Goal: Task Accomplishment & Management: Use online tool/utility

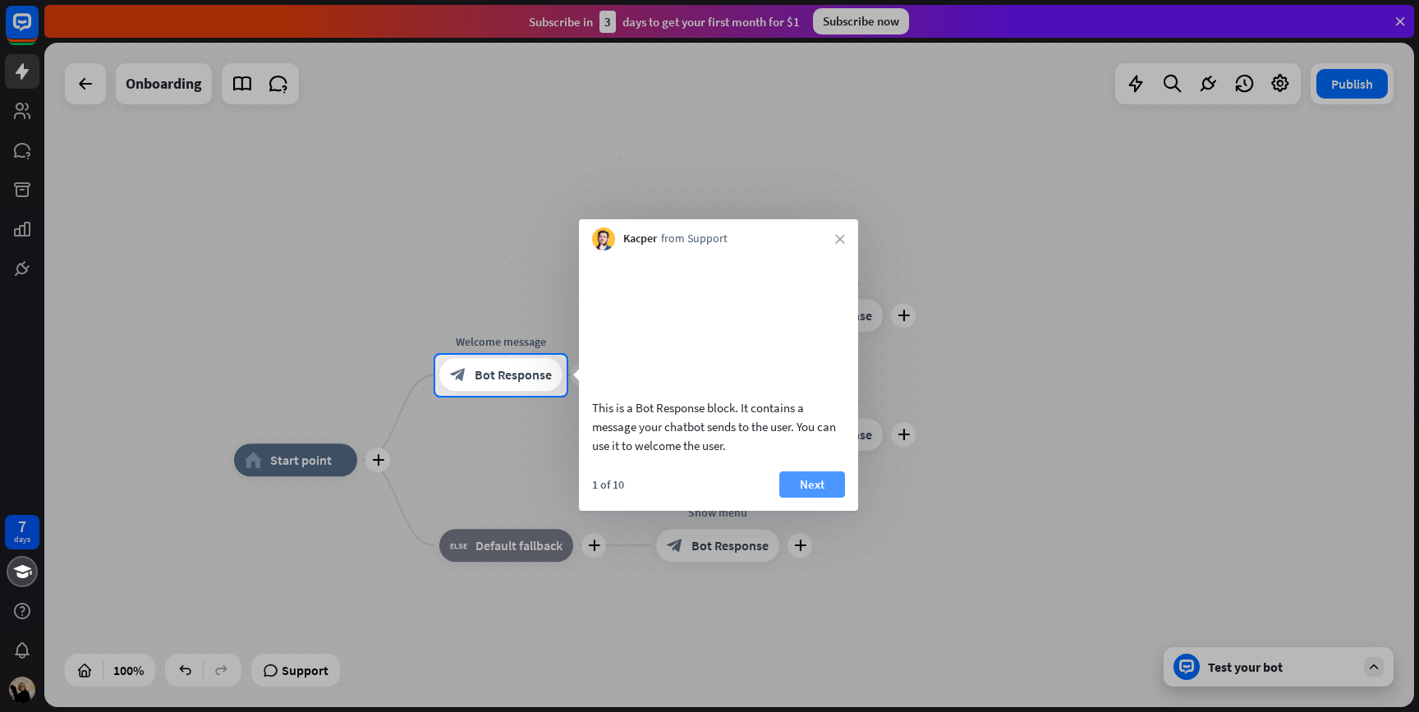
click at [806, 498] on button "Next" at bounding box center [812, 484] width 66 height 26
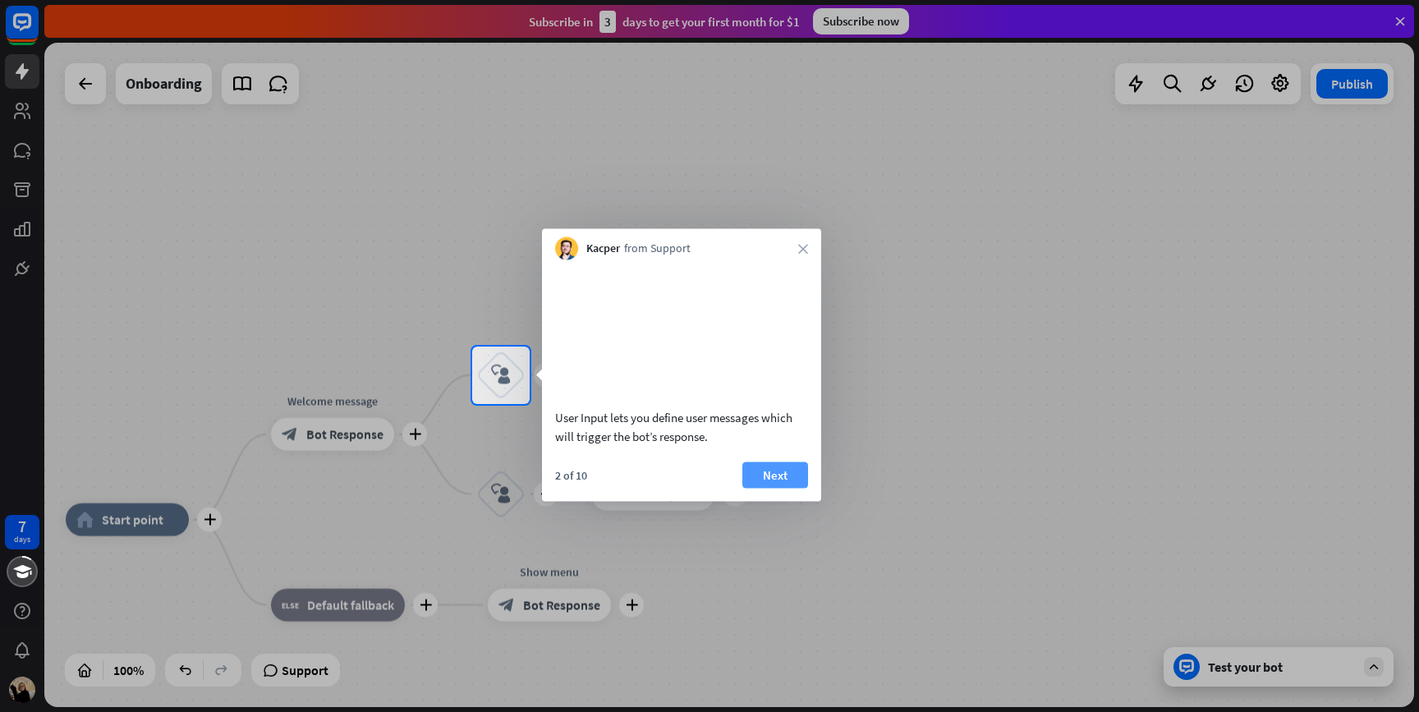
click at [779, 488] on button "Next" at bounding box center [776, 475] width 66 height 26
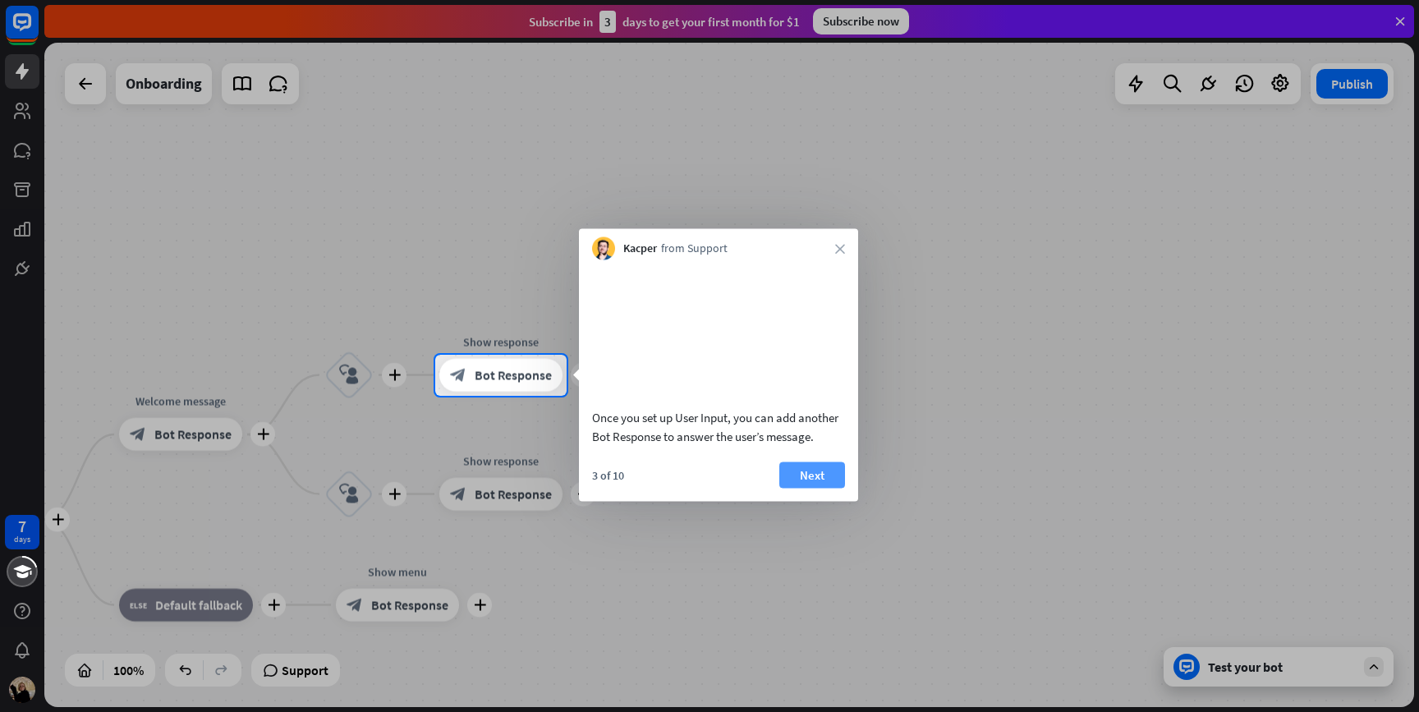
click at [779, 488] on button "Next" at bounding box center [812, 475] width 66 height 26
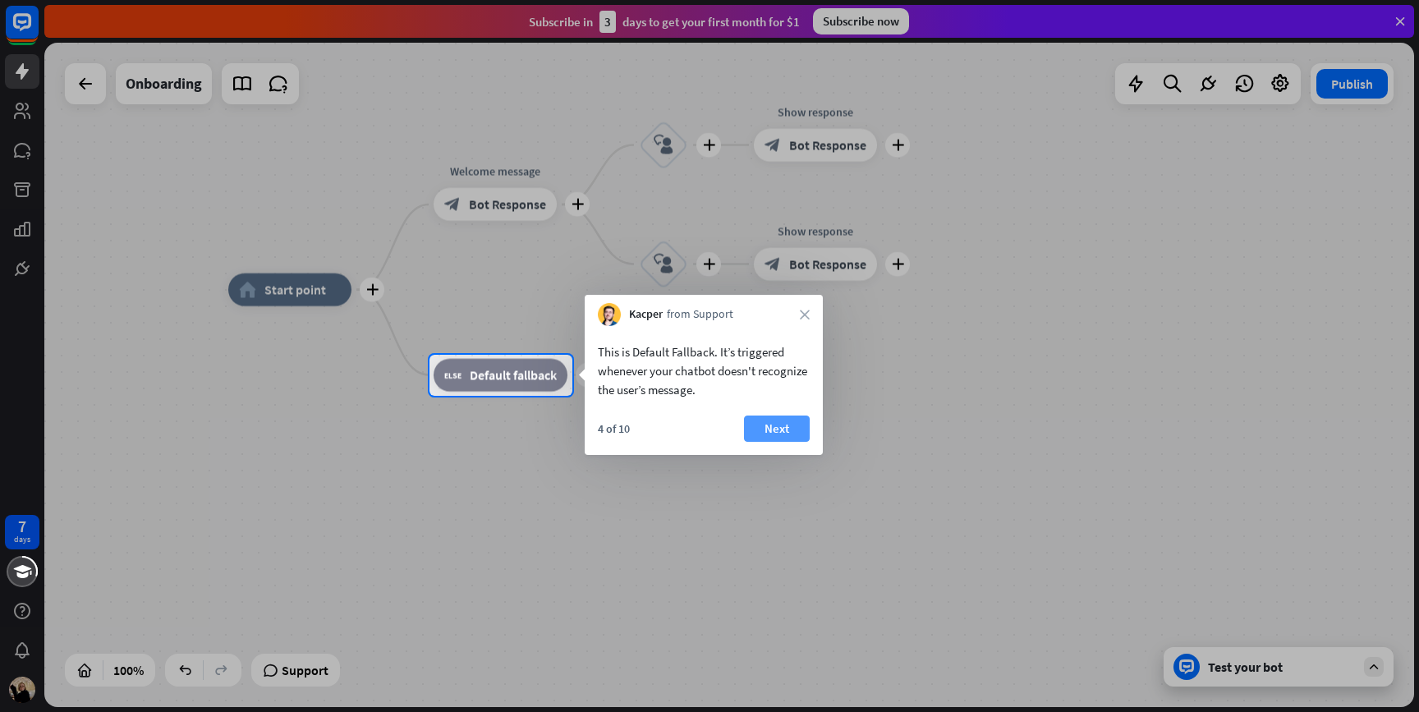
click at [785, 430] on button "Next" at bounding box center [777, 429] width 66 height 26
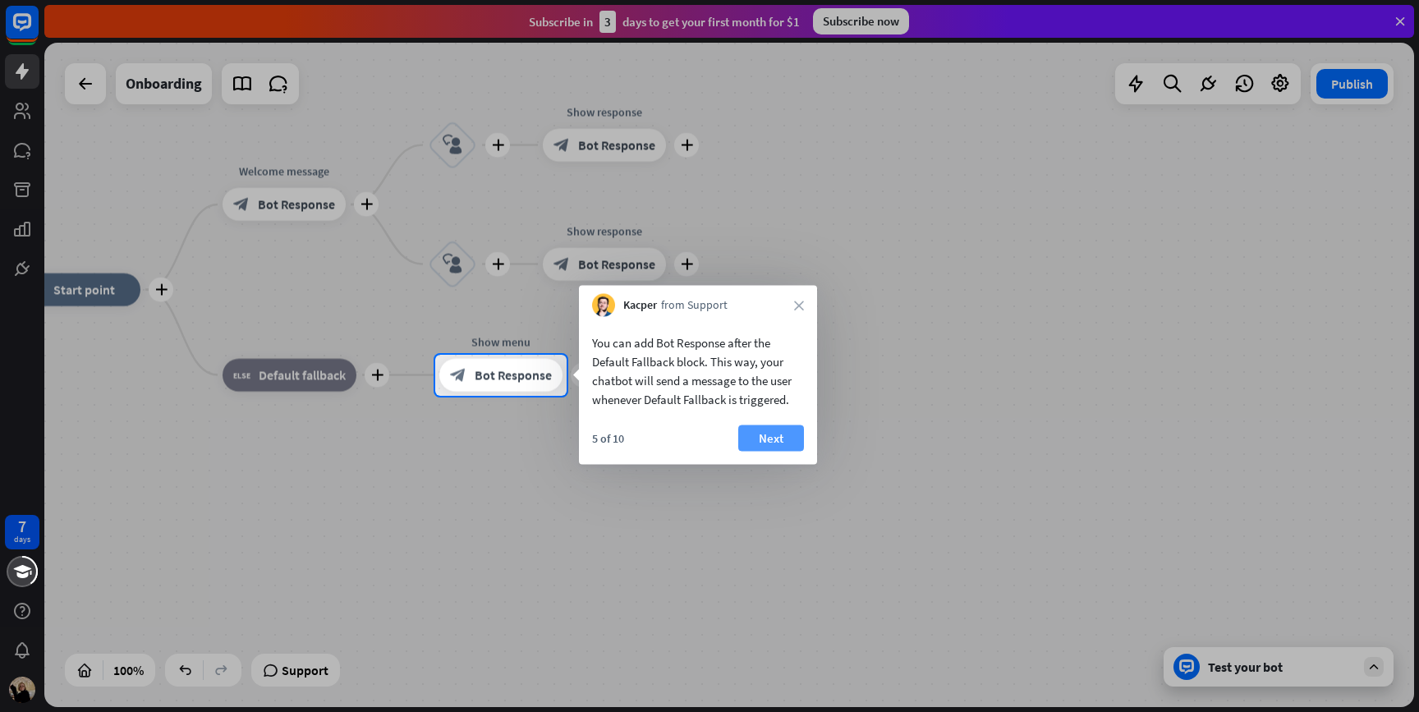
click at [786, 430] on button "Next" at bounding box center [771, 438] width 66 height 26
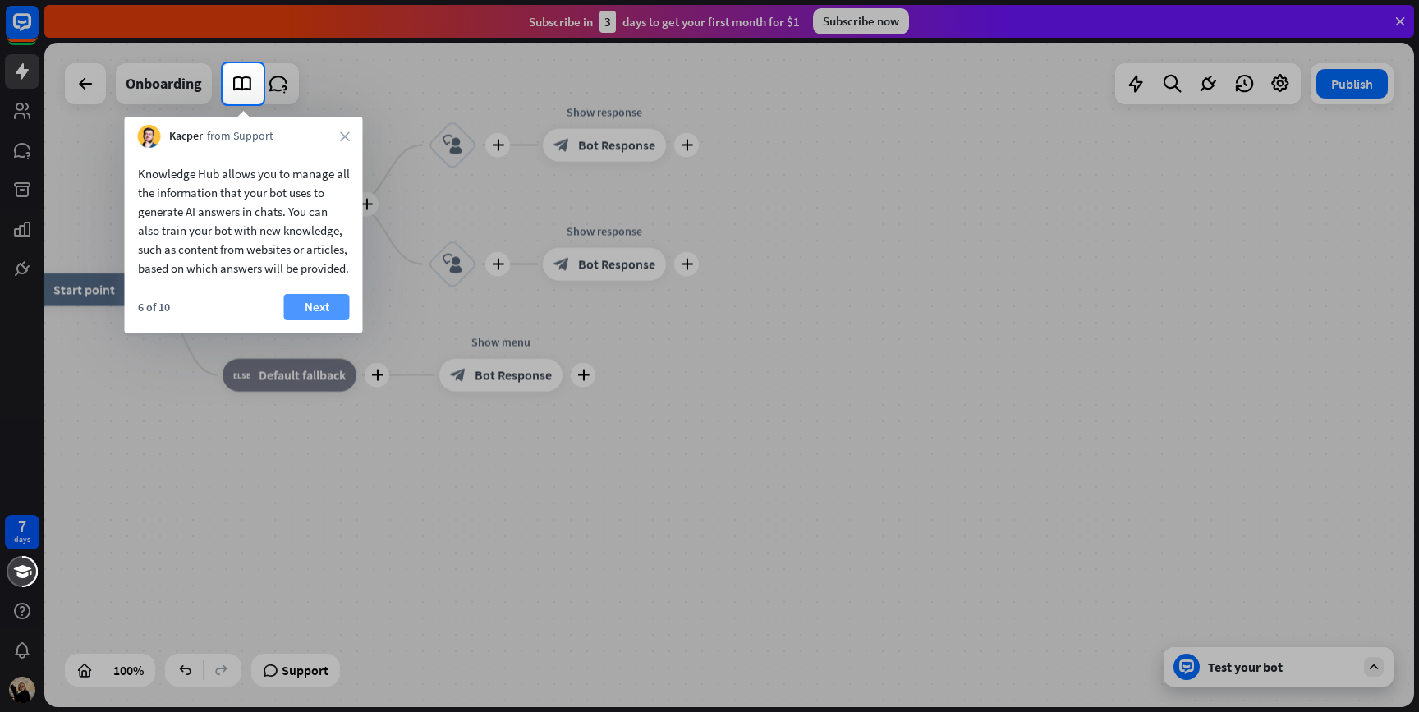
click at [321, 320] on button "Next" at bounding box center [317, 307] width 66 height 26
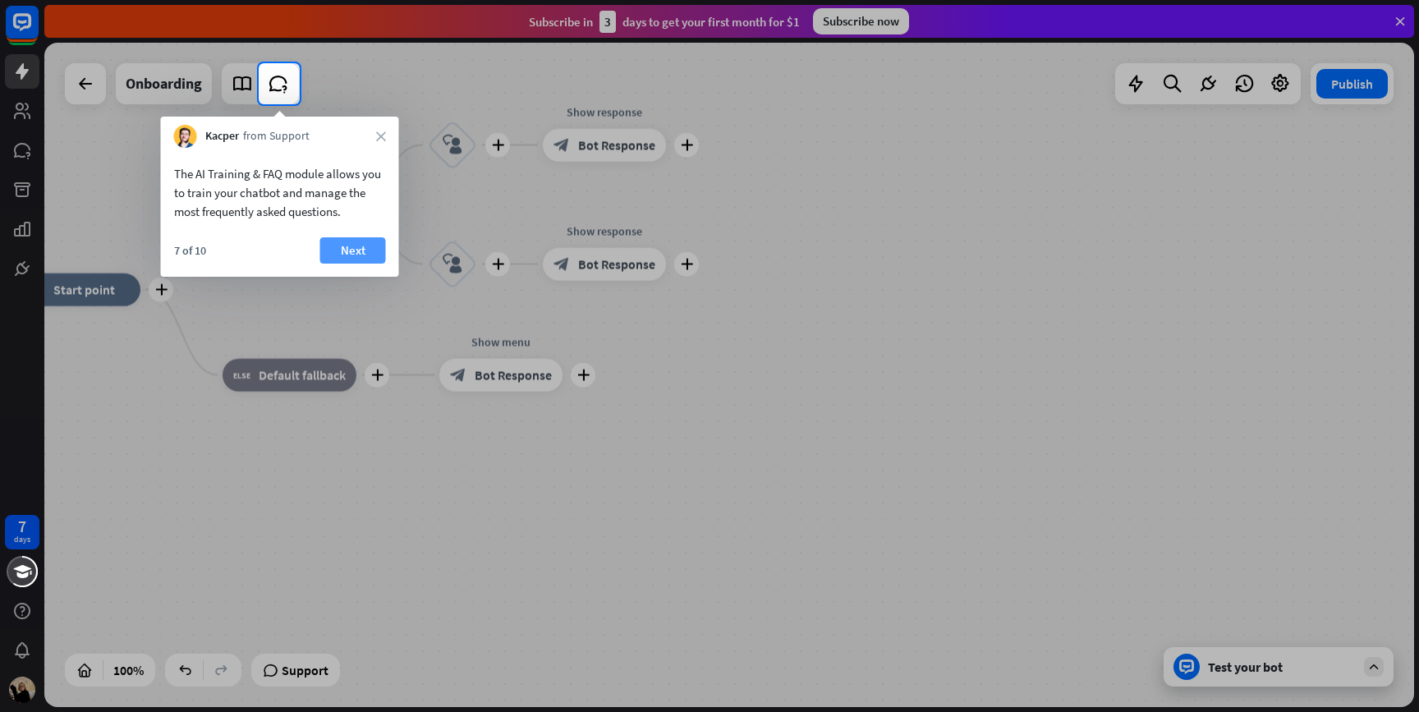
click at [356, 249] on button "Next" at bounding box center [353, 250] width 66 height 26
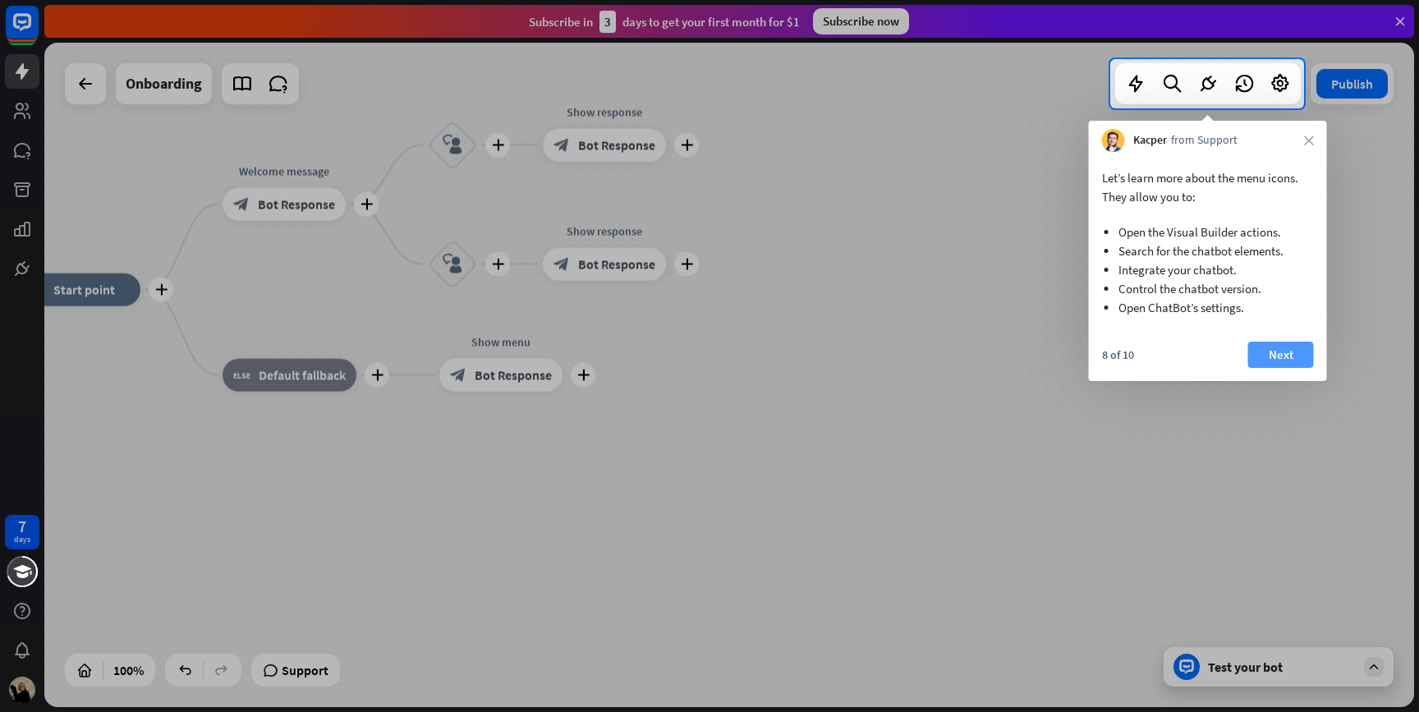
click at [1270, 354] on button "Next" at bounding box center [1281, 355] width 66 height 26
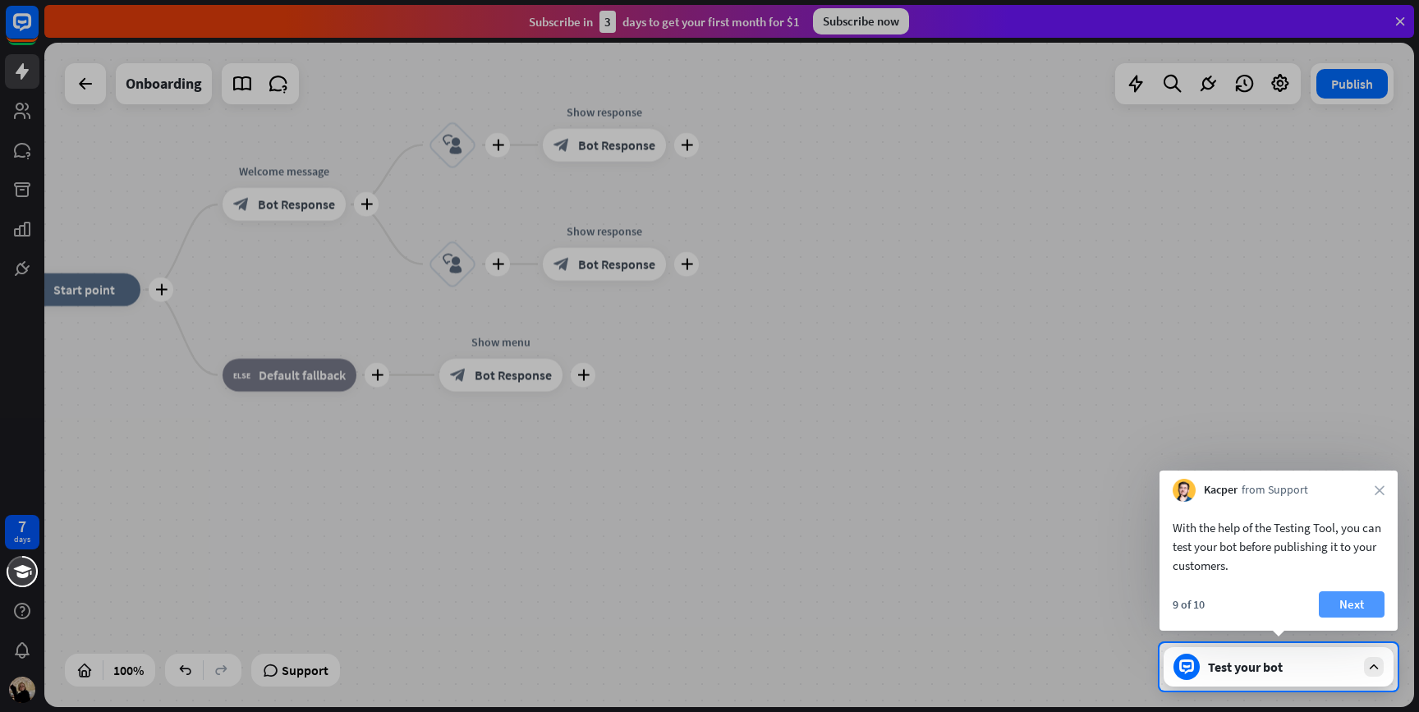
click at [1335, 599] on button "Next" at bounding box center [1352, 604] width 66 height 26
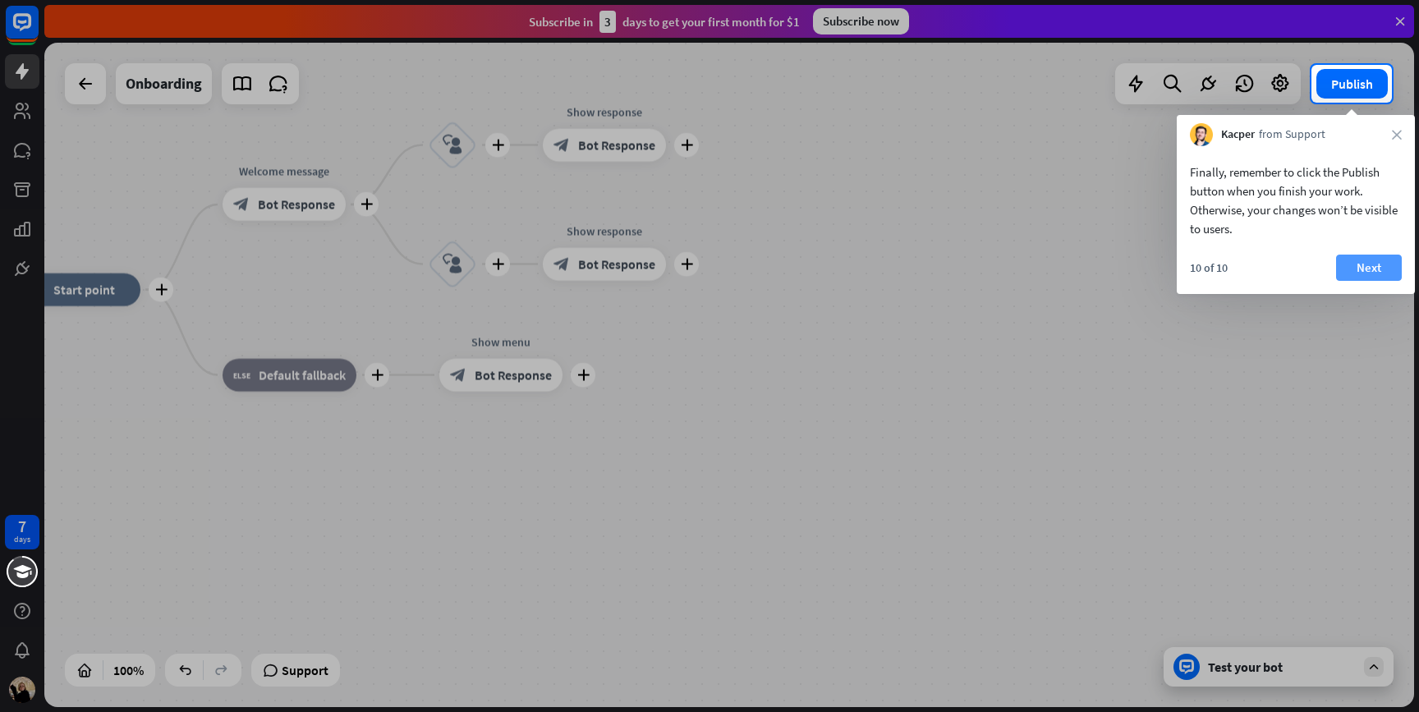
click at [1360, 269] on button "Next" at bounding box center [1369, 268] width 66 height 26
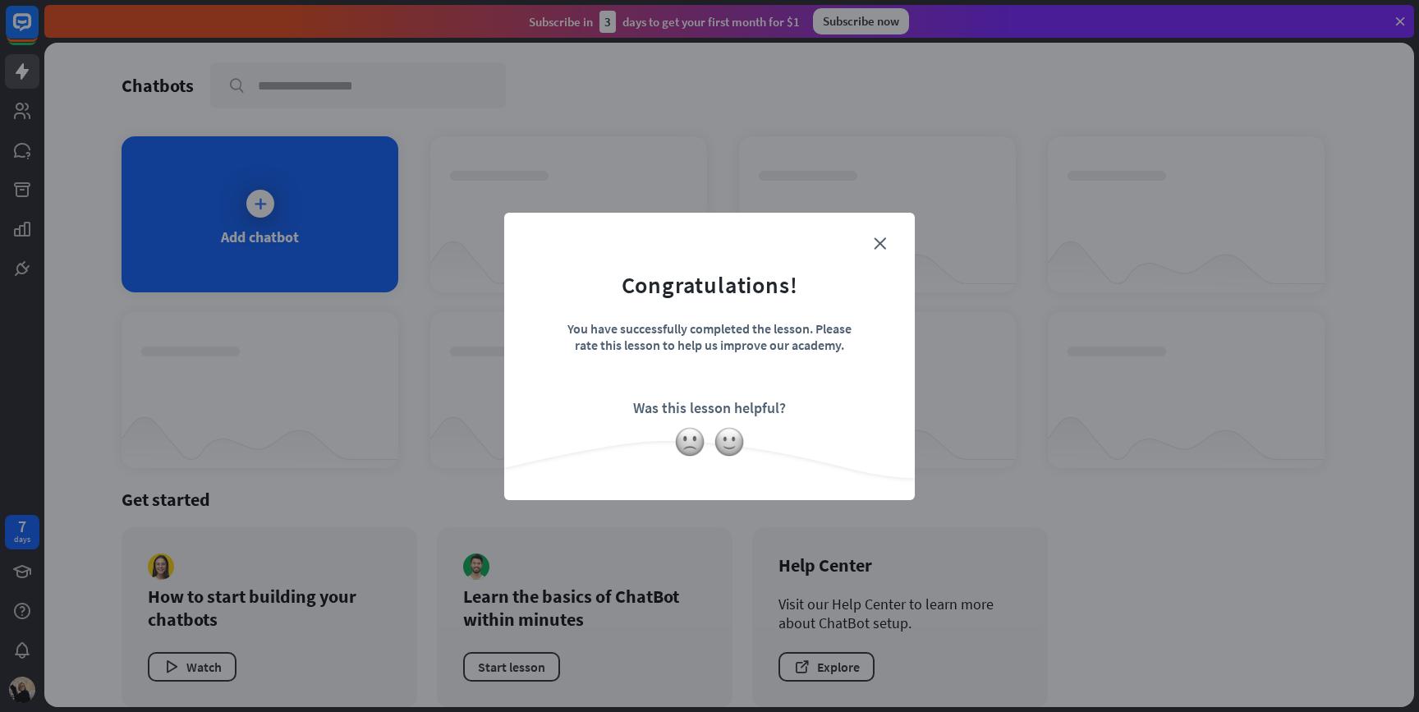
click at [886, 245] on form "Congratulations! You have successfully completed the lesson. Please rate this l…" at bounding box center [710, 331] width 370 height 196
click at [884, 245] on icon "close" at bounding box center [880, 243] width 12 height 12
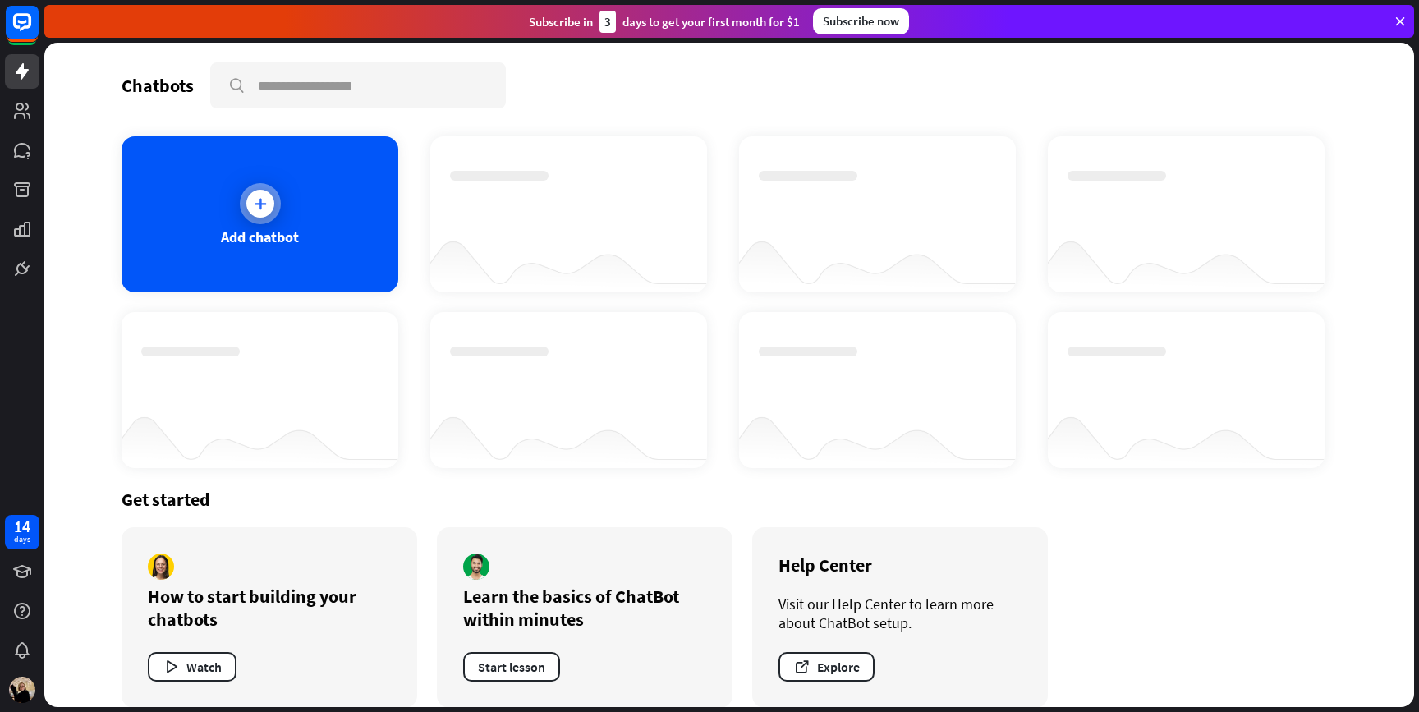
click at [272, 218] on div "Add chatbot" at bounding box center [260, 214] width 277 height 156
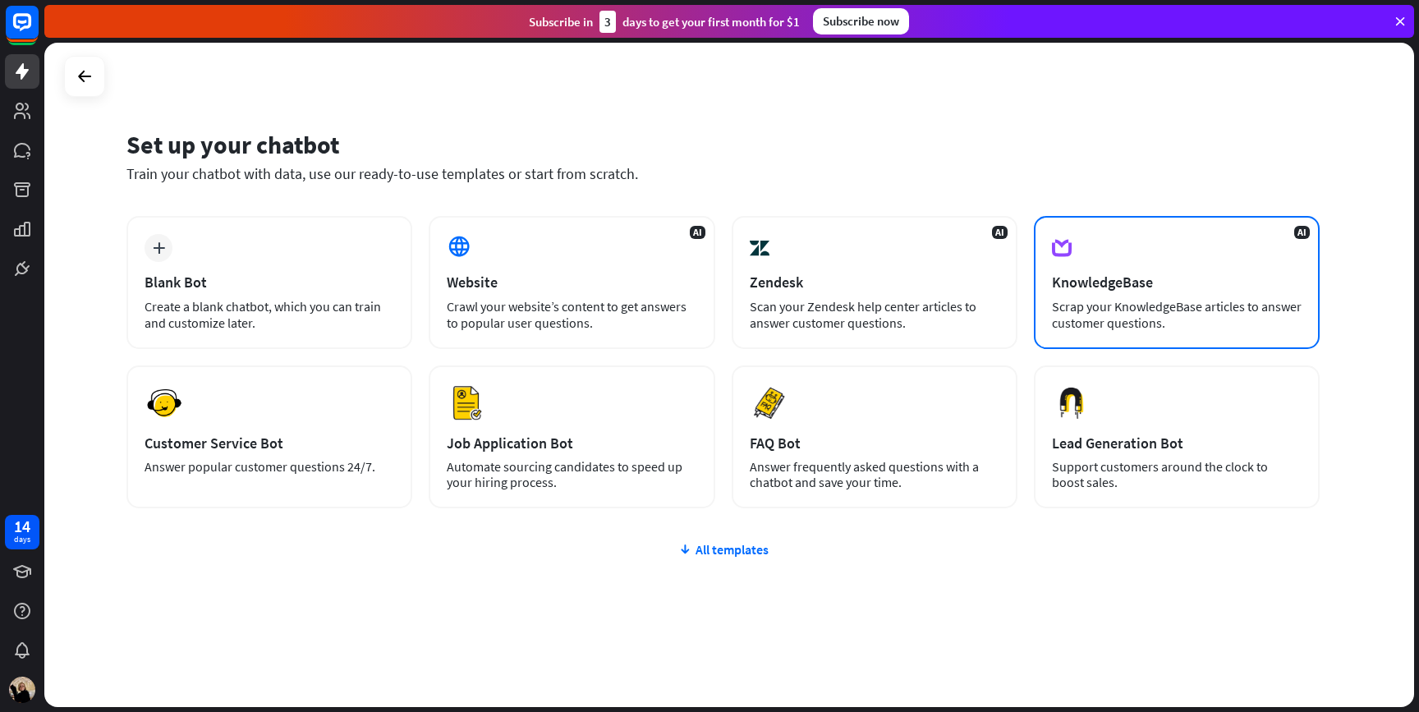
click at [1137, 262] on div "AI KnowledgeBase Scrap your KnowledgeBase articles to answer customer questions." at bounding box center [1177, 282] width 286 height 133
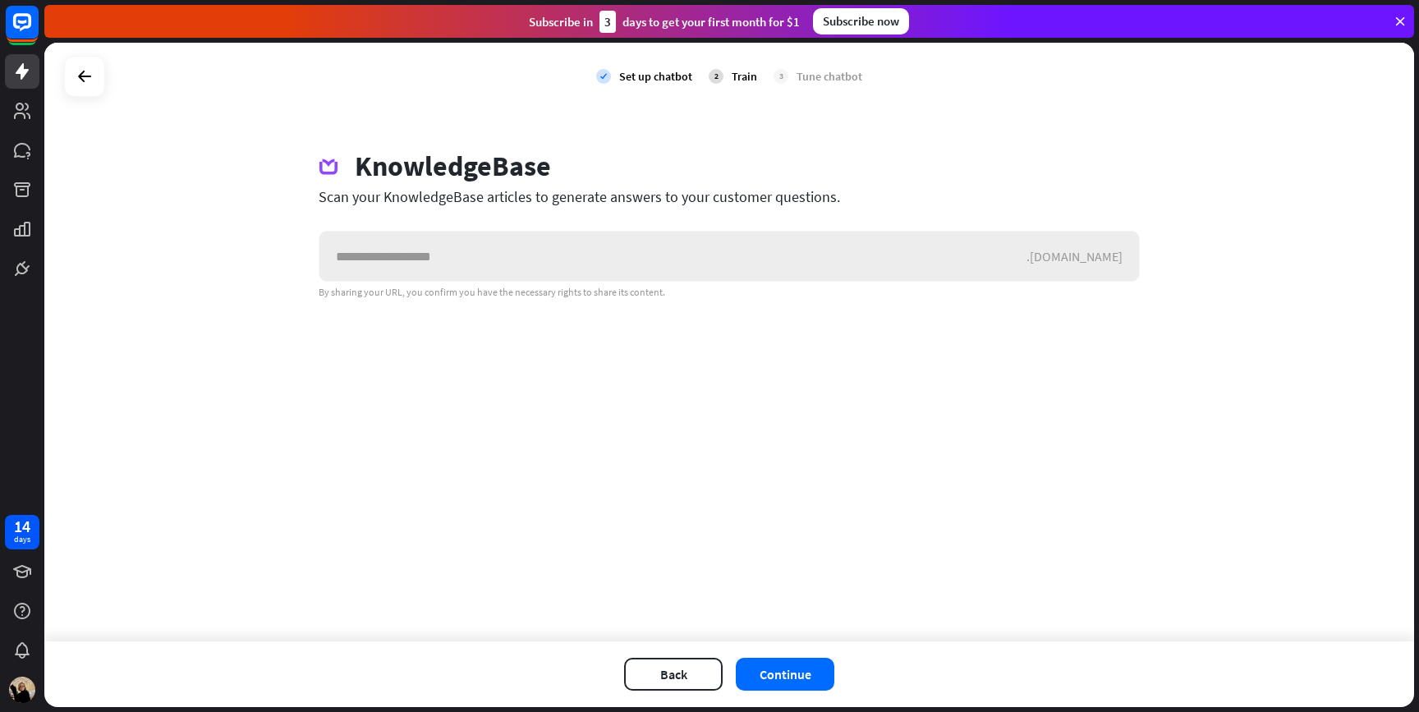
click at [696, 259] on input "text" at bounding box center [673, 256] width 707 height 49
click at [1106, 251] on div ".[DOMAIN_NAME]" at bounding box center [1083, 256] width 113 height 16
click at [1090, 255] on div ".[DOMAIN_NAME]" at bounding box center [1083, 256] width 113 height 16
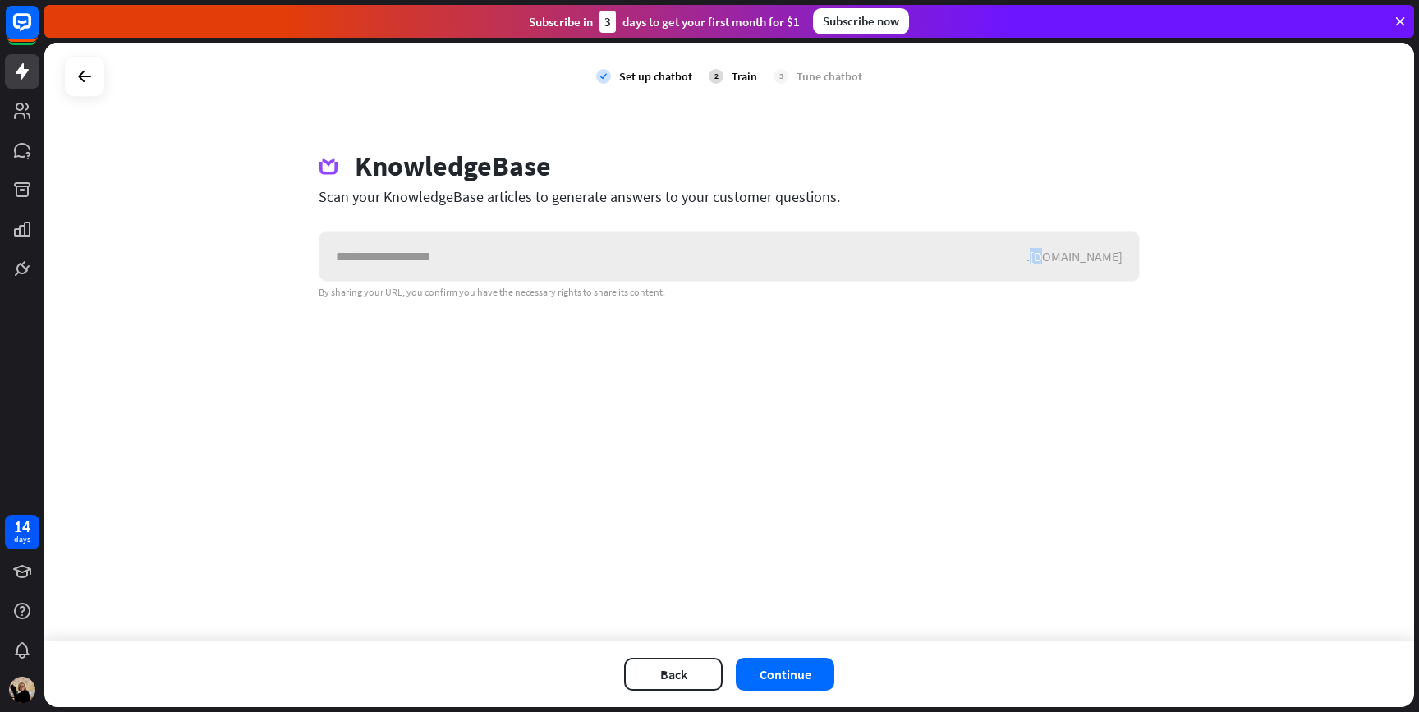
click at [1090, 255] on div ".[DOMAIN_NAME]" at bounding box center [1083, 256] width 113 height 16
click at [1017, 348] on div "check Set up chatbot 2 Train 3 Tune chatbot KnowledgeBase Scan your KnowledgeBa…" at bounding box center [729, 342] width 1370 height 599
click at [655, 678] on button "Back" at bounding box center [673, 674] width 99 height 33
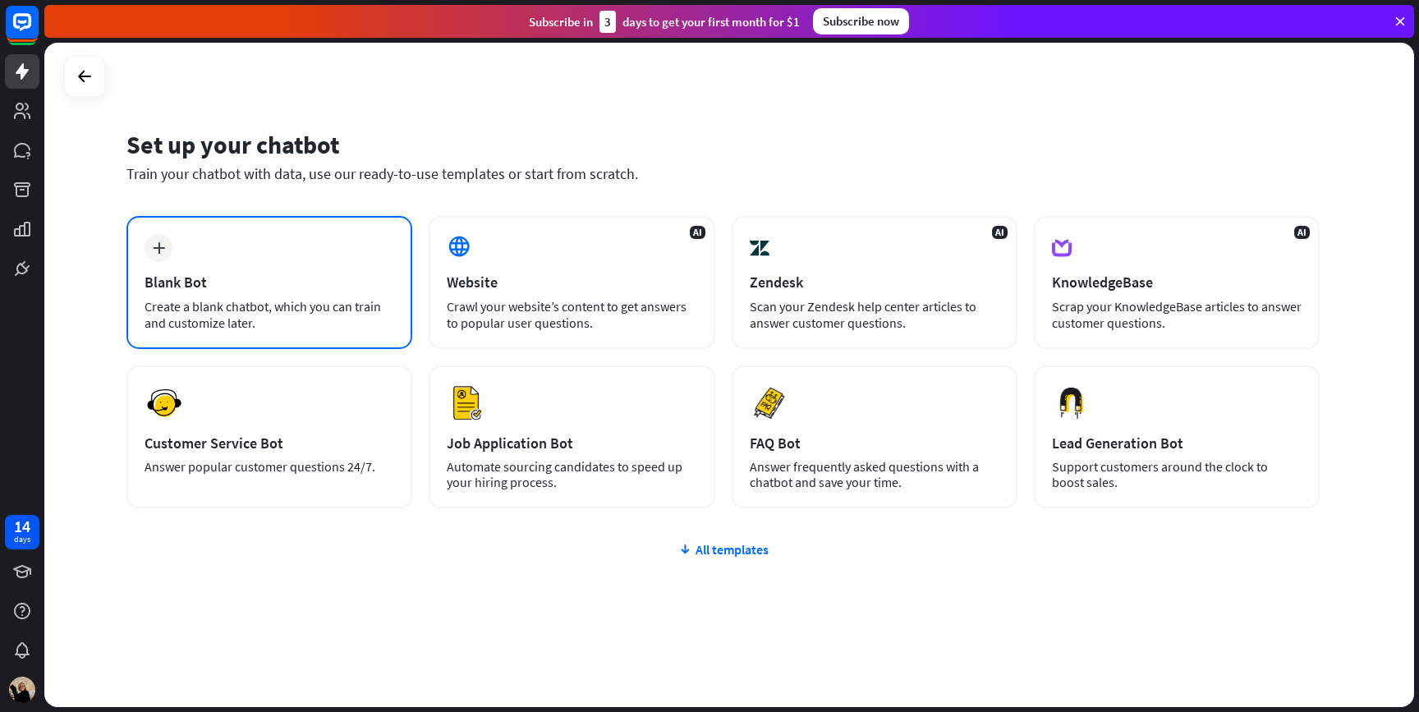
click at [250, 276] on div "Blank Bot" at bounding box center [270, 282] width 250 height 19
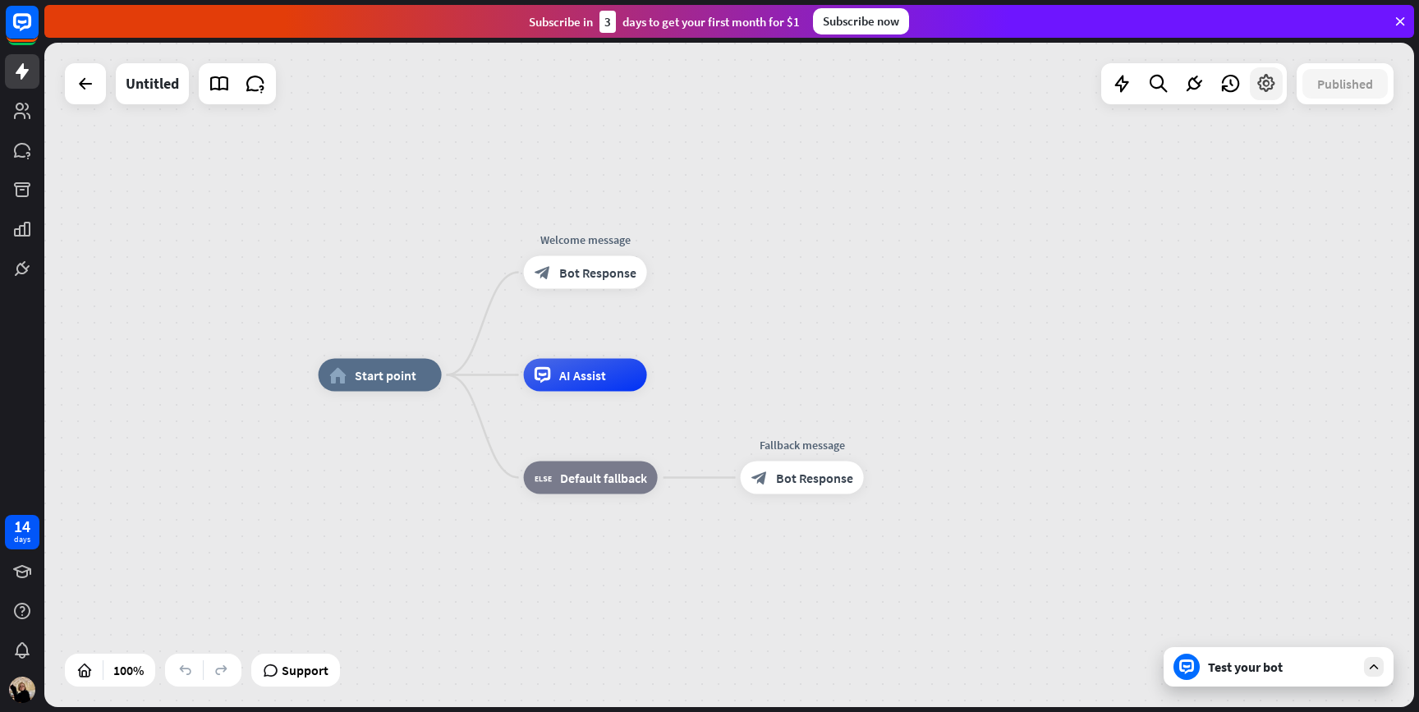
click at [1258, 85] on icon at bounding box center [1266, 83] width 21 height 21
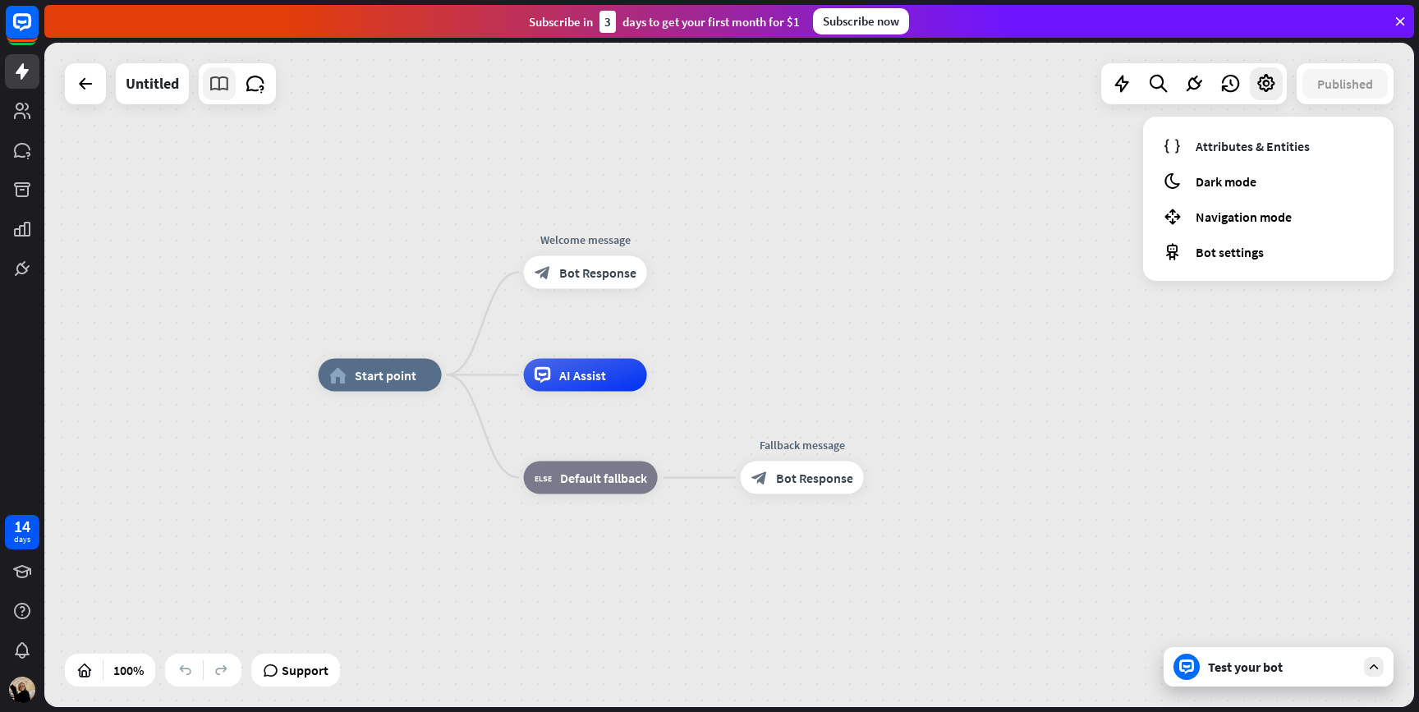
click at [216, 85] on icon at bounding box center [219, 83] width 21 height 21
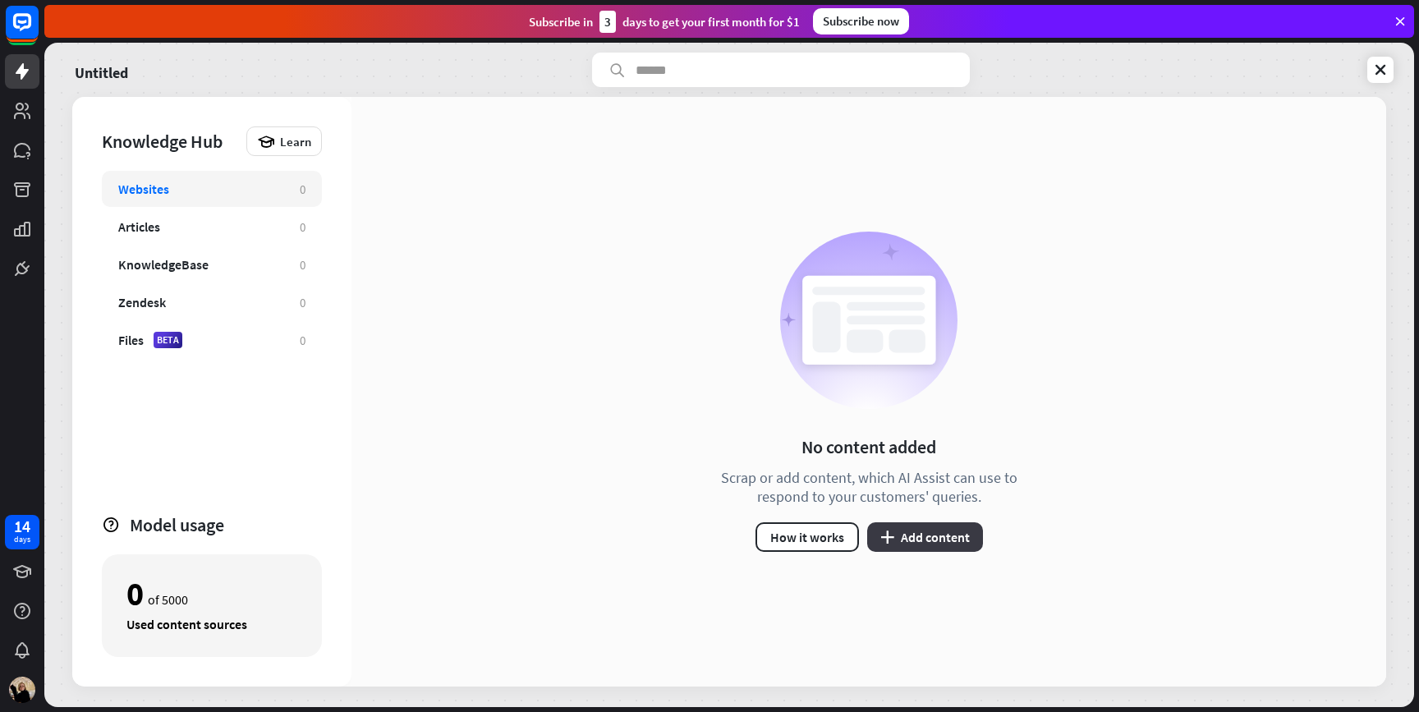
click at [899, 537] on button "plus Add content" at bounding box center [925, 537] width 116 height 30
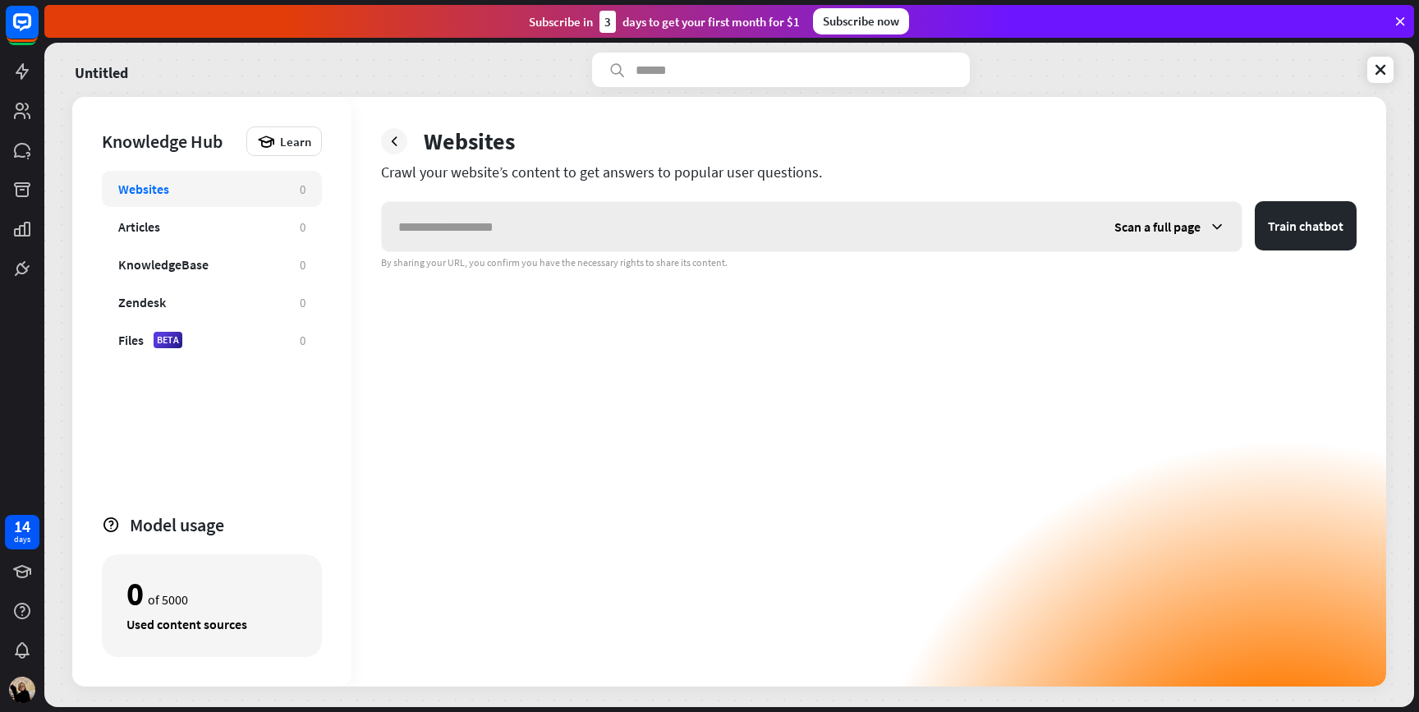
click at [1144, 222] on span "Scan a full page" at bounding box center [1158, 226] width 86 height 16
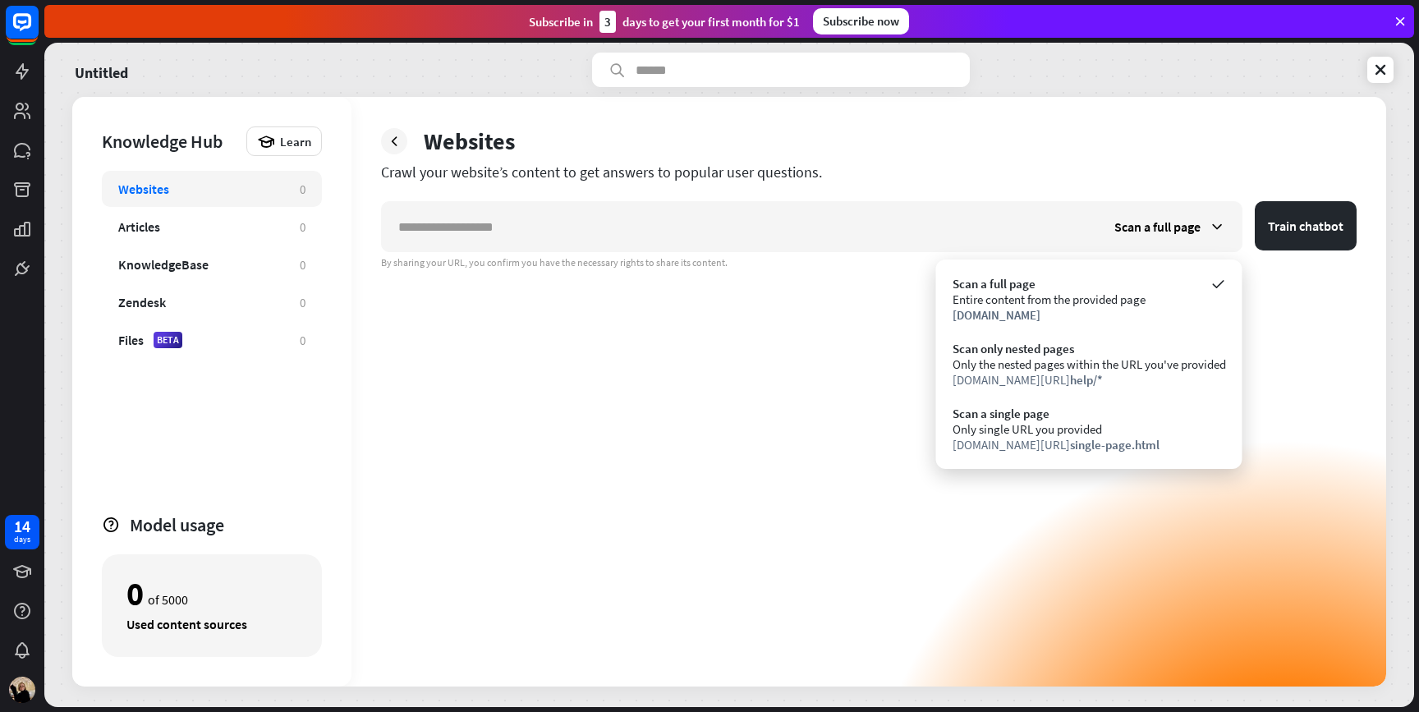
click at [884, 328] on div "Scan a full page Train chatbot By sharing your URL, you confirm you have the ne…" at bounding box center [869, 443] width 976 height 485
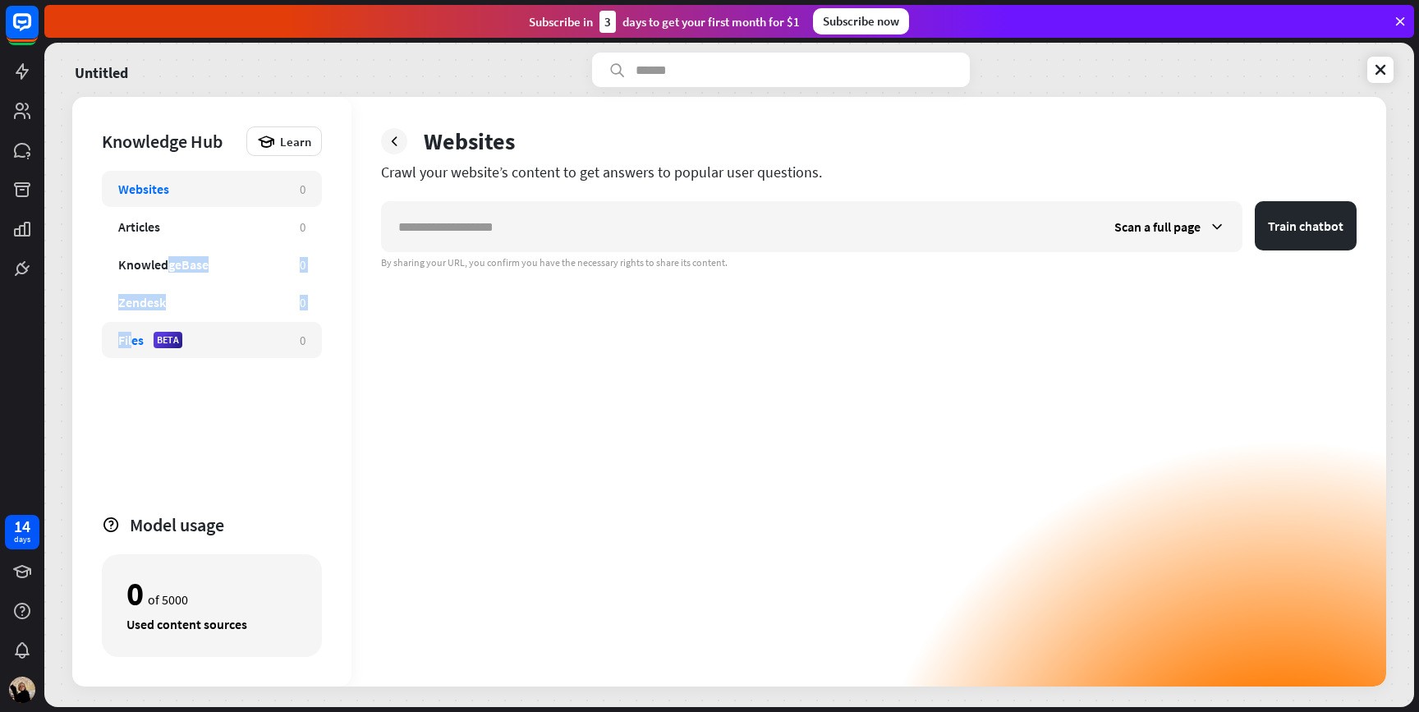
drag, startPoint x: 170, startPoint y: 268, endPoint x: 132, endPoint y: 343, distance: 84.5
click at [132, 343] on div "Websites 0 Articles 0 KnowledgeBase 0 Zendesk 0 Files BETA 0" at bounding box center [212, 335] width 220 height 328
click at [132, 343] on div "Files" at bounding box center [130, 340] width 25 height 16
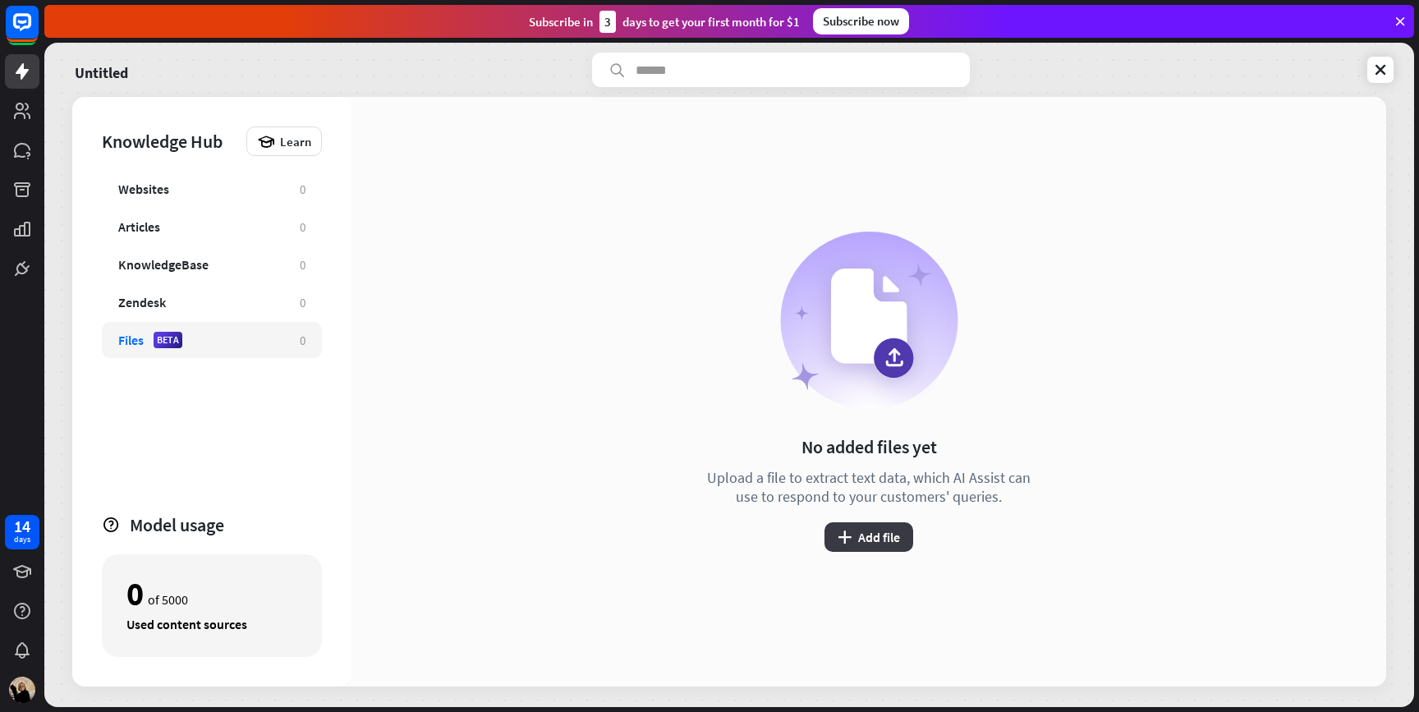
click at [876, 537] on button "plus Add file" at bounding box center [869, 537] width 89 height 30
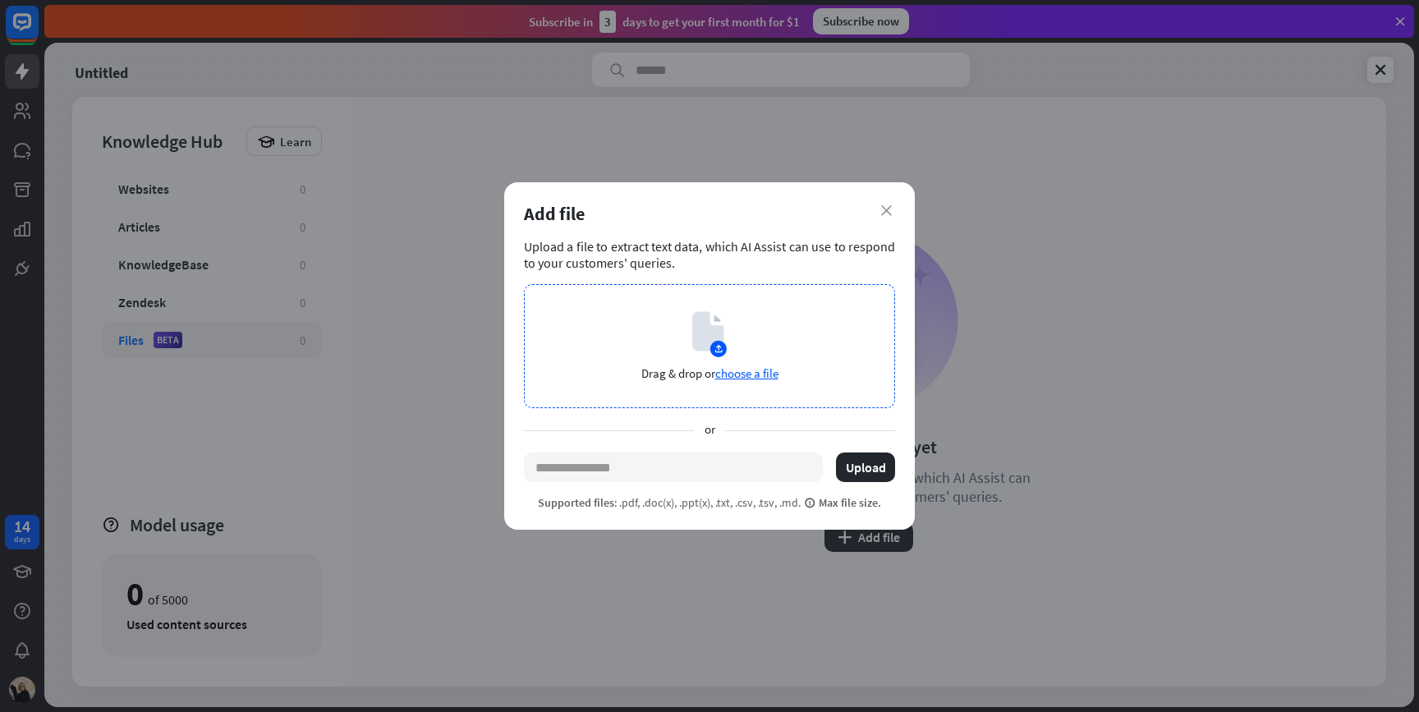
click at [701, 367] on p "Drag & drop or choose a file" at bounding box center [709, 374] width 137 height 16
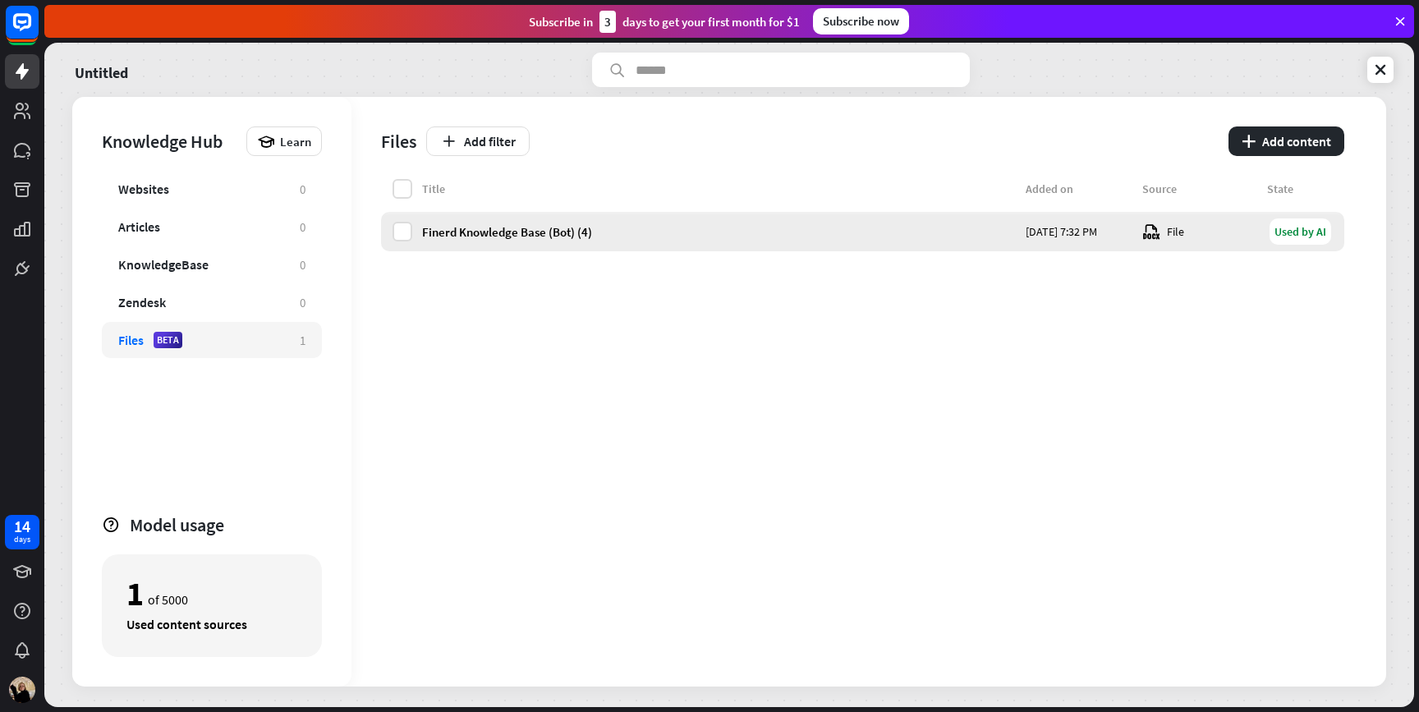
click at [1298, 227] on div "Used by AI" at bounding box center [1301, 231] width 62 height 26
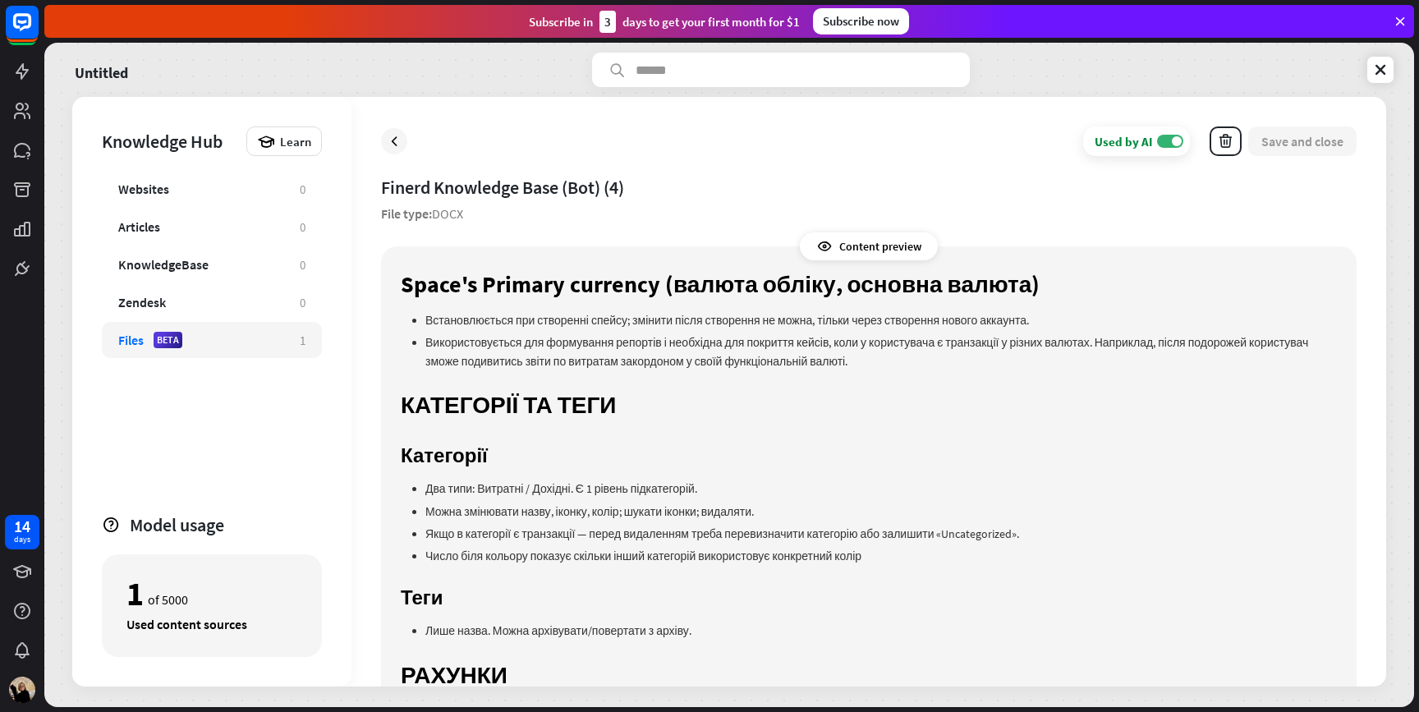
click at [1028, 316] on li "Встановлюється при створенні спейсу; змінити після створення не можна, тільки ч…" at bounding box center [881, 320] width 912 height 18
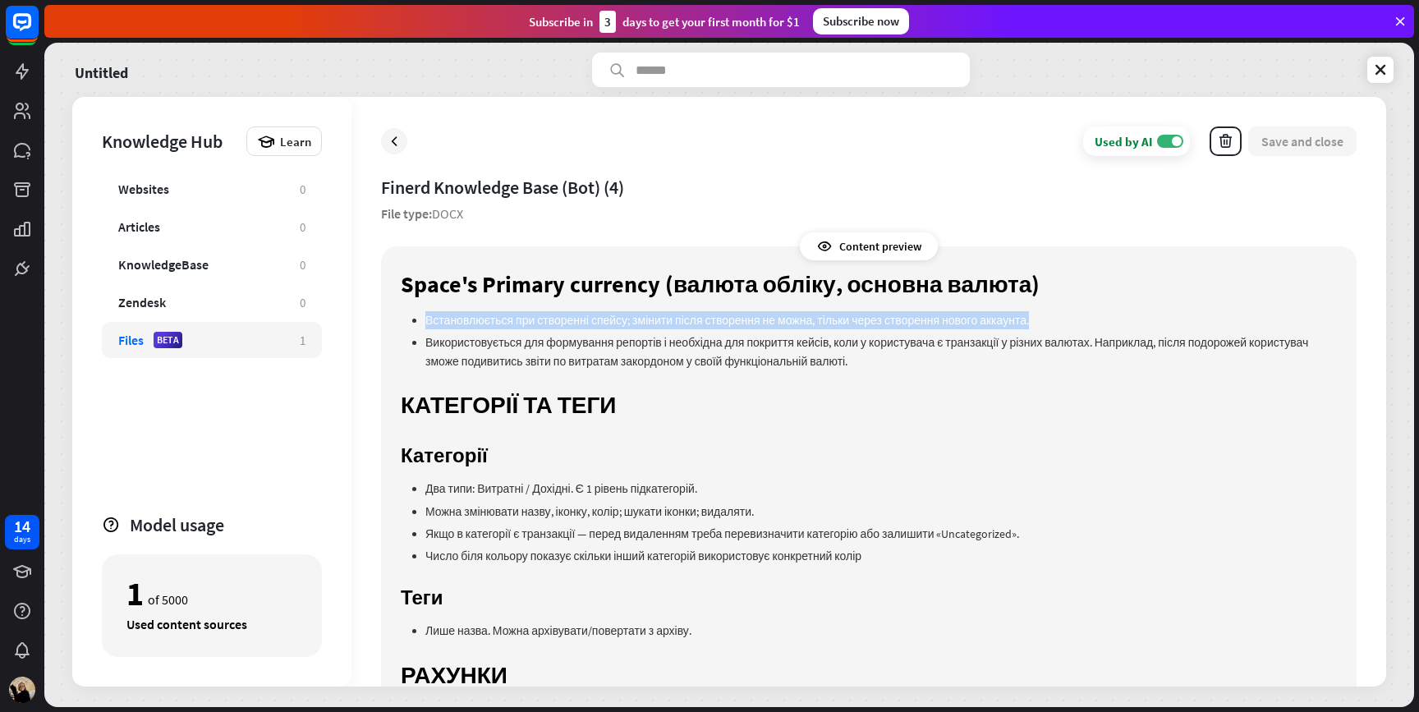
drag, startPoint x: 1028, startPoint y: 310, endPoint x: 1078, endPoint y: 325, distance: 51.7
click at [1078, 325] on li "Встановлюється при створенні спейсу; змінити після створення не можна, тільки ч…" at bounding box center [881, 320] width 912 height 18
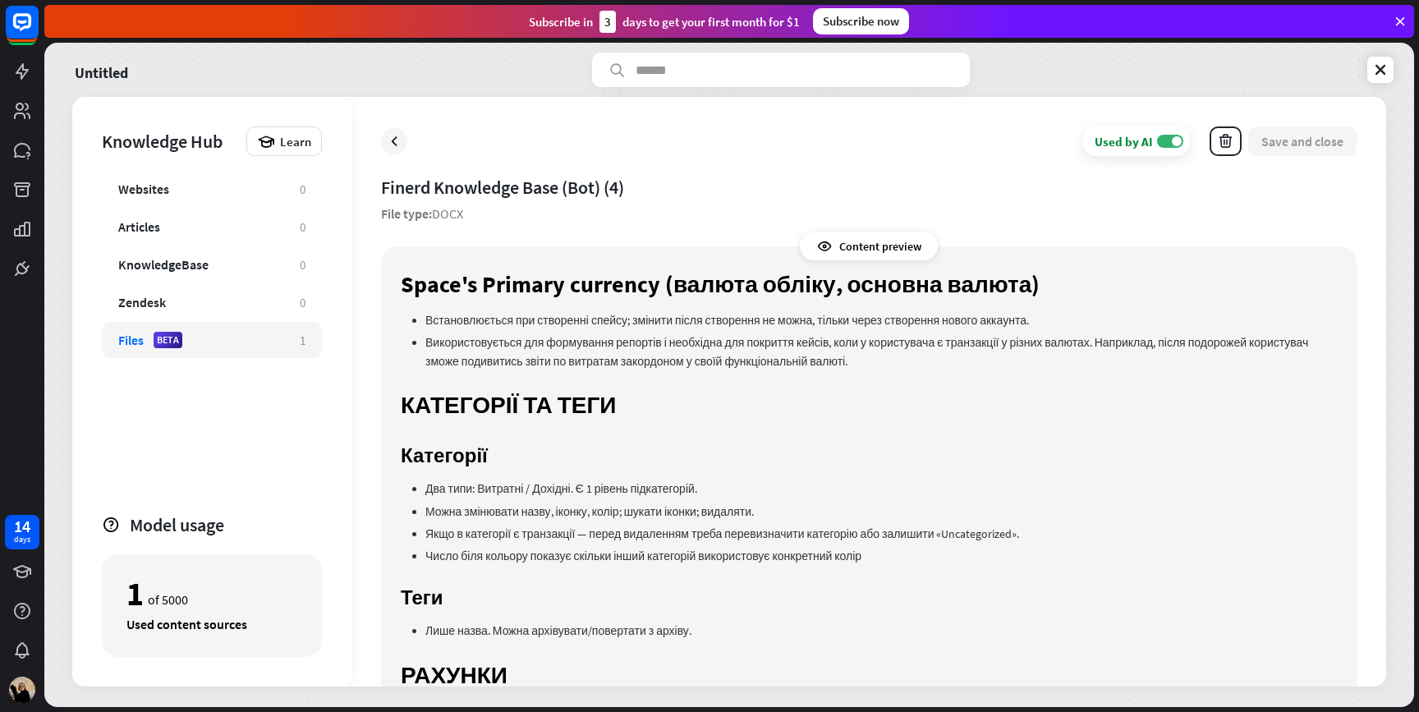
click at [956, 315] on li "Встановлюється при створенні спейсу; змінити після створення не можна, тільки ч…" at bounding box center [881, 320] width 912 height 18
click at [988, 321] on li "Встановлюється при створенні спейсу; змінити після створення не можна, тільки ч…" at bounding box center [881, 320] width 912 height 18
click at [1162, 140] on label "ON" at bounding box center [1170, 141] width 26 height 13
click at [1096, 290] on h1 "Space's Primary currency (валюта обліку, основна валюта)" at bounding box center [869, 284] width 936 height 37
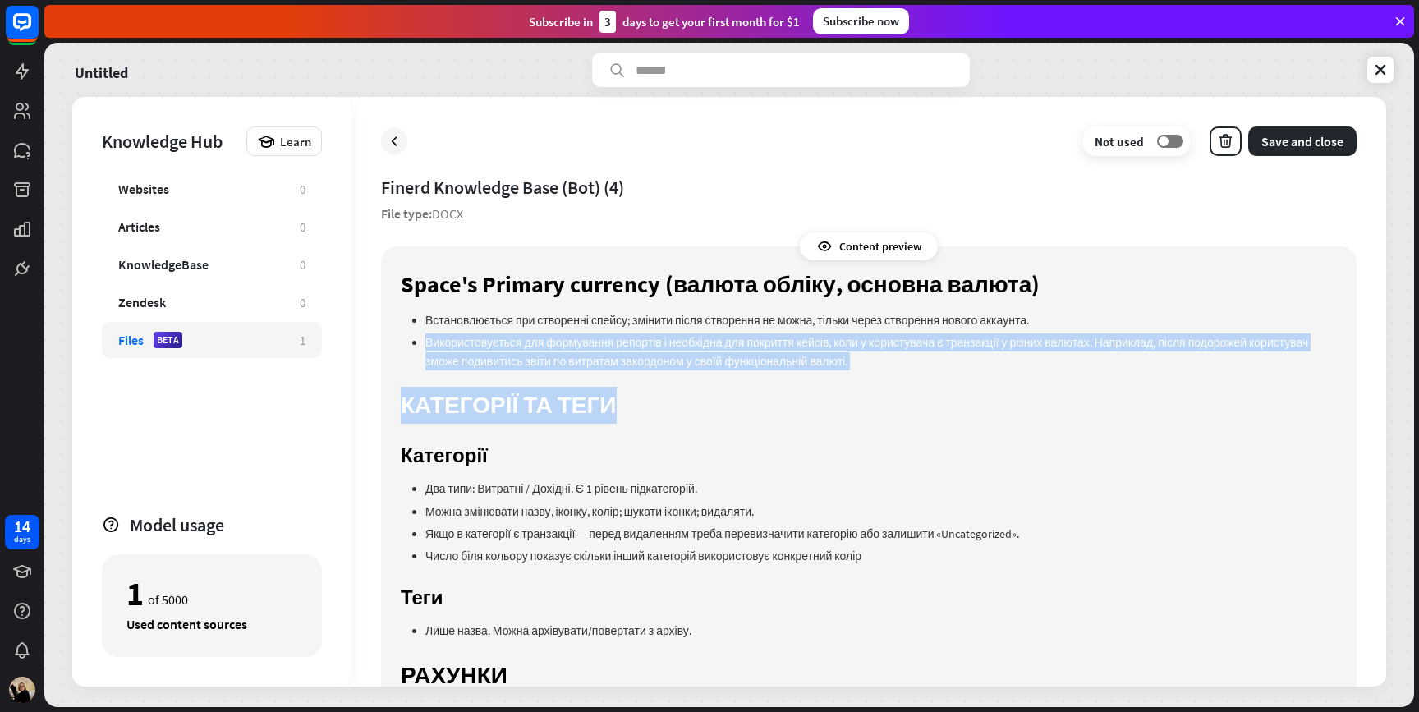
drag, startPoint x: 1096, startPoint y: 313, endPoint x: 1096, endPoint y: 394, distance: 81.3
click at [1096, 394] on h1 "КАТЕГОРІЇ ТА ТЕГИ" at bounding box center [869, 405] width 936 height 37
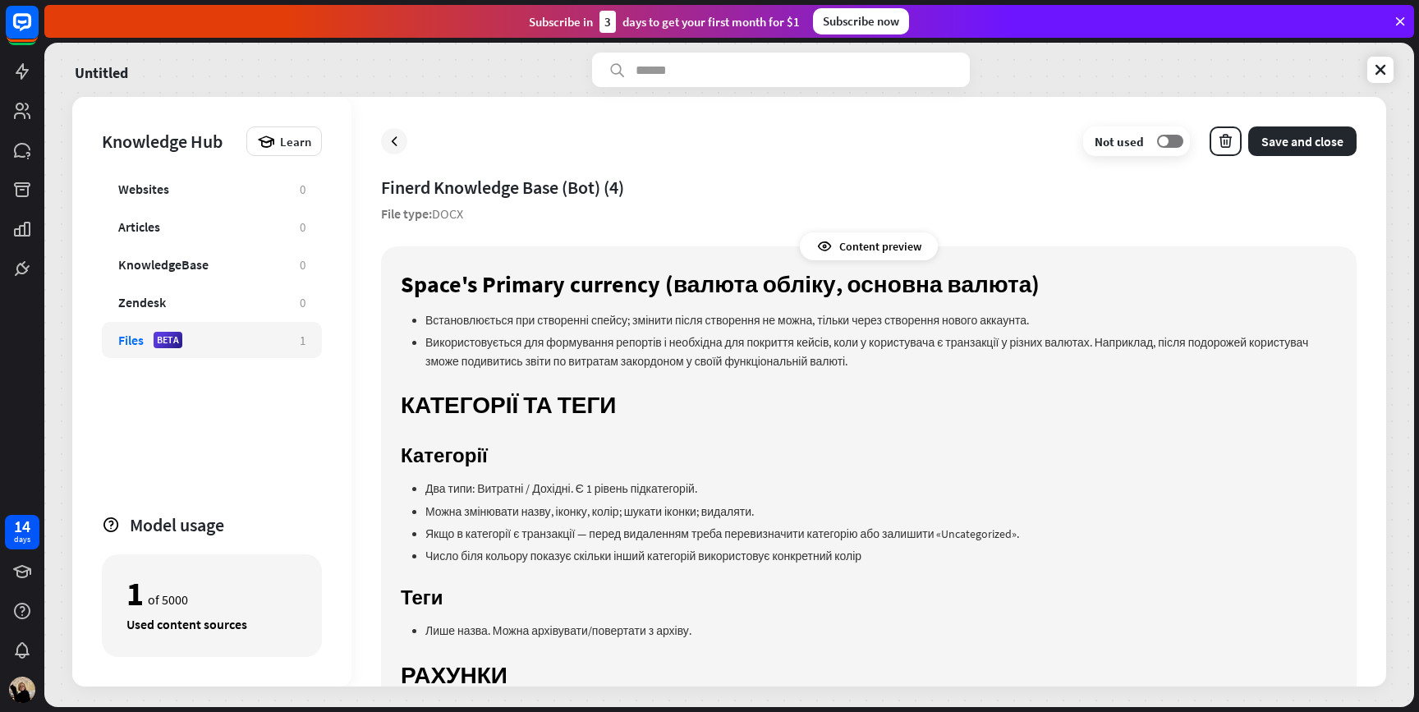
click at [523, 488] on li "Два типи: Витратні / Дохідні. Є 1 рівень підкатегорій." at bounding box center [881, 489] width 912 height 18
click at [1173, 138] on label "OFF" at bounding box center [1170, 141] width 26 height 13
click at [265, 141] on icon at bounding box center [266, 141] width 18 height 18
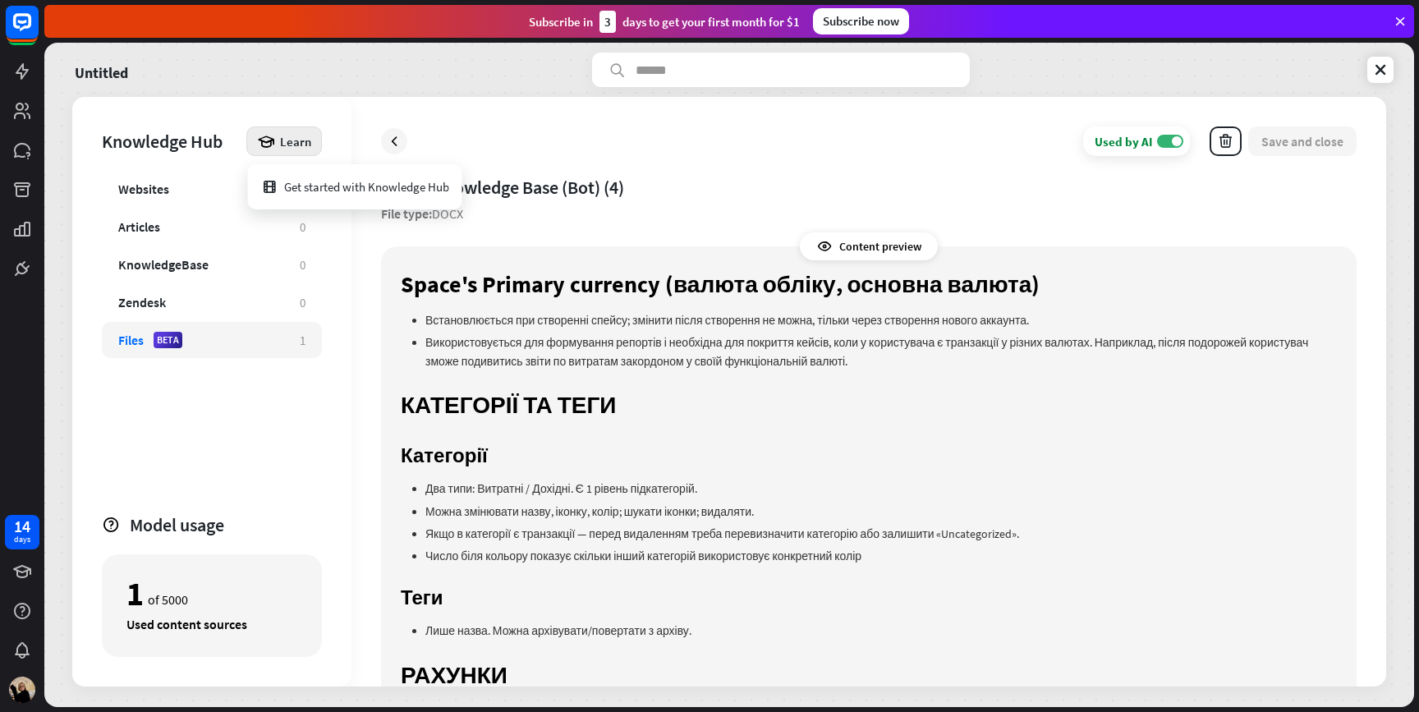
click at [69, 159] on div "Untitled Knowledge Hub Learn Websites 0 Articles 0 KnowledgeBase 0 Zendesk 0 Fi…" at bounding box center [729, 375] width 1370 height 664
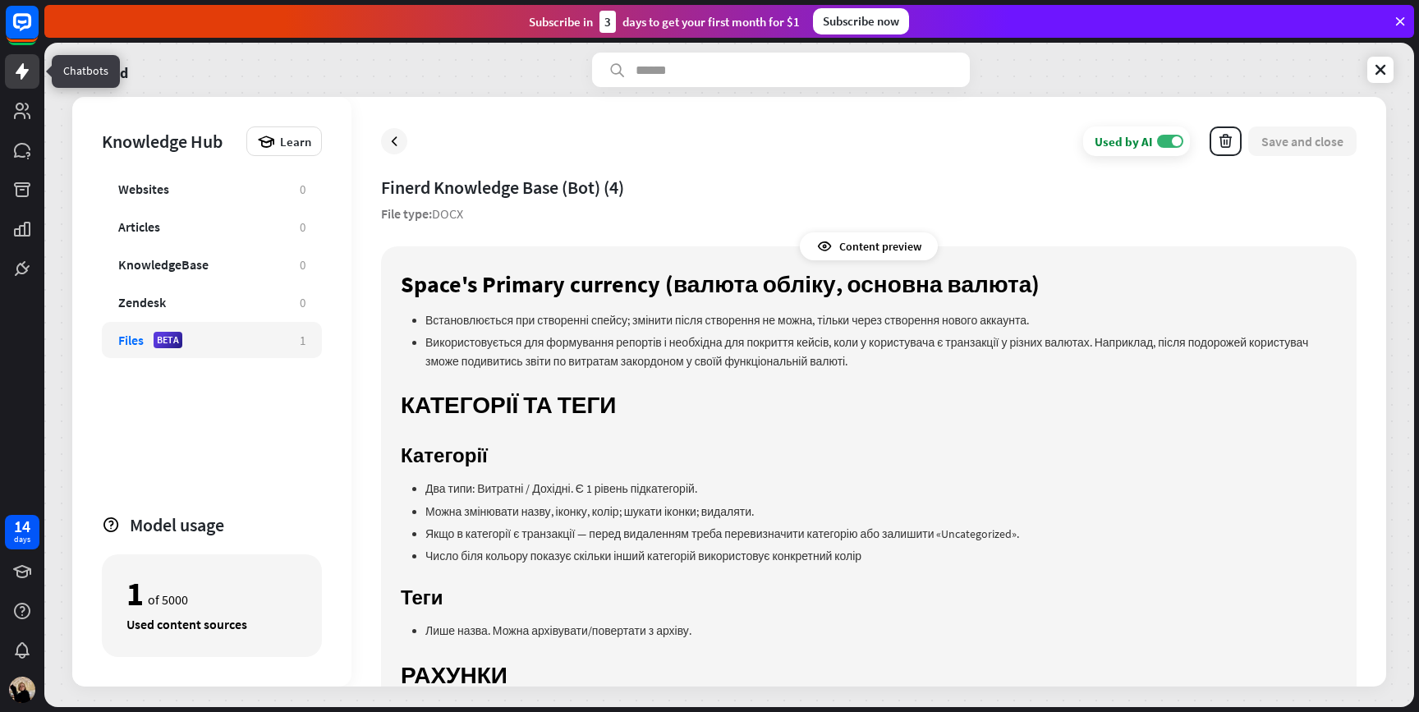
click at [27, 74] on icon at bounding box center [22, 72] width 20 height 20
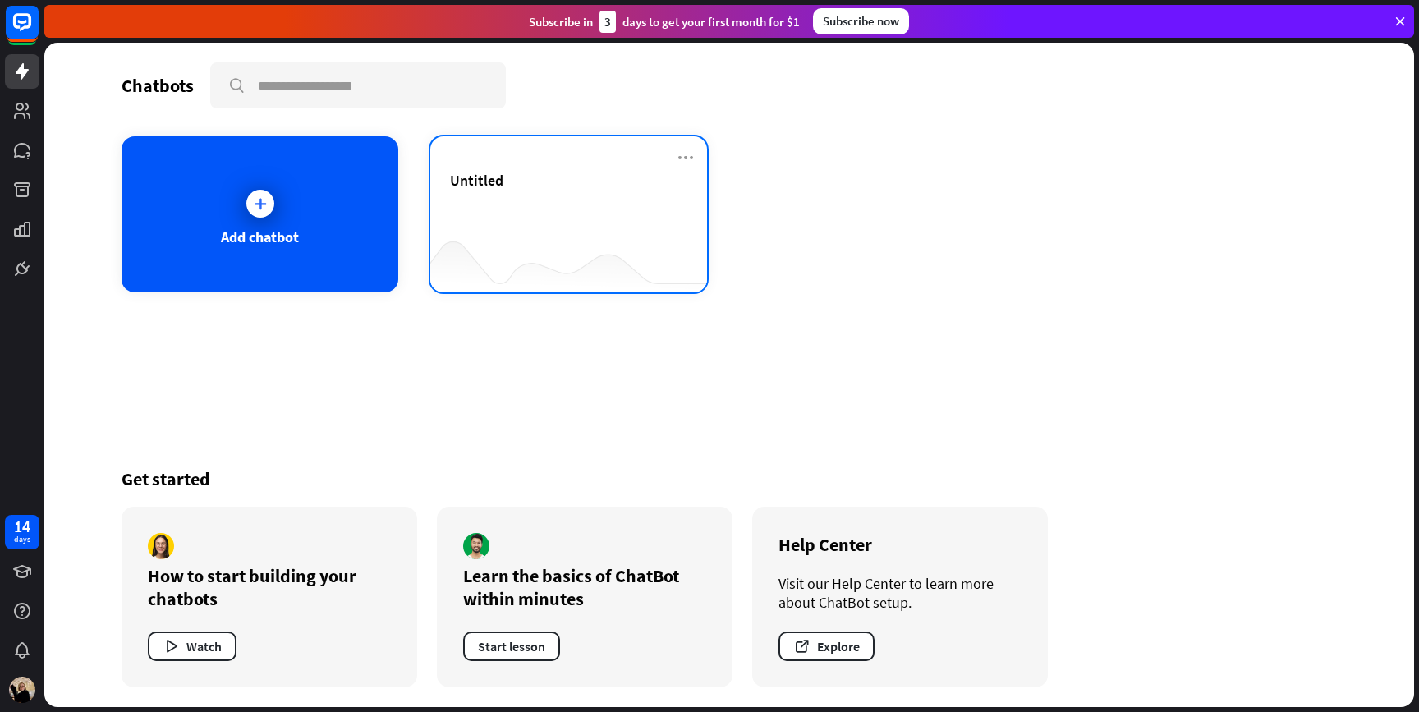
click at [530, 194] on div "Untitled" at bounding box center [568, 199] width 237 height 57
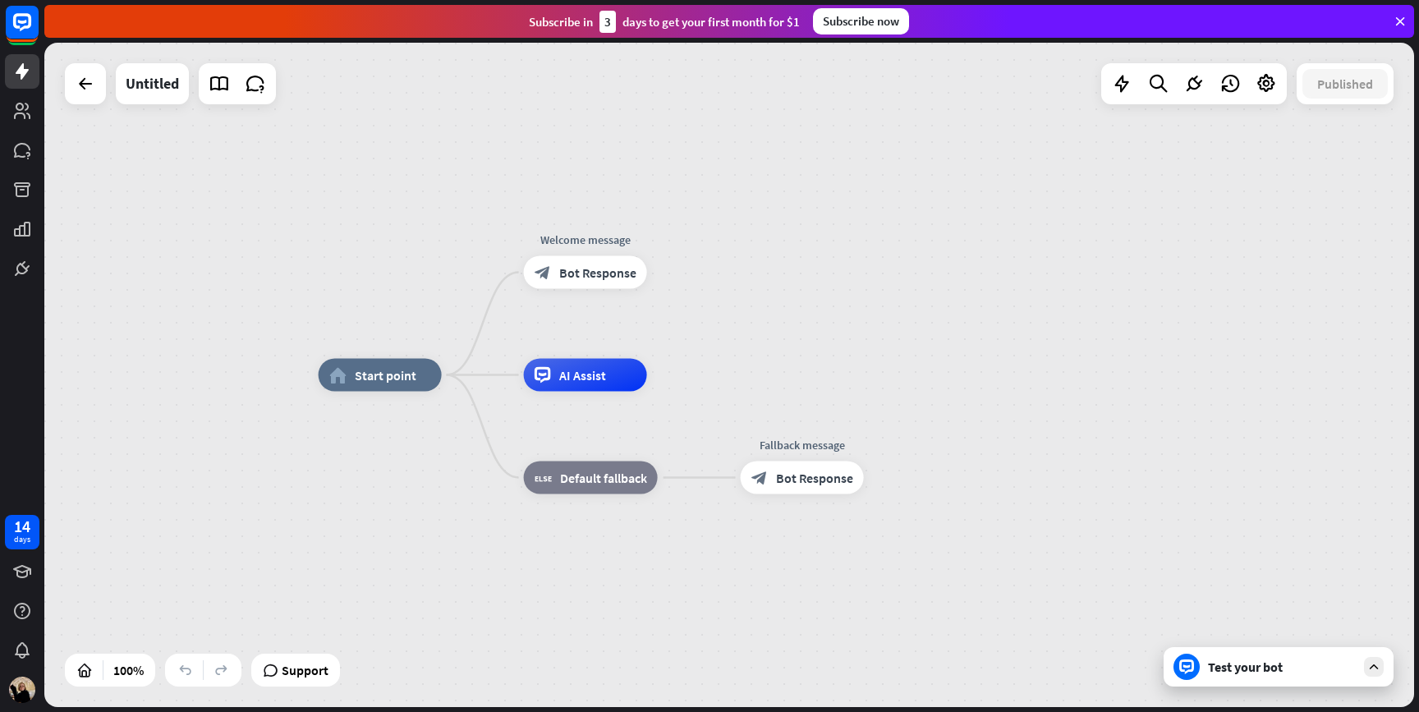
click at [1238, 677] on div "Test your bot" at bounding box center [1279, 666] width 230 height 39
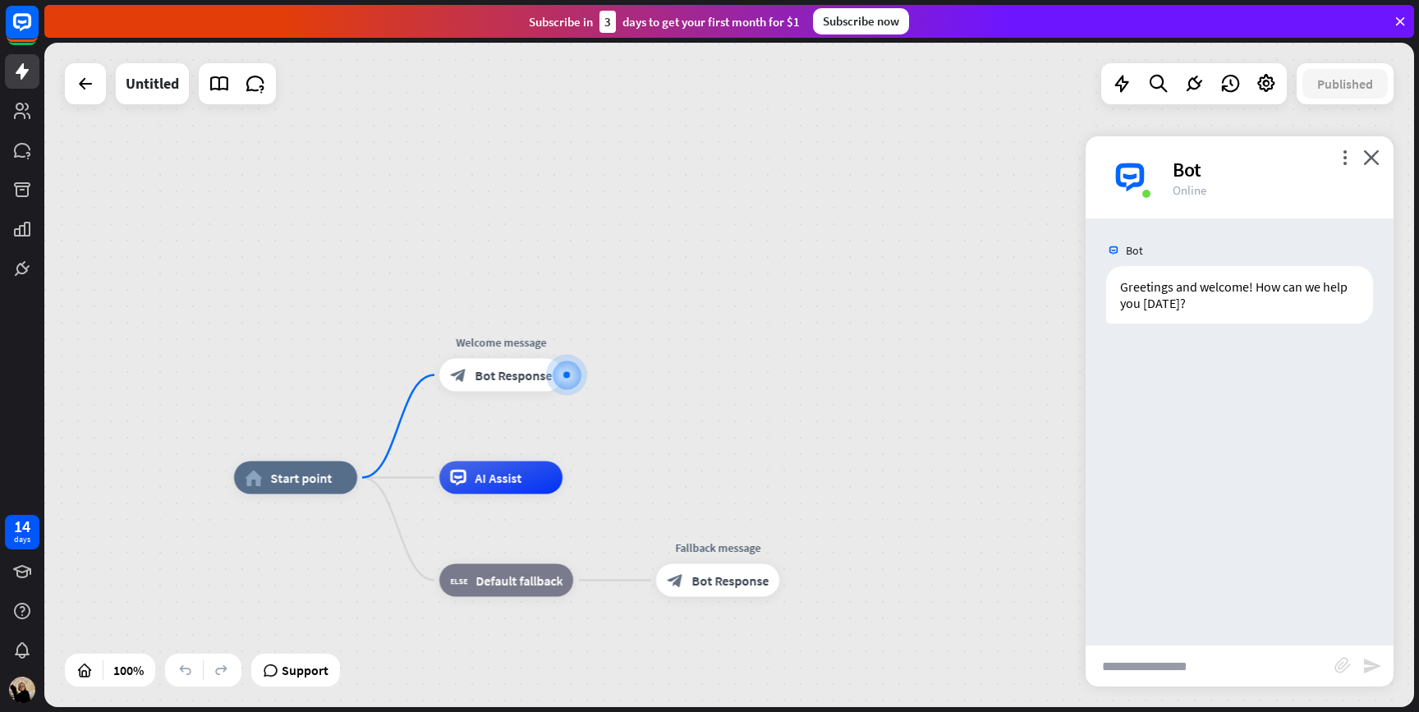
click at [1170, 674] on input "text" at bounding box center [1210, 666] width 249 height 41
type input "*"
type input "**********"
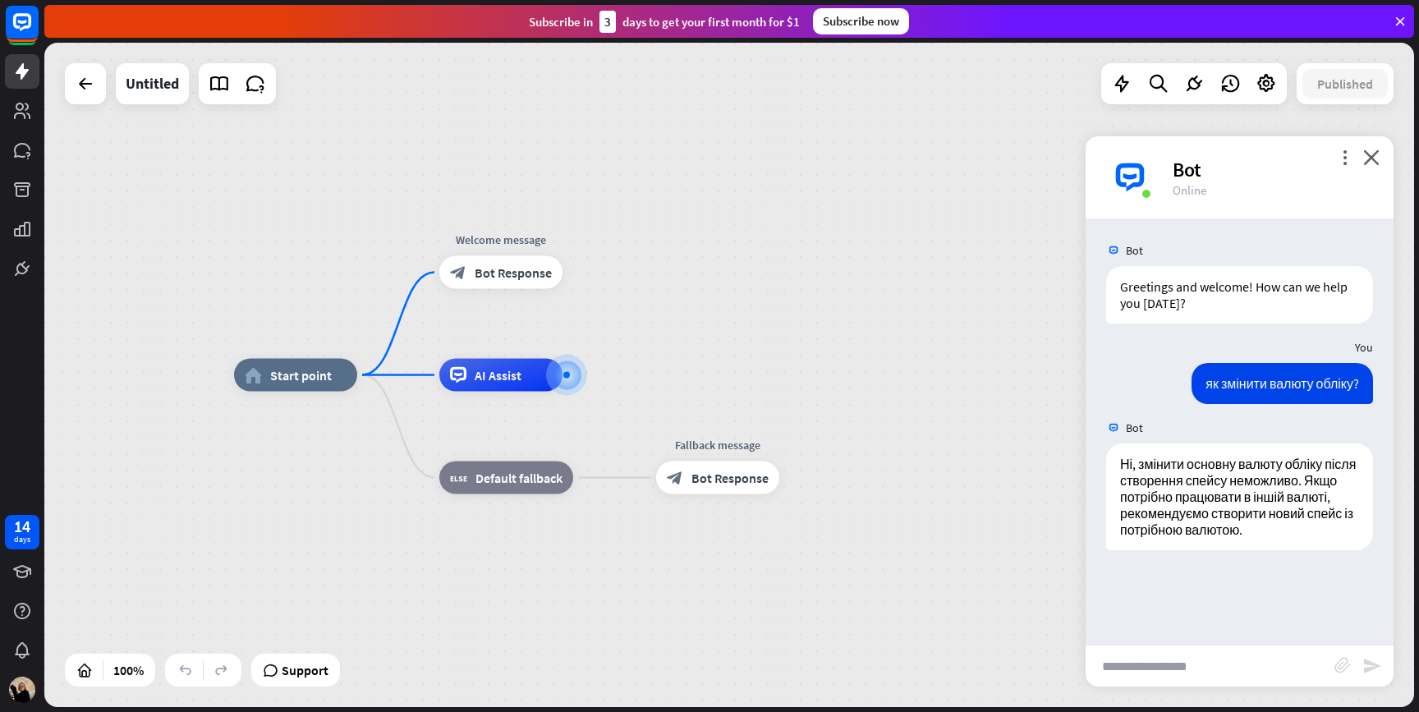
click at [1187, 676] on input "text" at bounding box center [1210, 666] width 249 height 41
type input "**********"
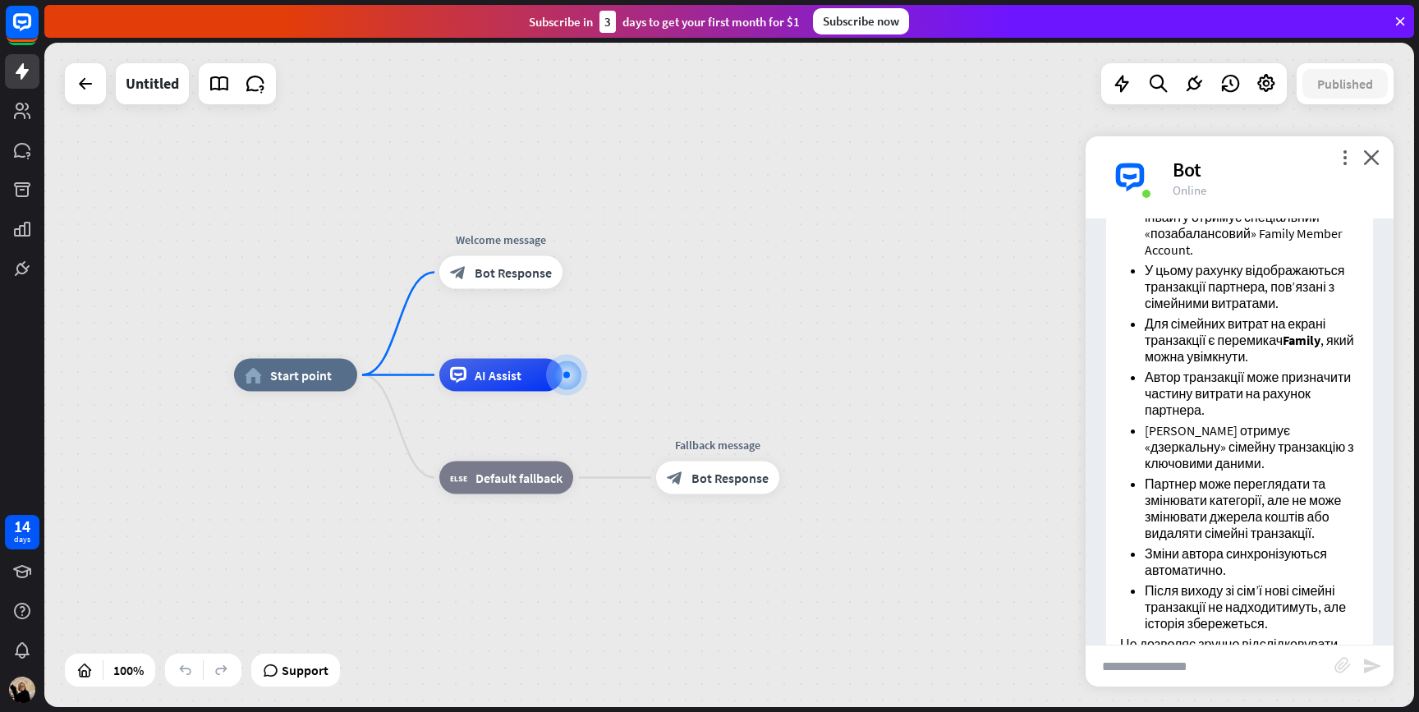
scroll to position [637, 0]
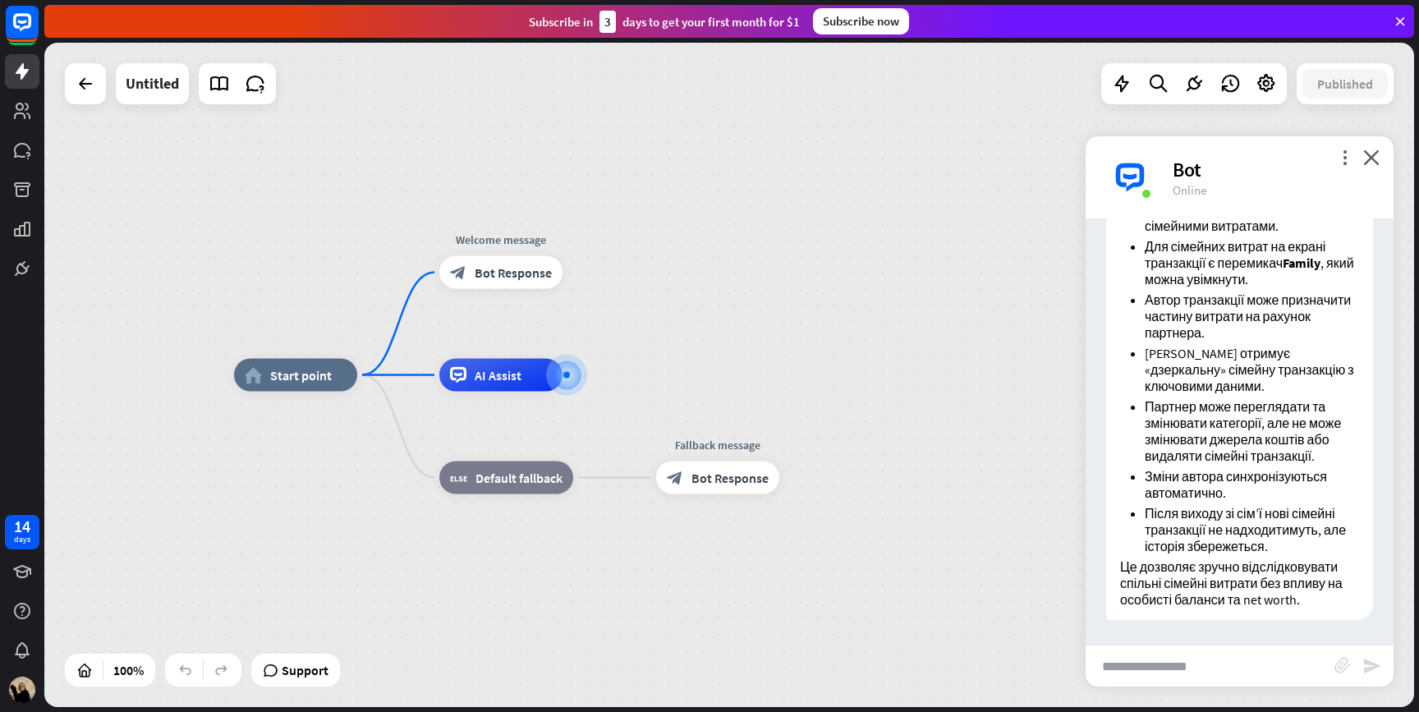
click at [1033, 149] on div "home_2 Start point Welcome message block_bot_response Bot Response AI Assist bl…" at bounding box center [729, 375] width 1370 height 664
click at [1343, 158] on icon "more_vert" at bounding box center [1345, 157] width 16 height 16
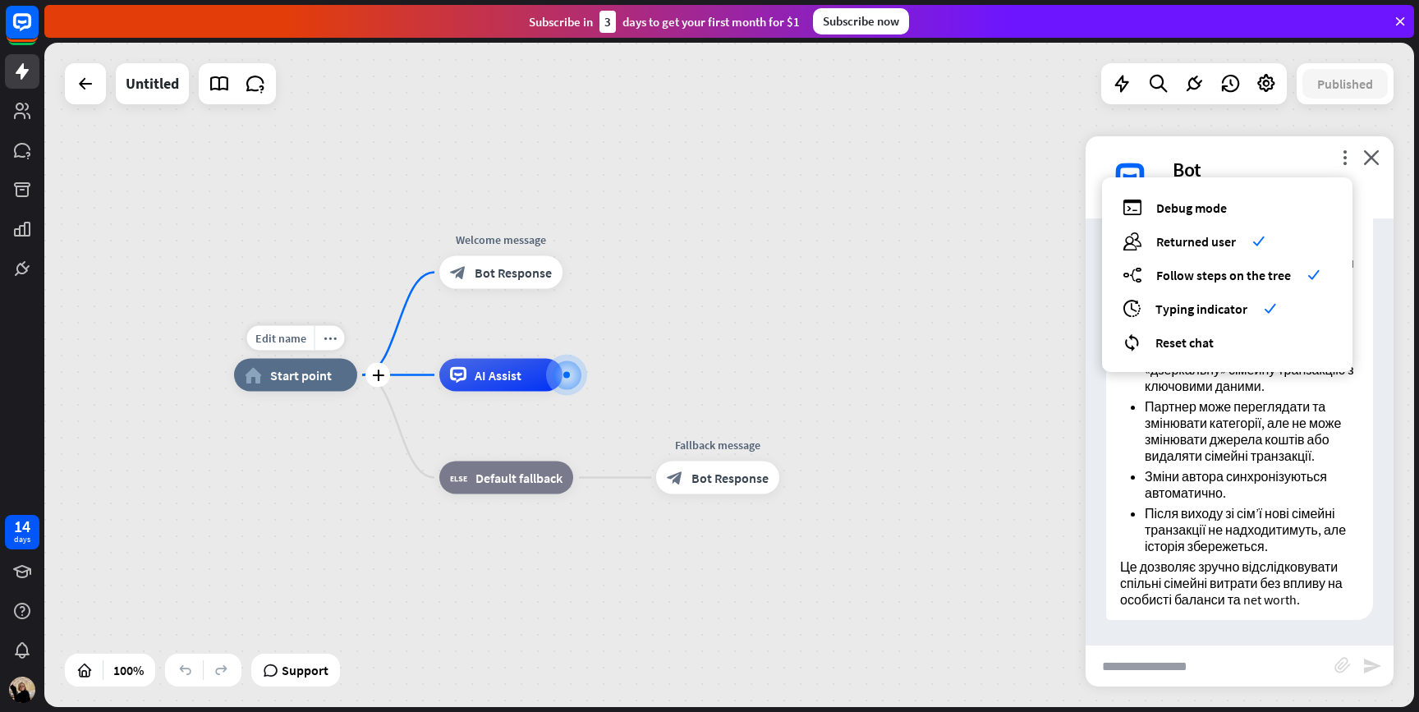
click at [293, 370] on span "Start point" at bounding box center [301, 375] width 62 height 16
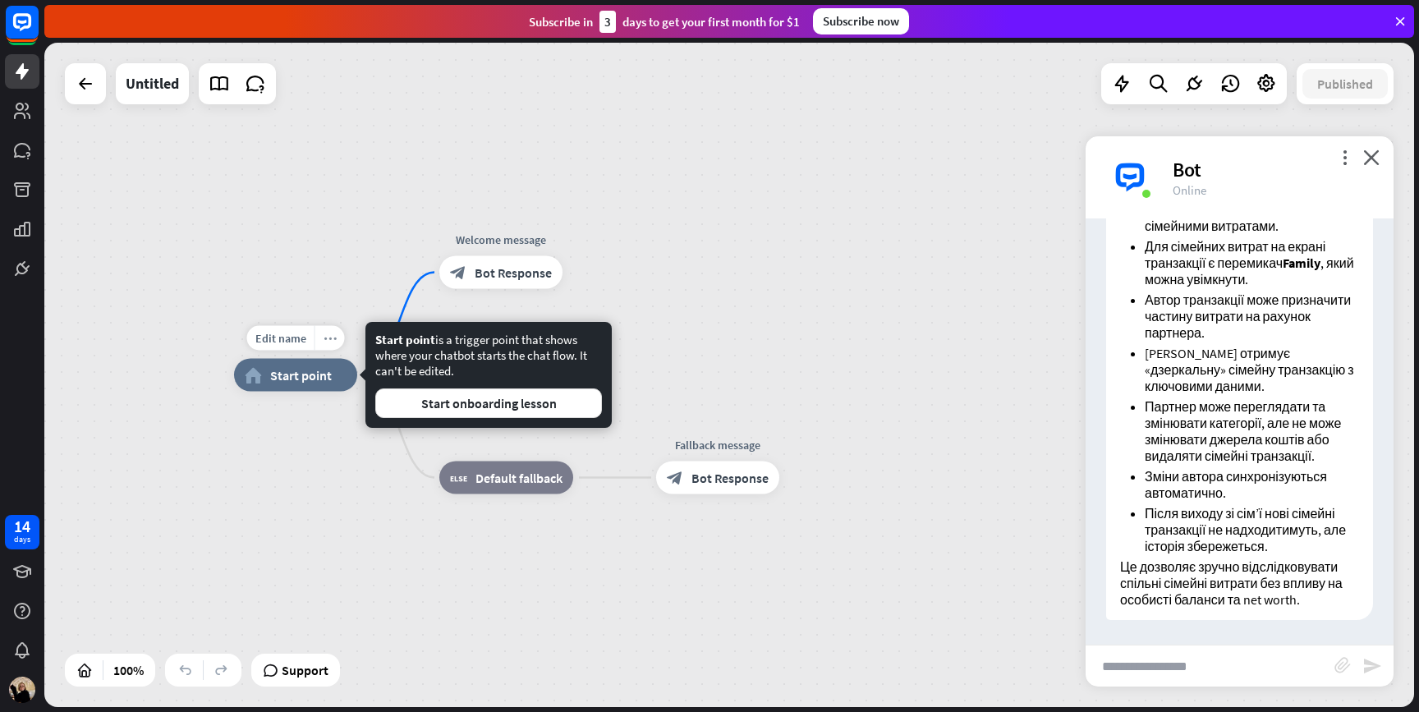
click at [327, 337] on icon "more_horiz" at bounding box center [330, 338] width 13 height 12
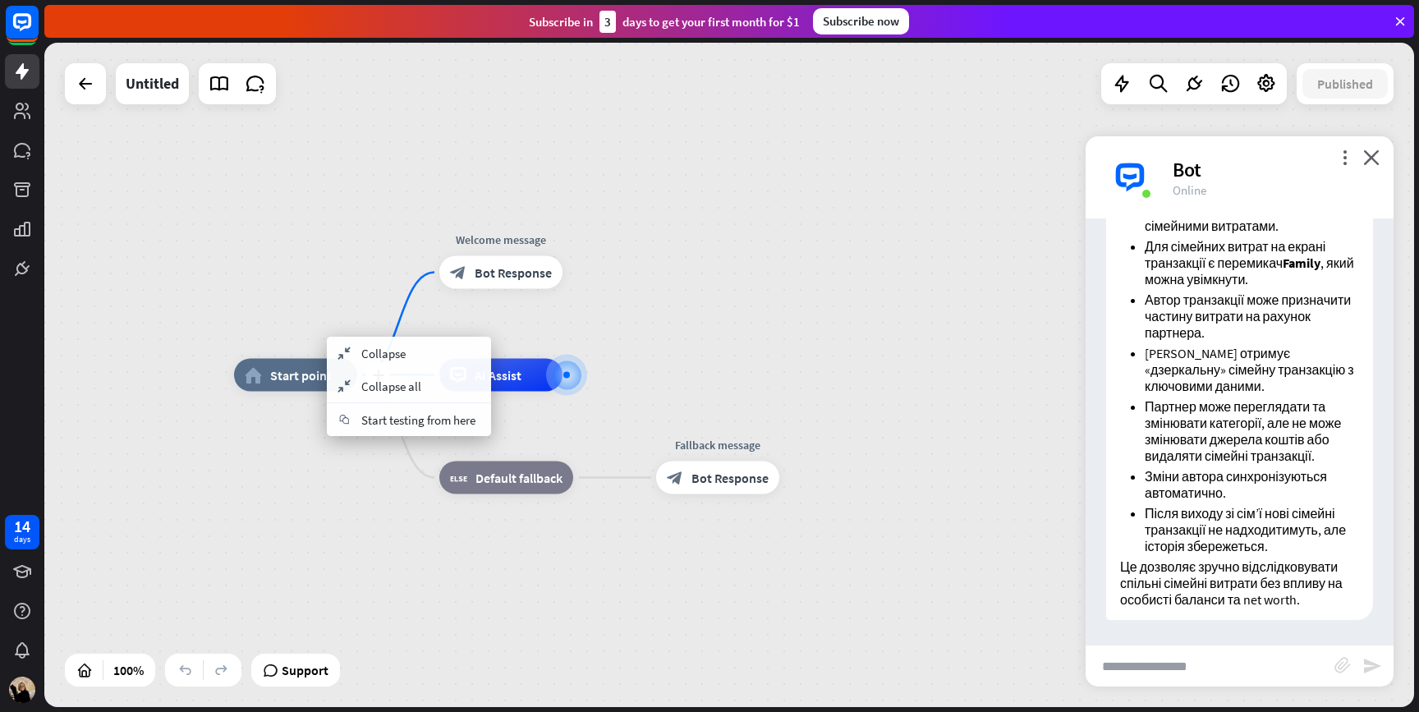
click at [277, 392] on div "plus home_2 Start point" at bounding box center [295, 375] width 123 height 33
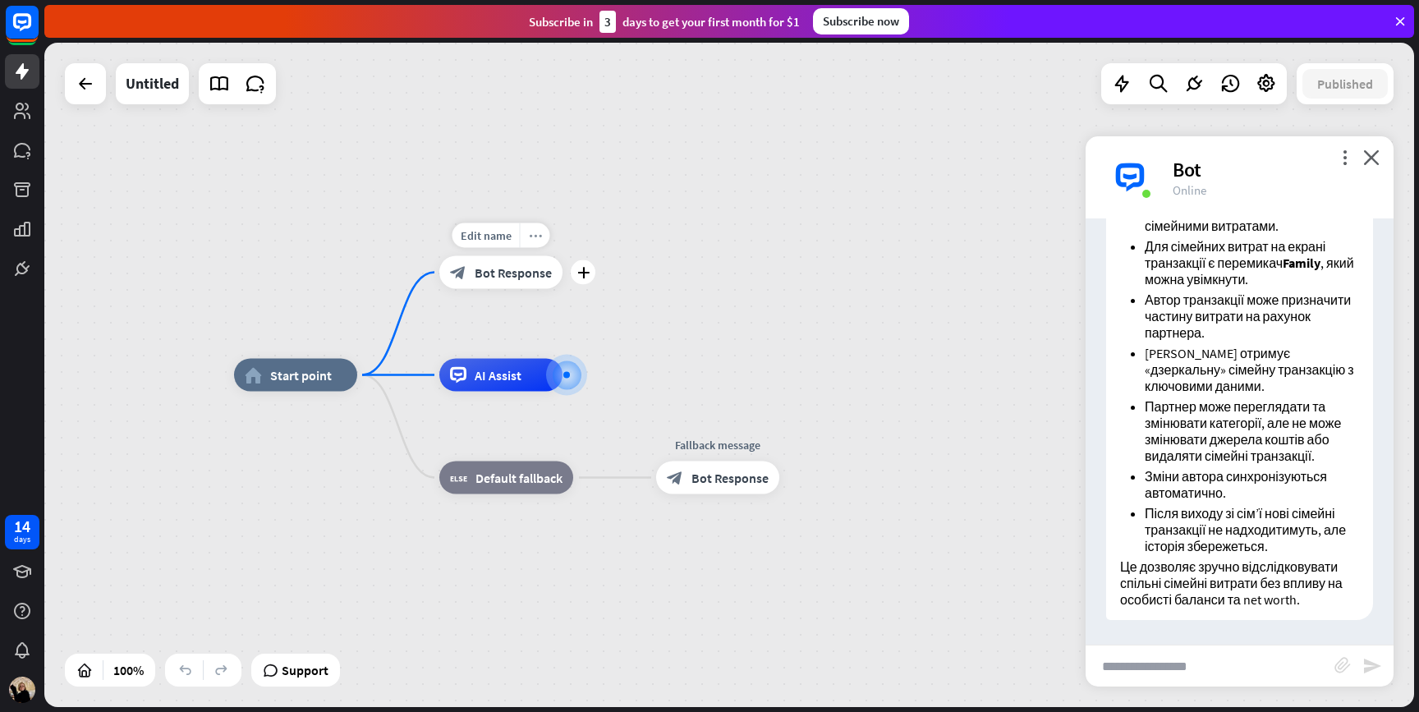
click at [536, 237] on icon "more_horiz" at bounding box center [535, 235] width 13 height 12
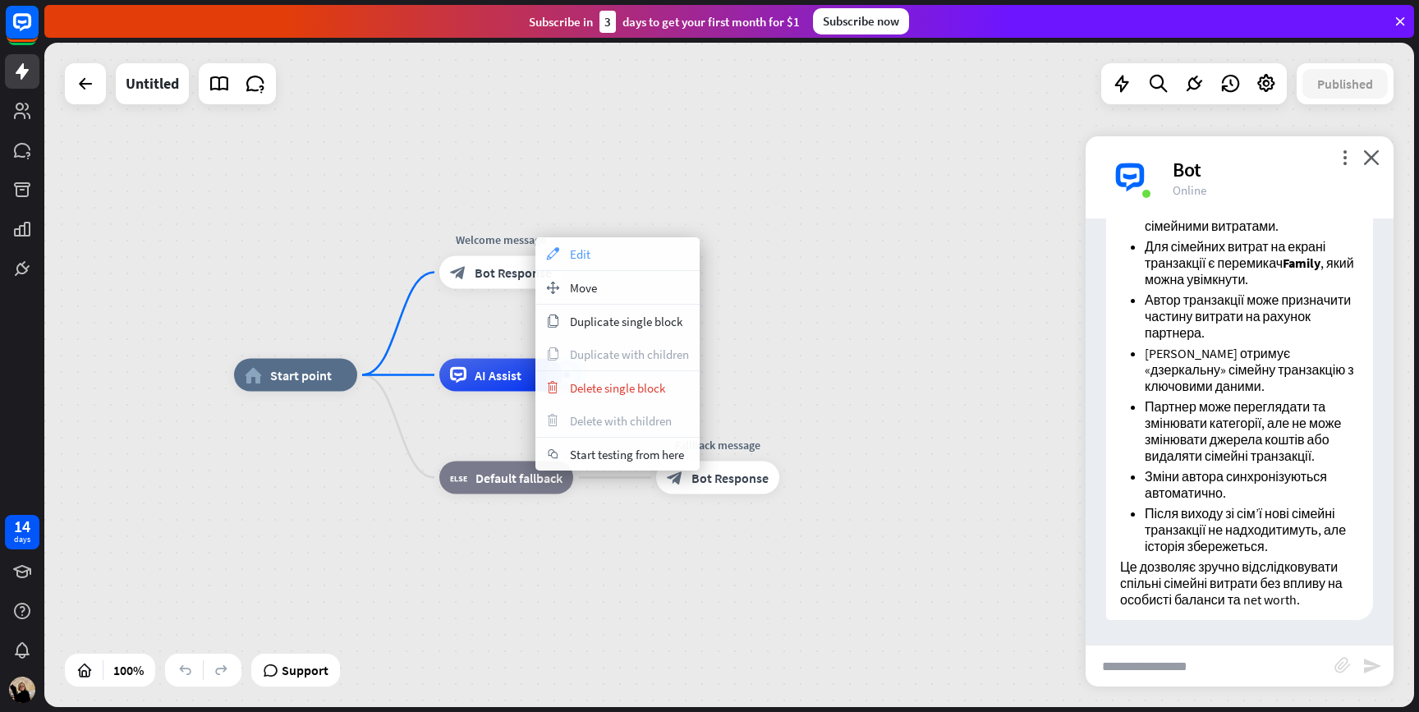
click at [592, 253] on div "appearance Edit" at bounding box center [618, 253] width 164 height 33
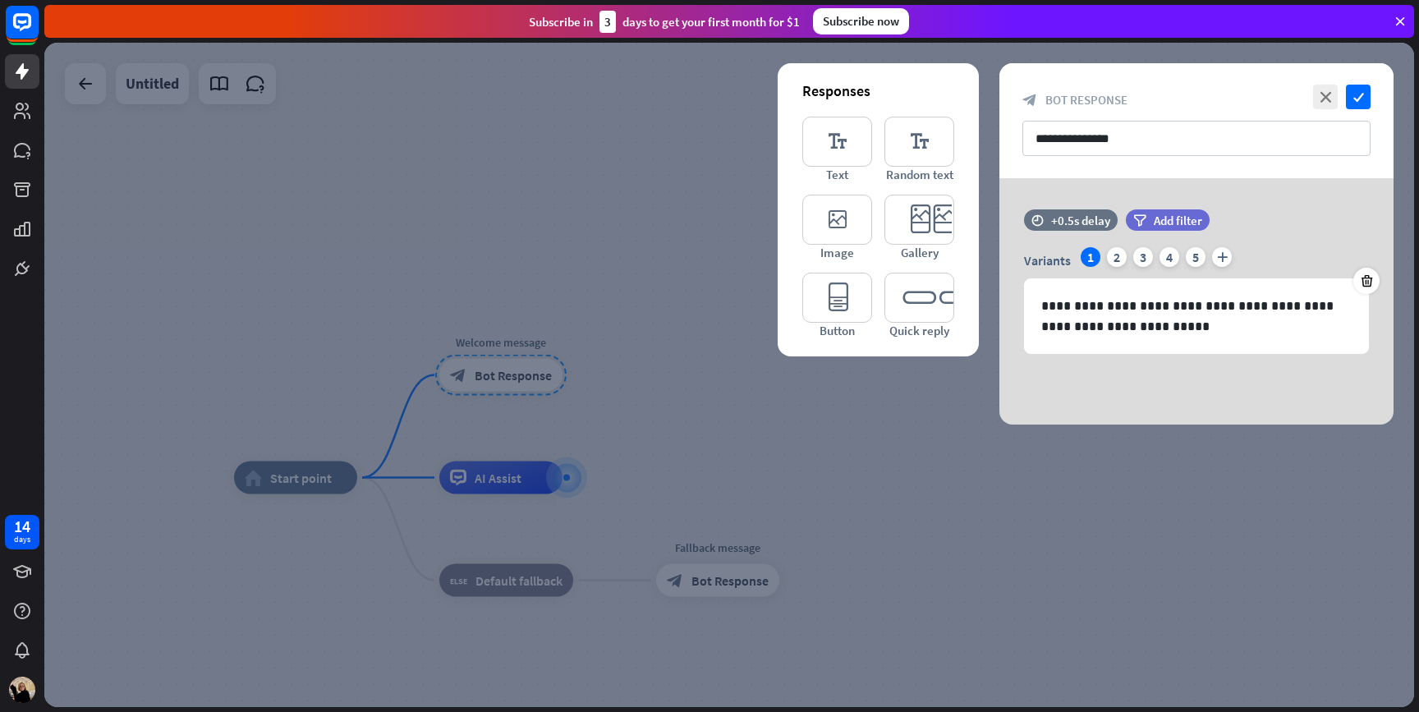
click at [723, 237] on div at bounding box center [729, 375] width 1370 height 664
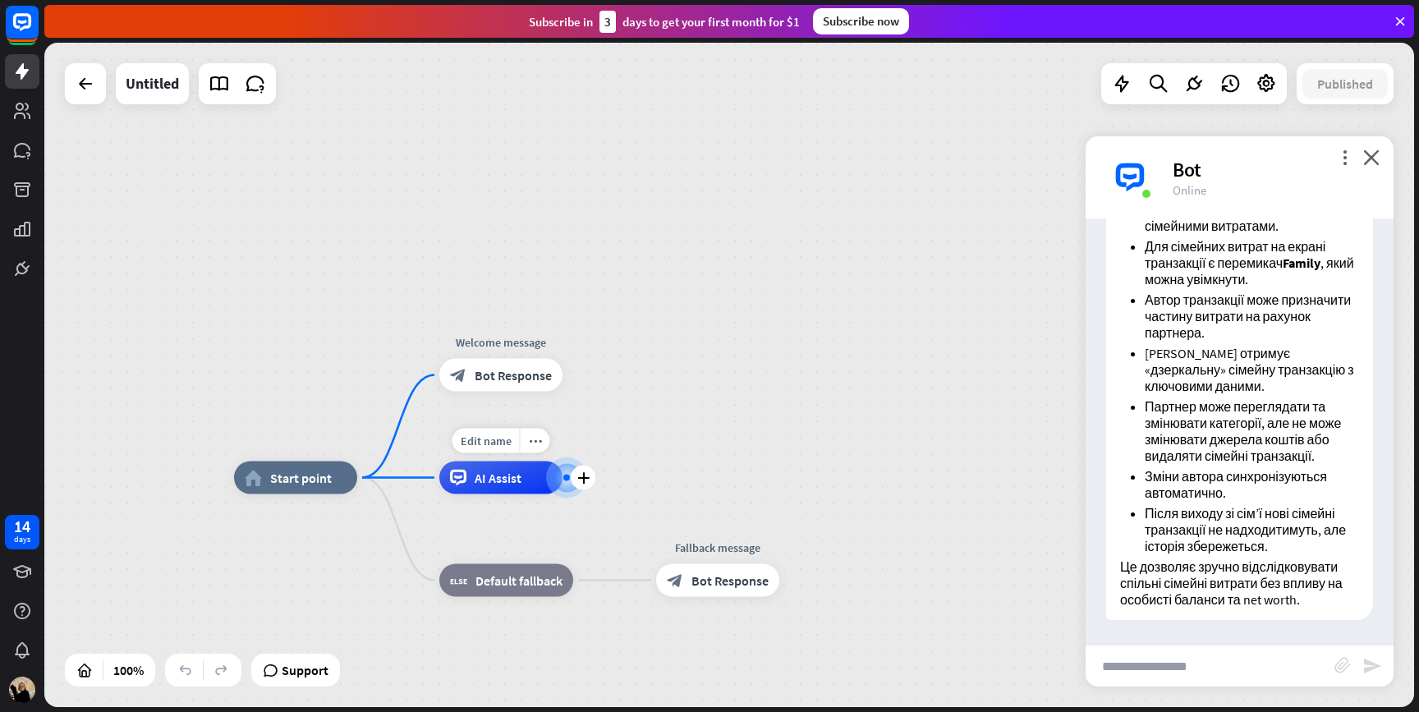
click at [490, 481] on span "AI Assist" at bounding box center [498, 478] width 47 height 16
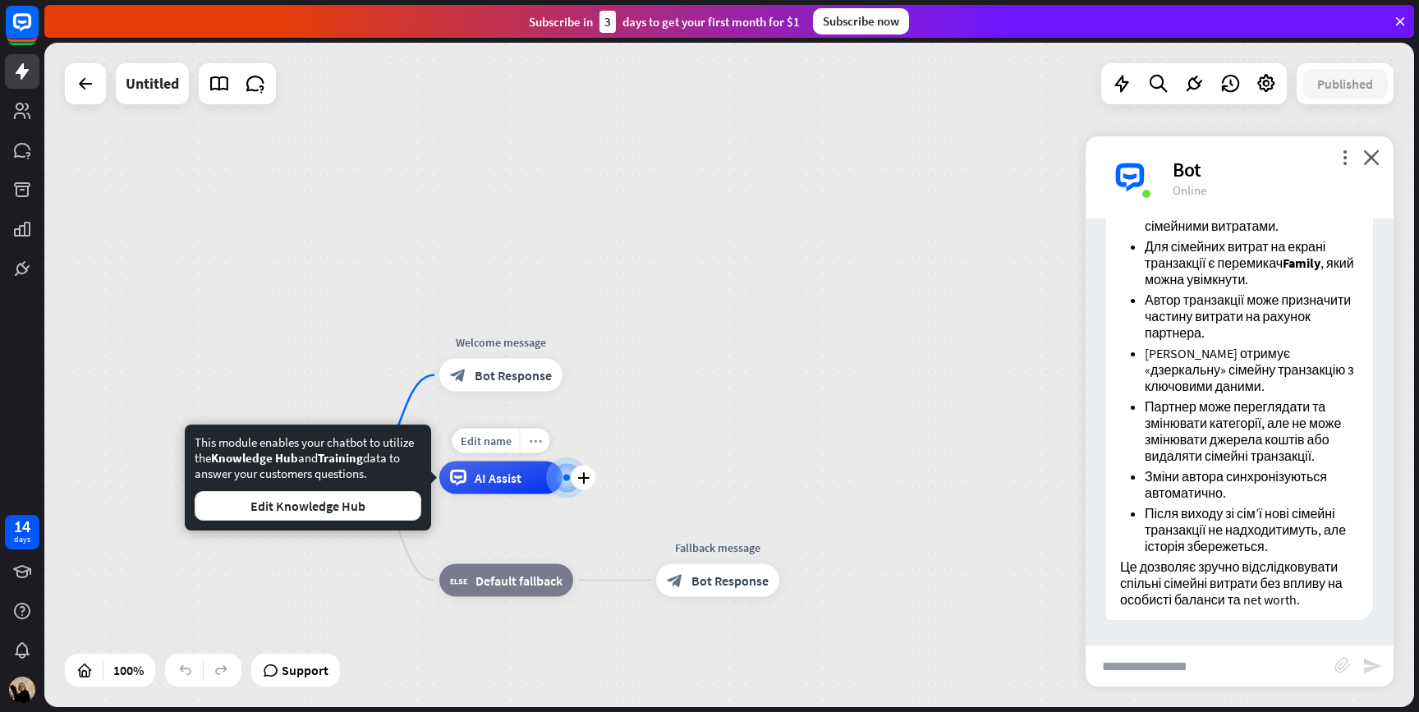
click at [533, 443] on icon "more_horiz" at bounding box center [535, 441] width 13 height 12
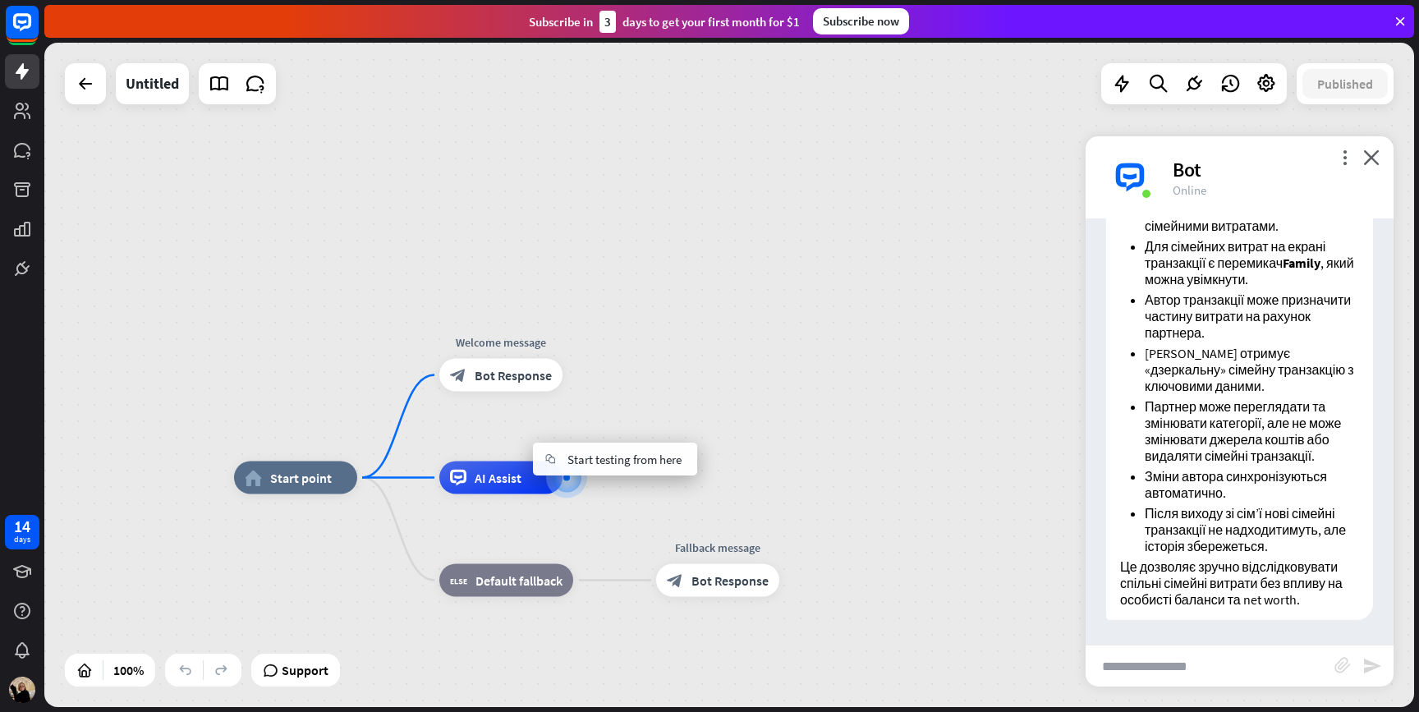
click at [614, 384] on div "home_2 Start point Welcome message block_bot_response Bot Response AI Assist bl…" at bounding box center [729, 375] width 1370 height 664
click at [230, 102] on div at bounding box center [237, 83] width 77 height 41
click at [220, 89] on icon at bounding box center [219, 83] width 21 height 21
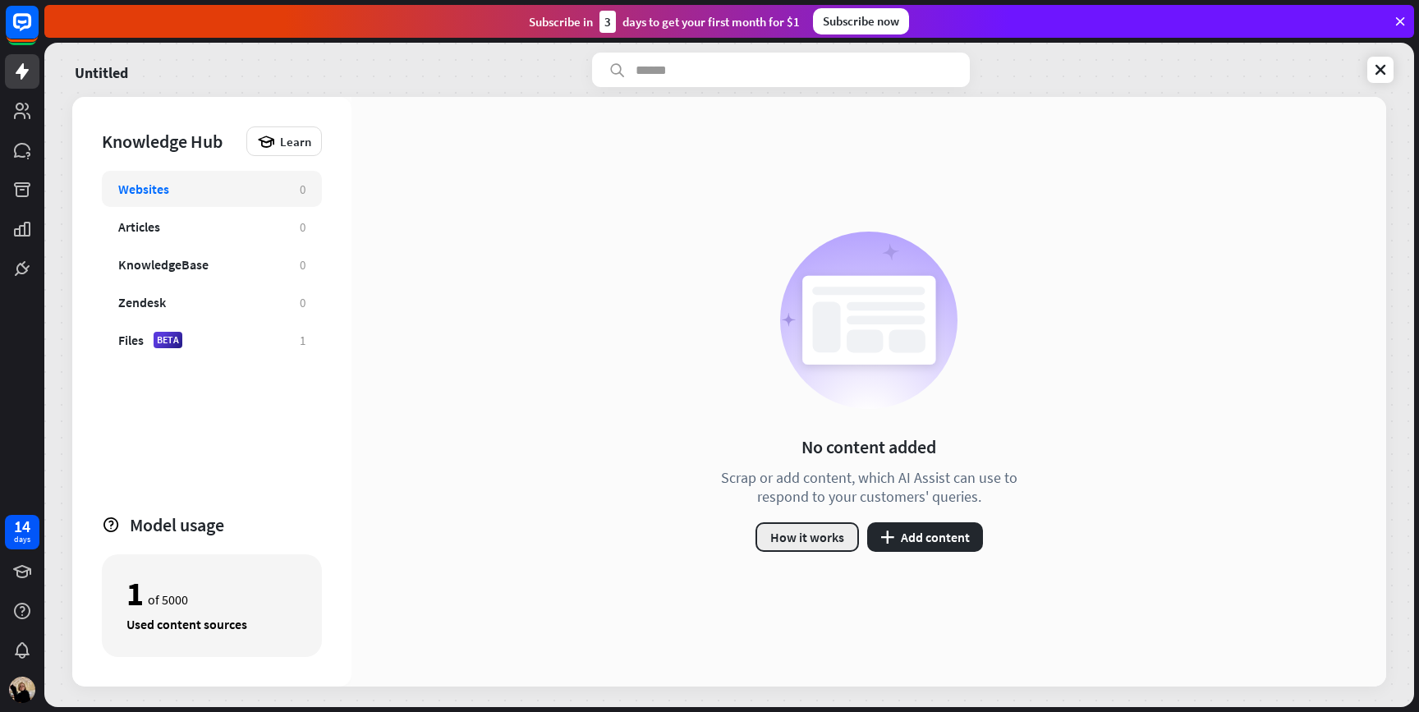
click at [812, 538] on button "How it works" at bounding box center [807, 537] width 103 height 30
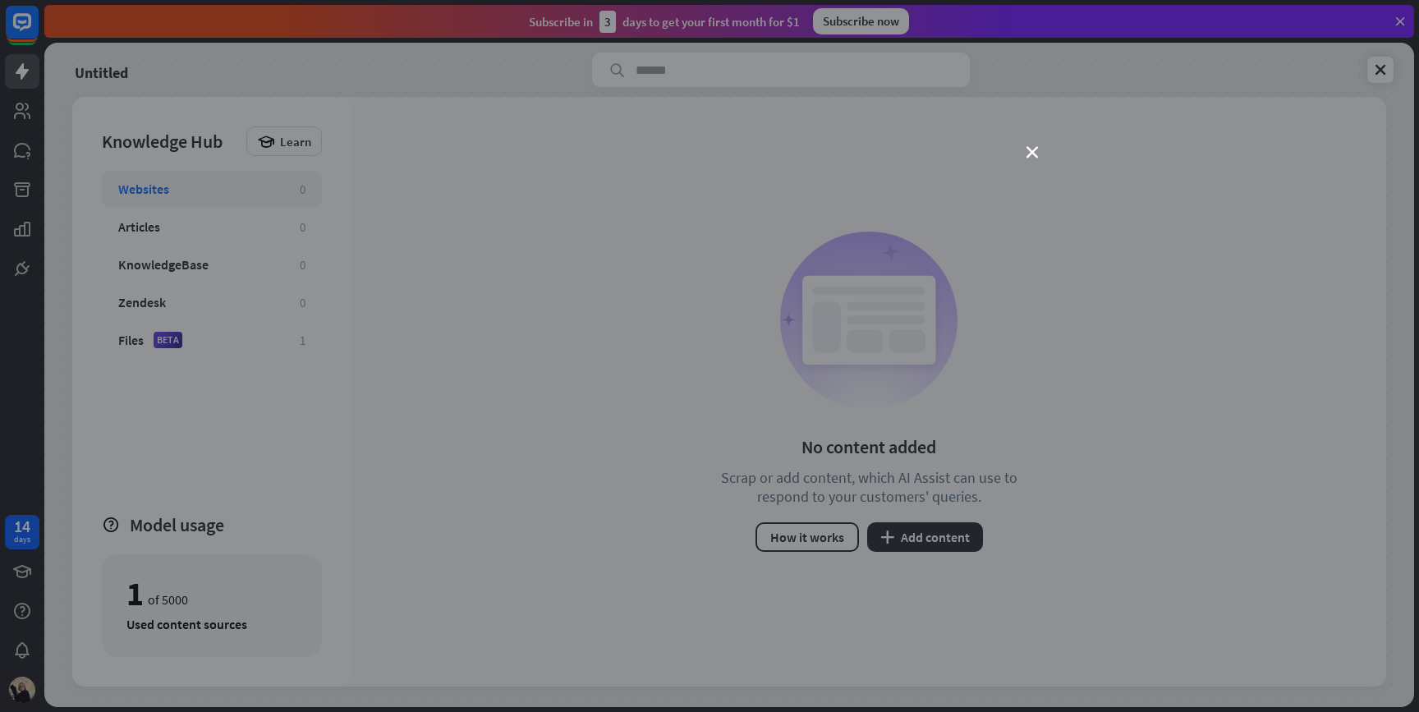
click at [1037, 162] on div "close" at bounding box center [709, 356] width 1419 height 712
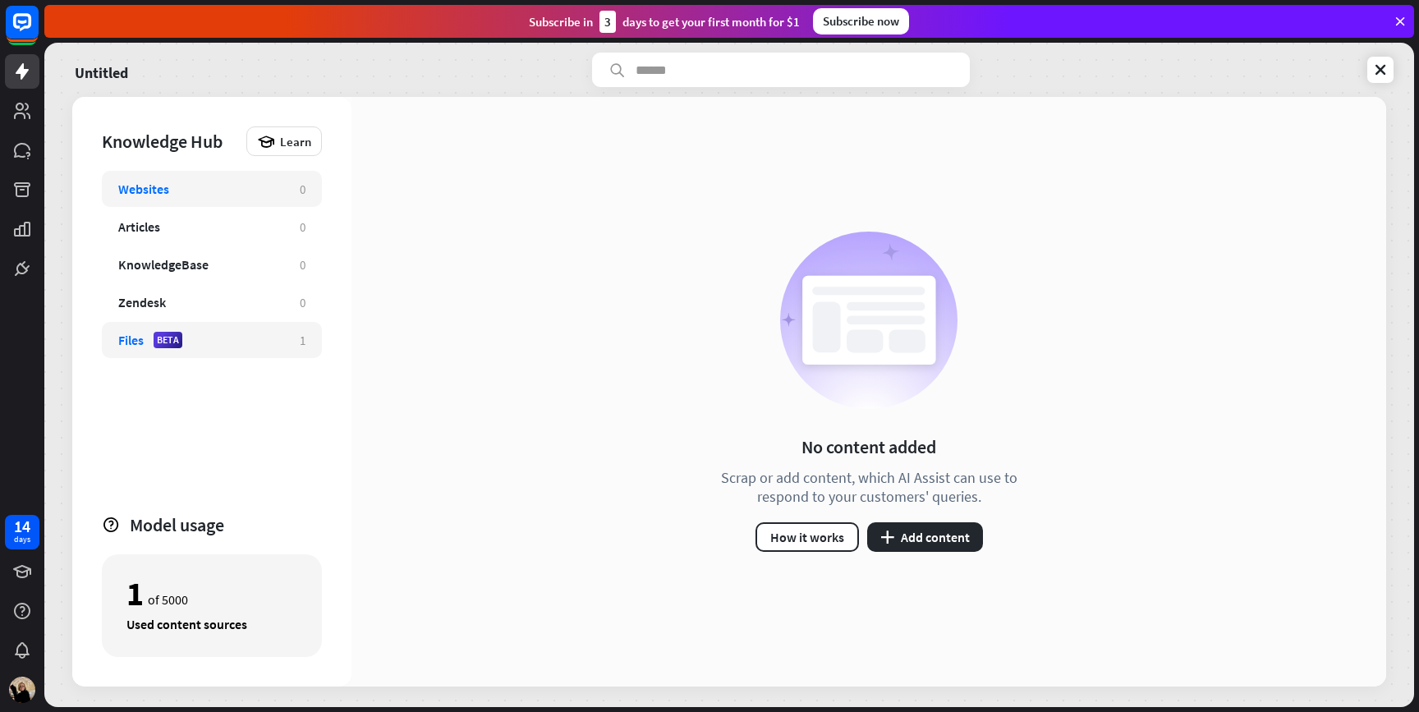
click at [218, 335] on div "Files BETA" at bounding box center [200, 340] width 165 height 16
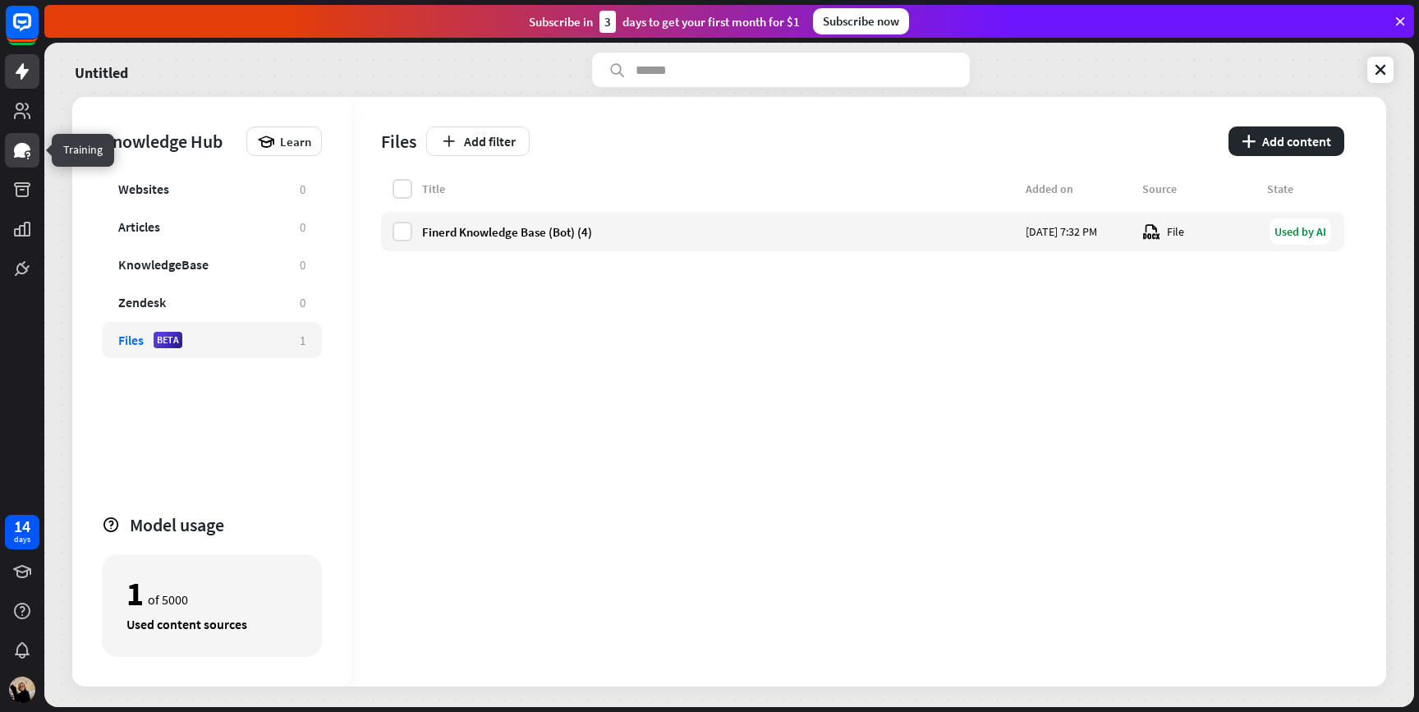
click at [21, 156] on icon at bounding box center [22, 150] width 16 height 15
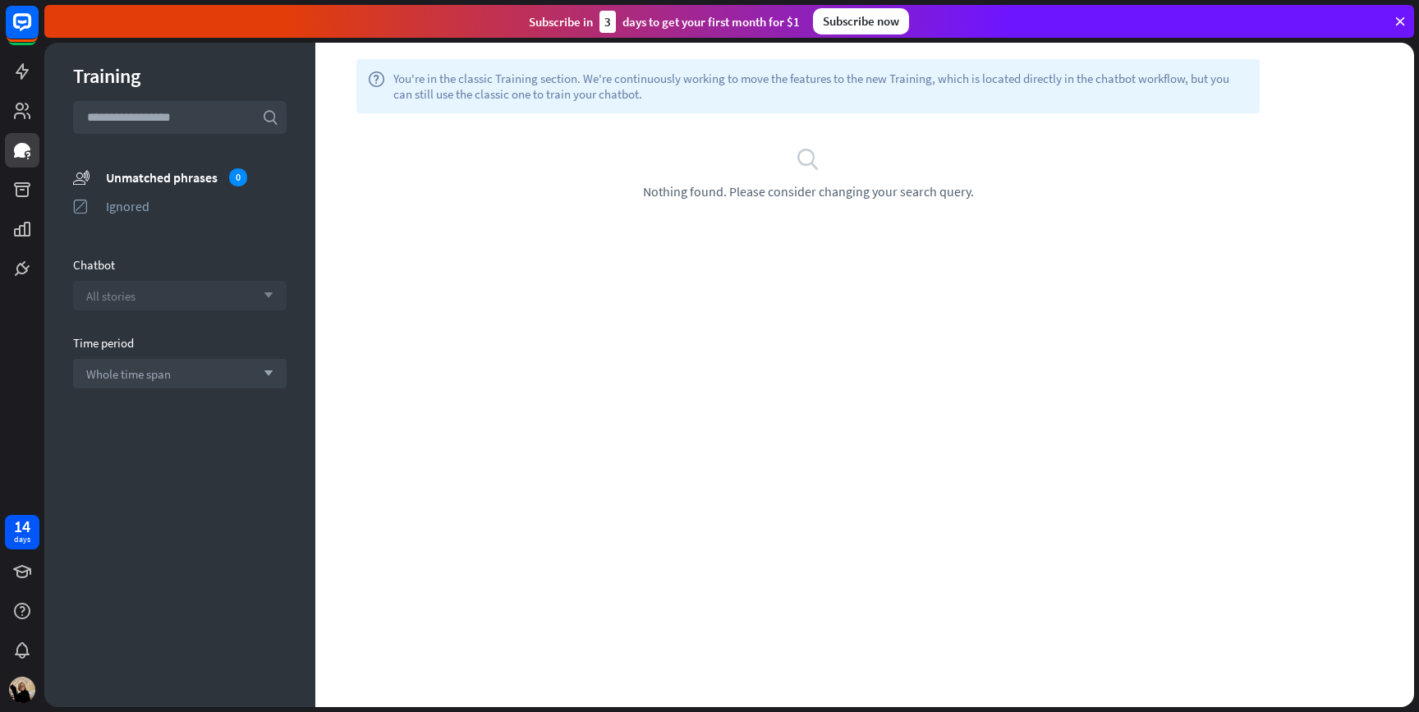
click at [176, 306] on div "All stories arrow_down" at bounding box center [180, 296] width 214 height 30
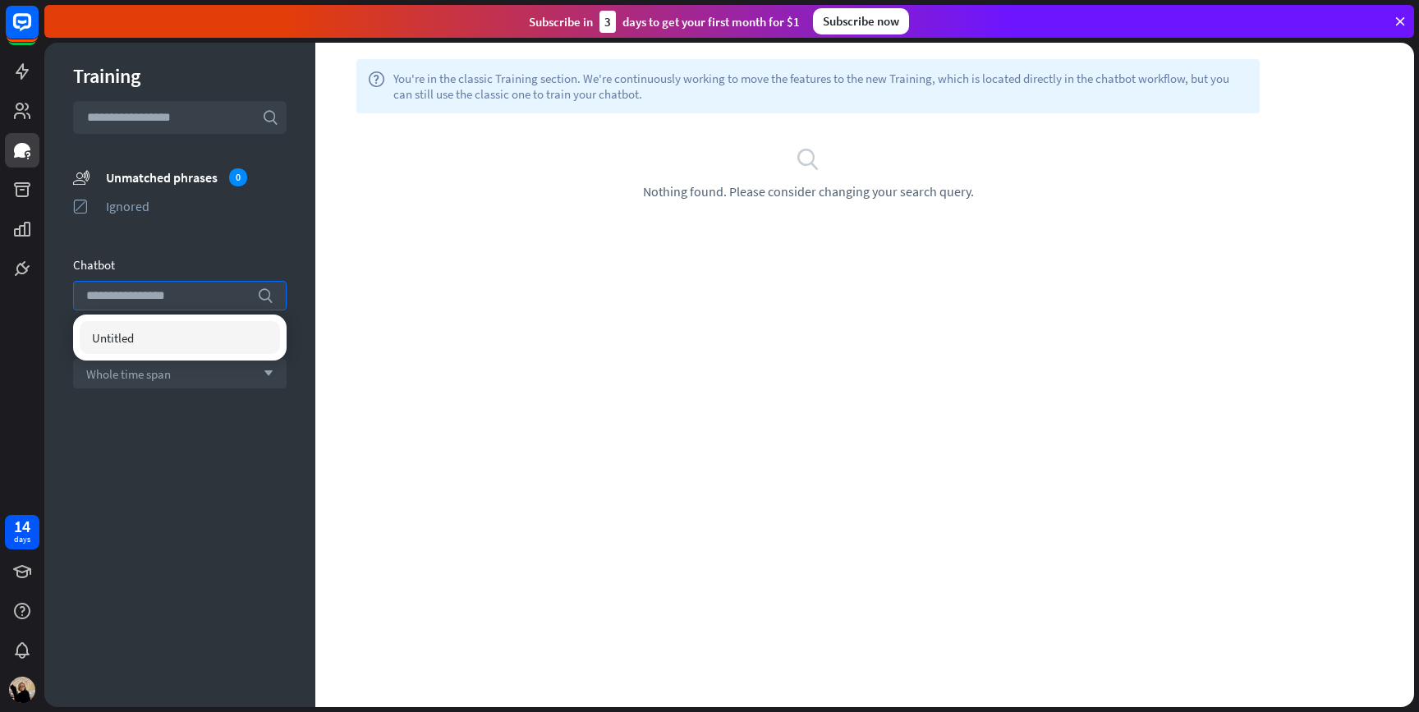
click at [383, 251] on div "help You're in the classic Training section. We're continuously working to move…" at bounding box center [864, 375] width 1099 height 664
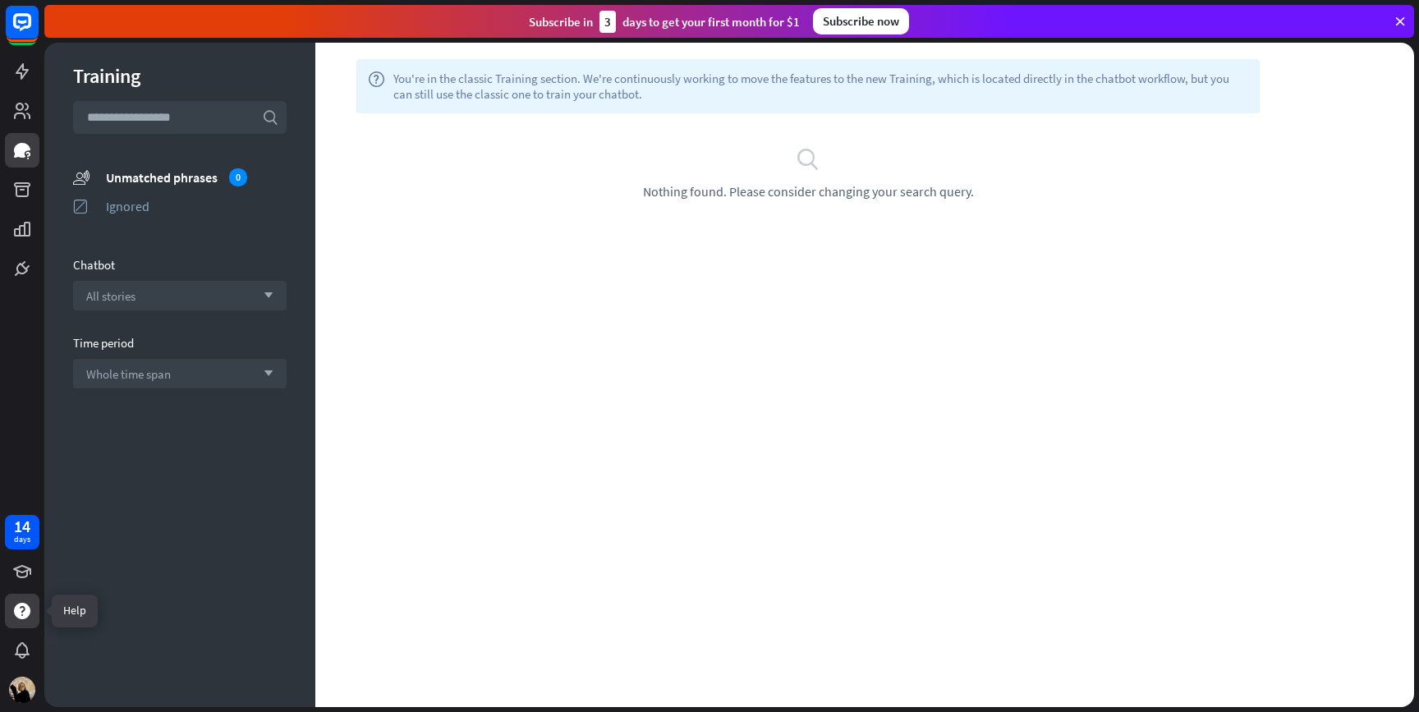
click at [26, 623] on div at bounding box center [22, 611] width 34 height 34
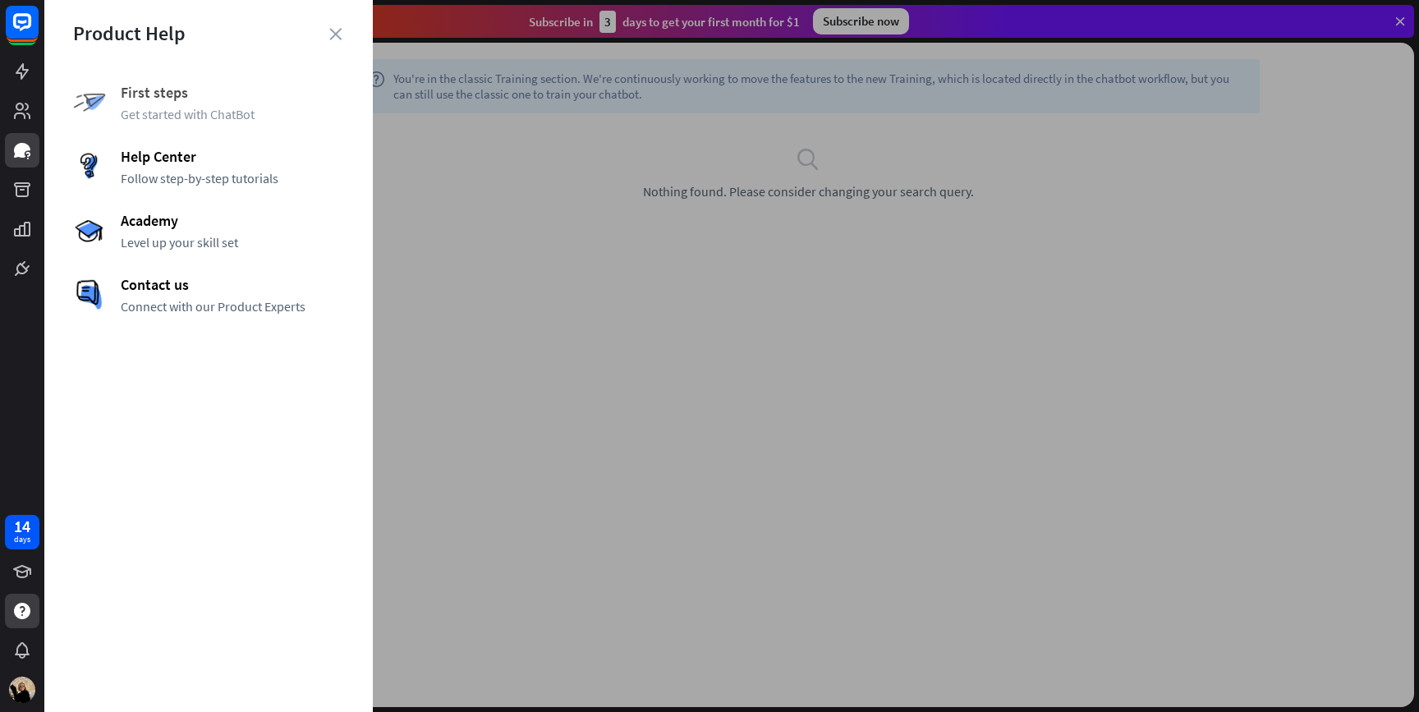
click at [228, 114] on span "Get started with ChatBot" at bounding box center [232, 114] width 223 height 16
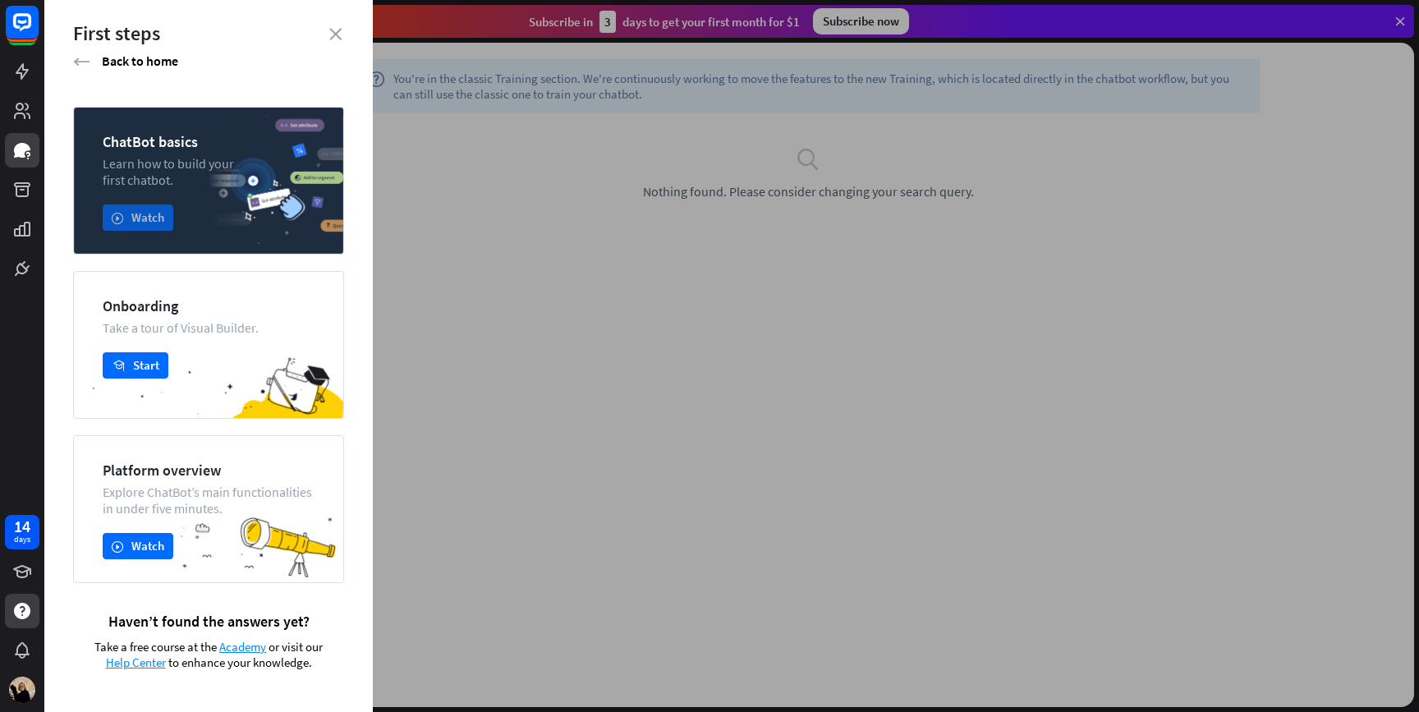
click at [124, 225] on button "play Watch" at bounding box center [138, 218] width 71 height 26
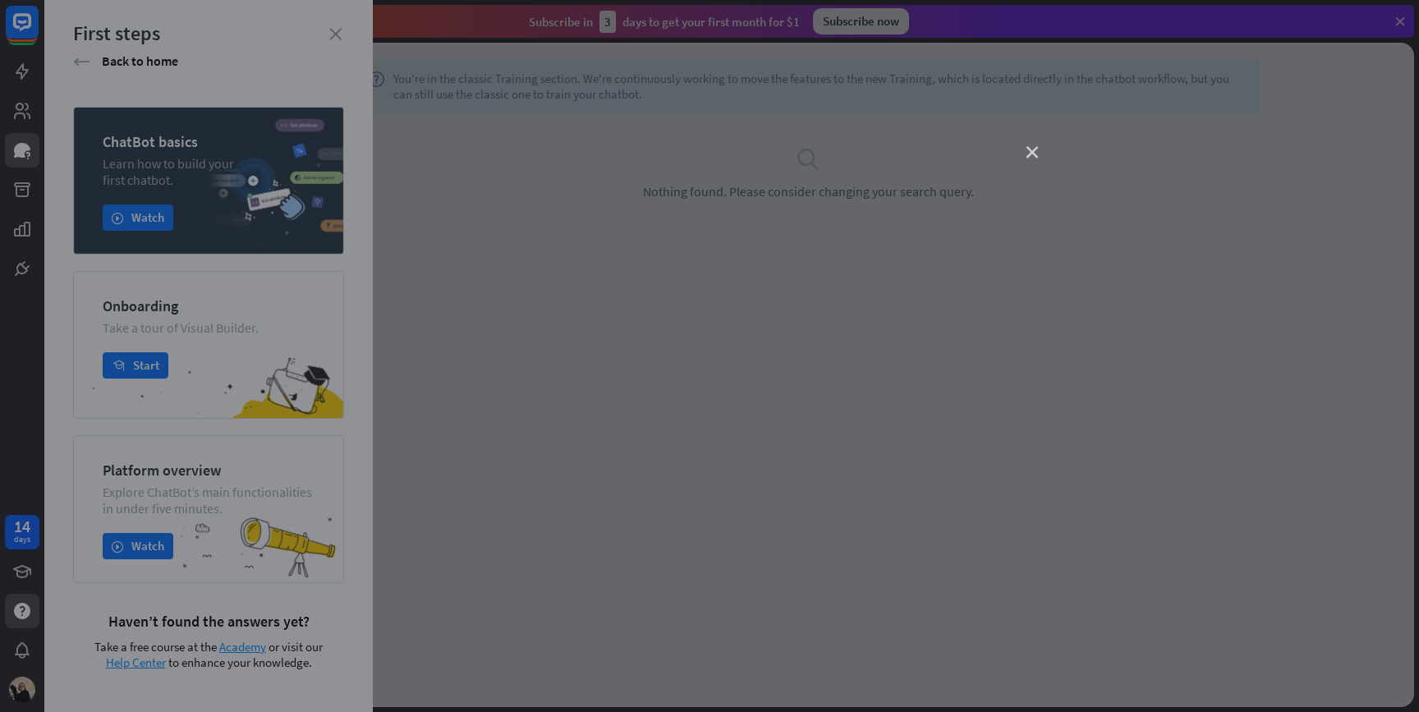
click at [1028, 149] on icon "close" at bounding box center [1032, 152] width 11 height 11
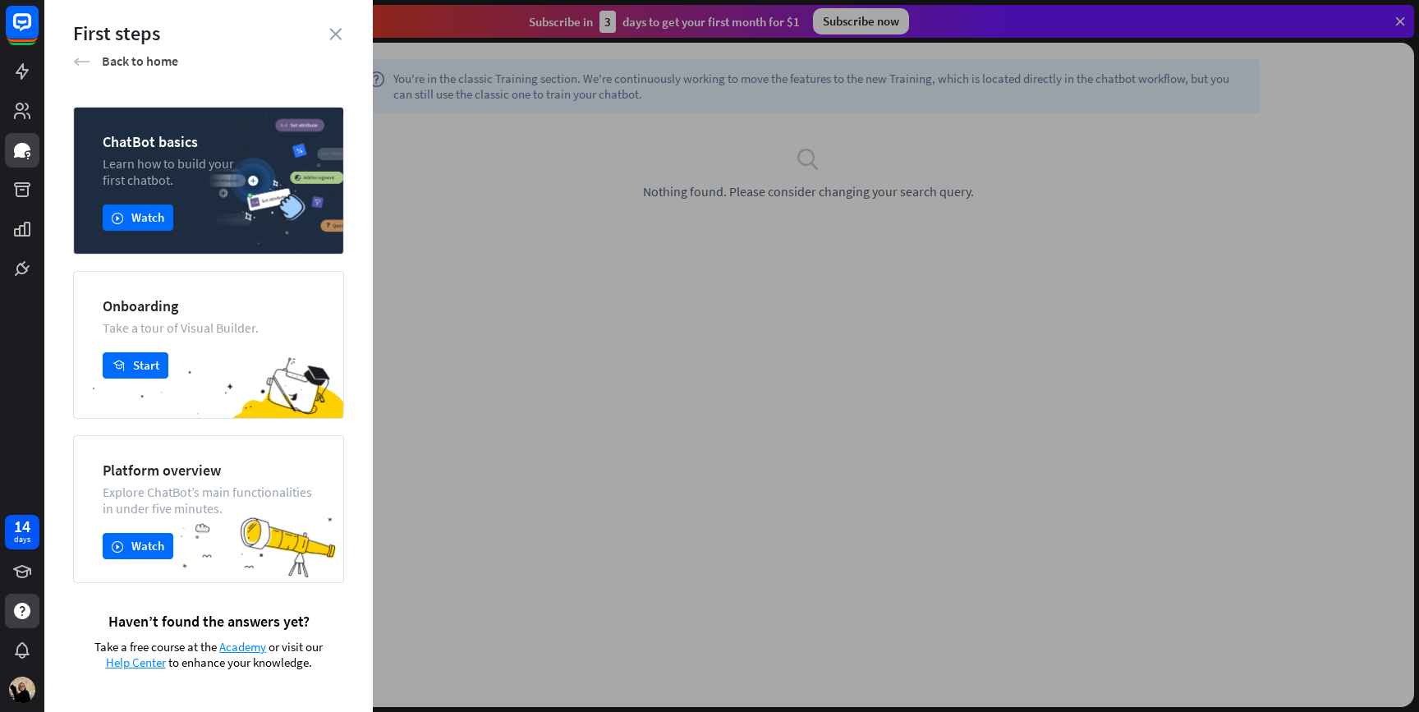
click at [81, 60] on icon "arrow_left" at bounding box center [81, 61] width 17 height 16
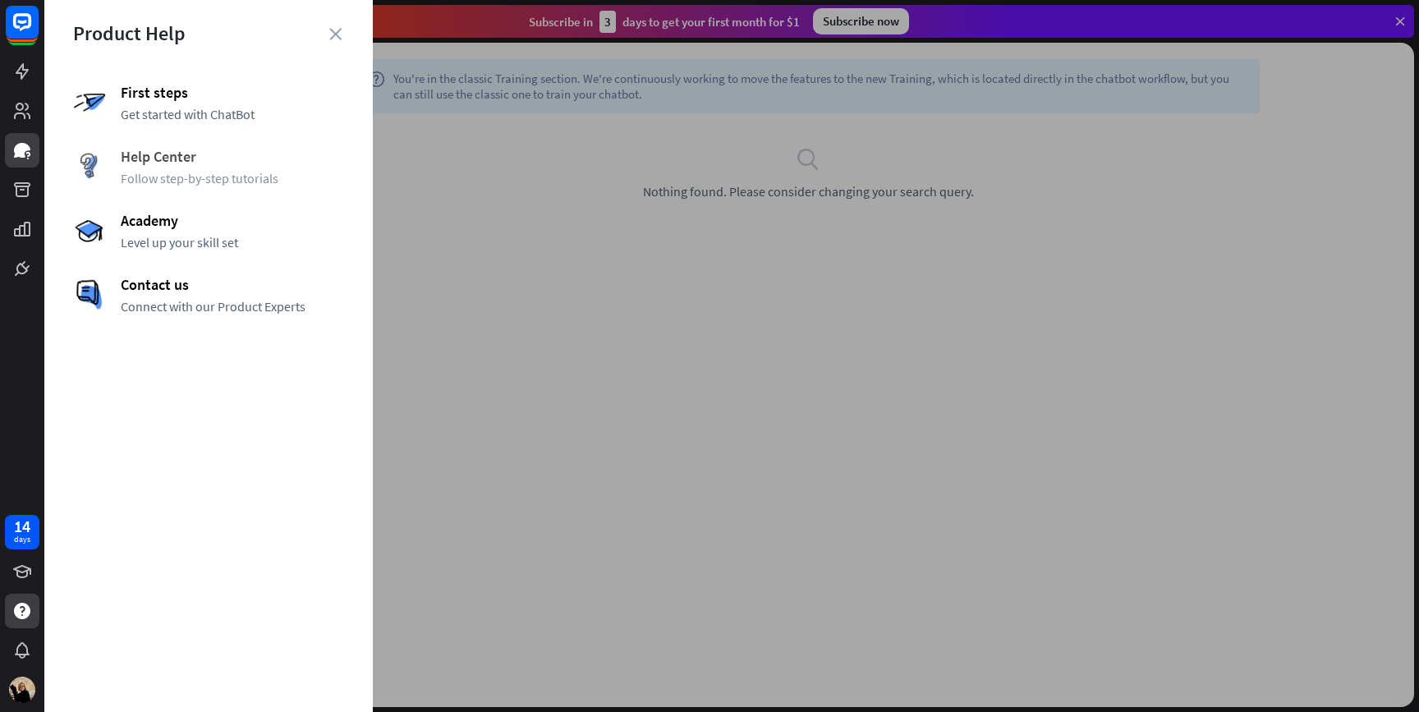
click at [205, 177] on span "Follow step-by-step tutorials" at bounding box center [232, 178] width 223 height 16
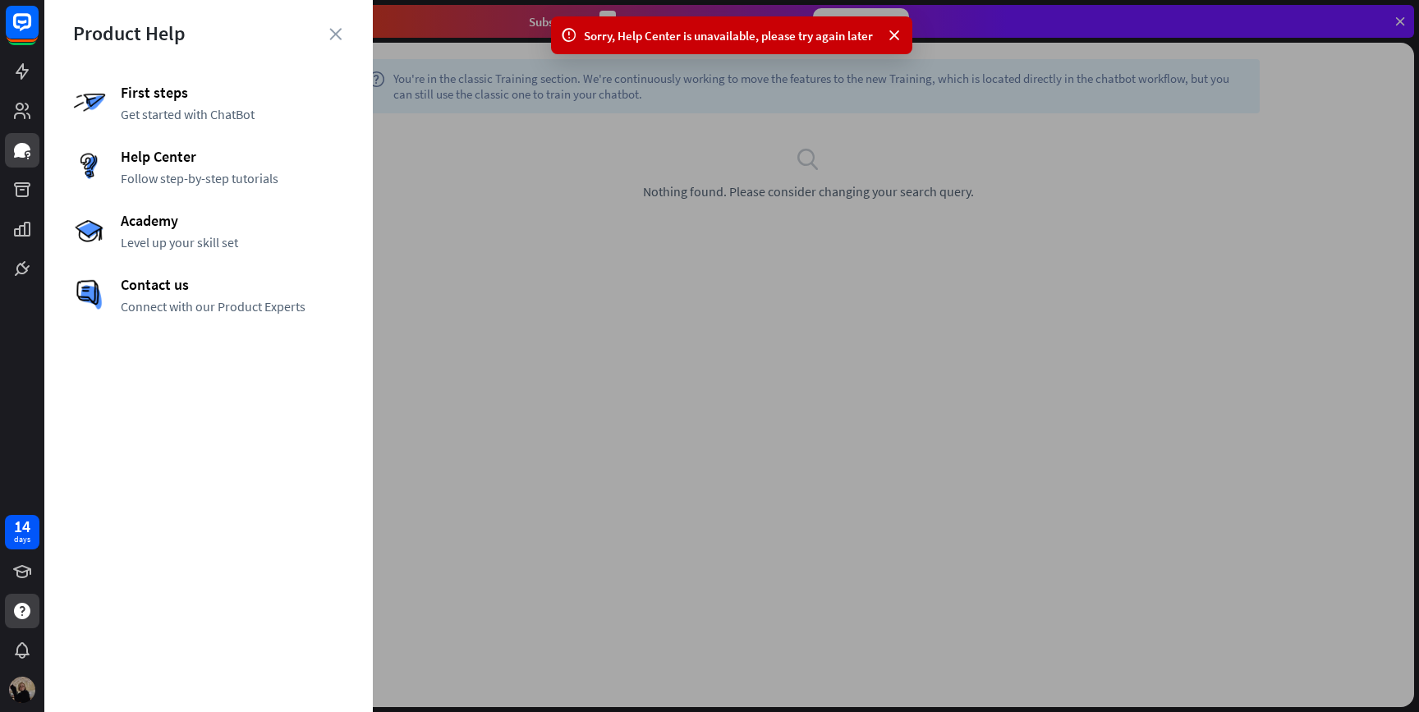
click at [25, 679] on img at bounding box center [22, 690] width 26 height 26
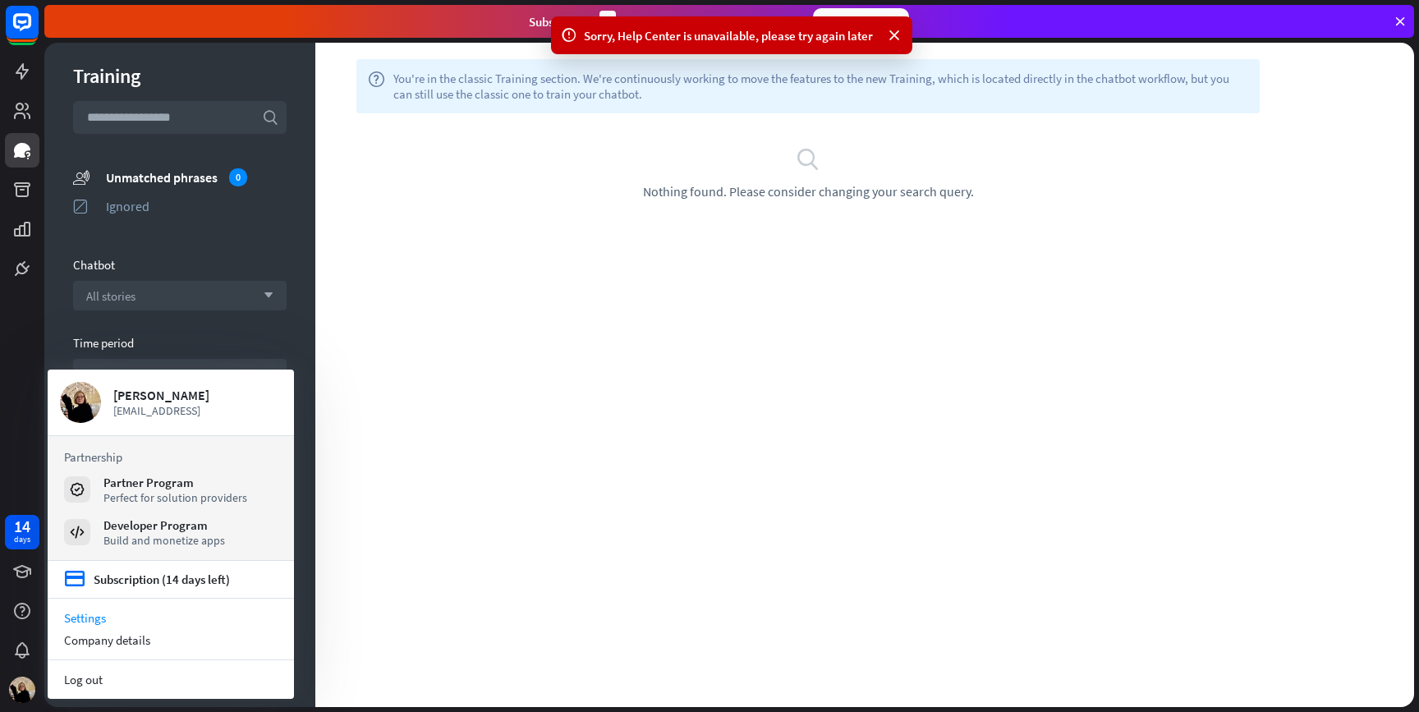
click at [90, 614] on link "Settings" at bounding box center [171, 618] width 246 height 22
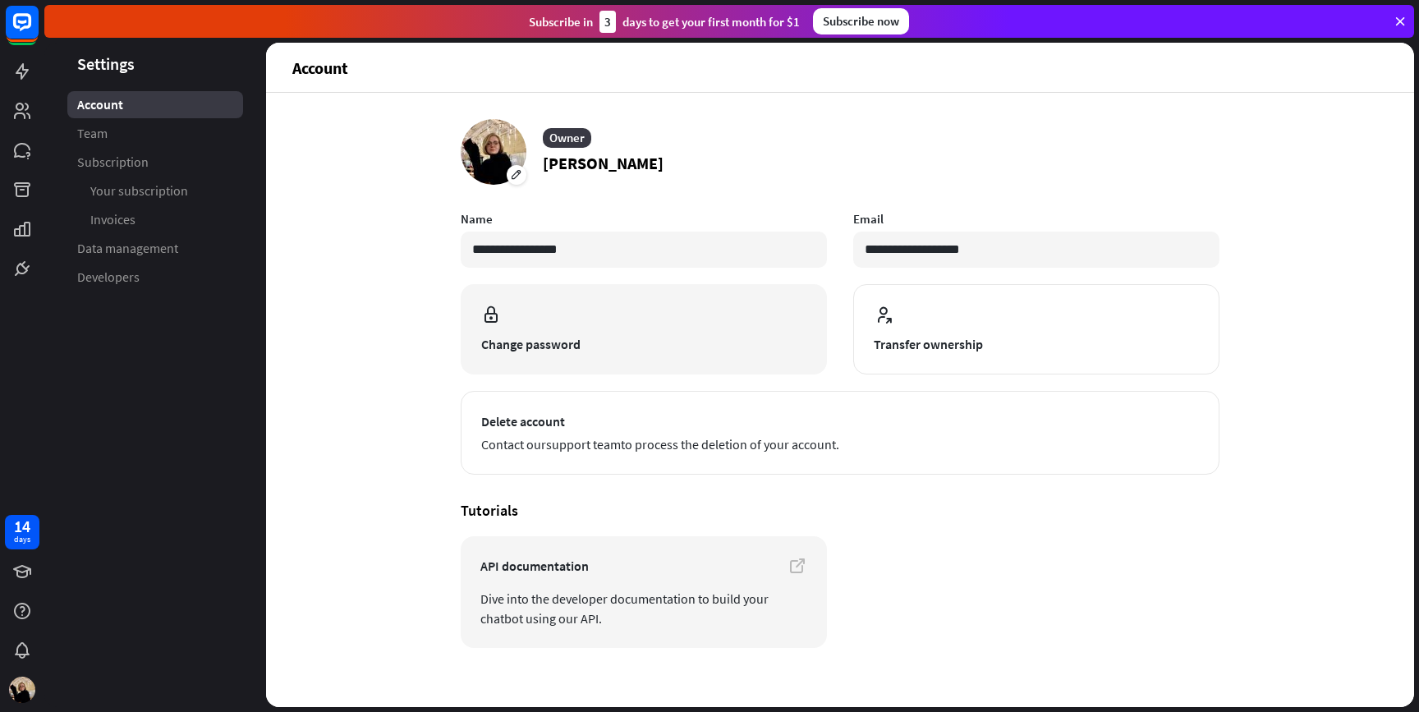
scroll to position [16, 0]
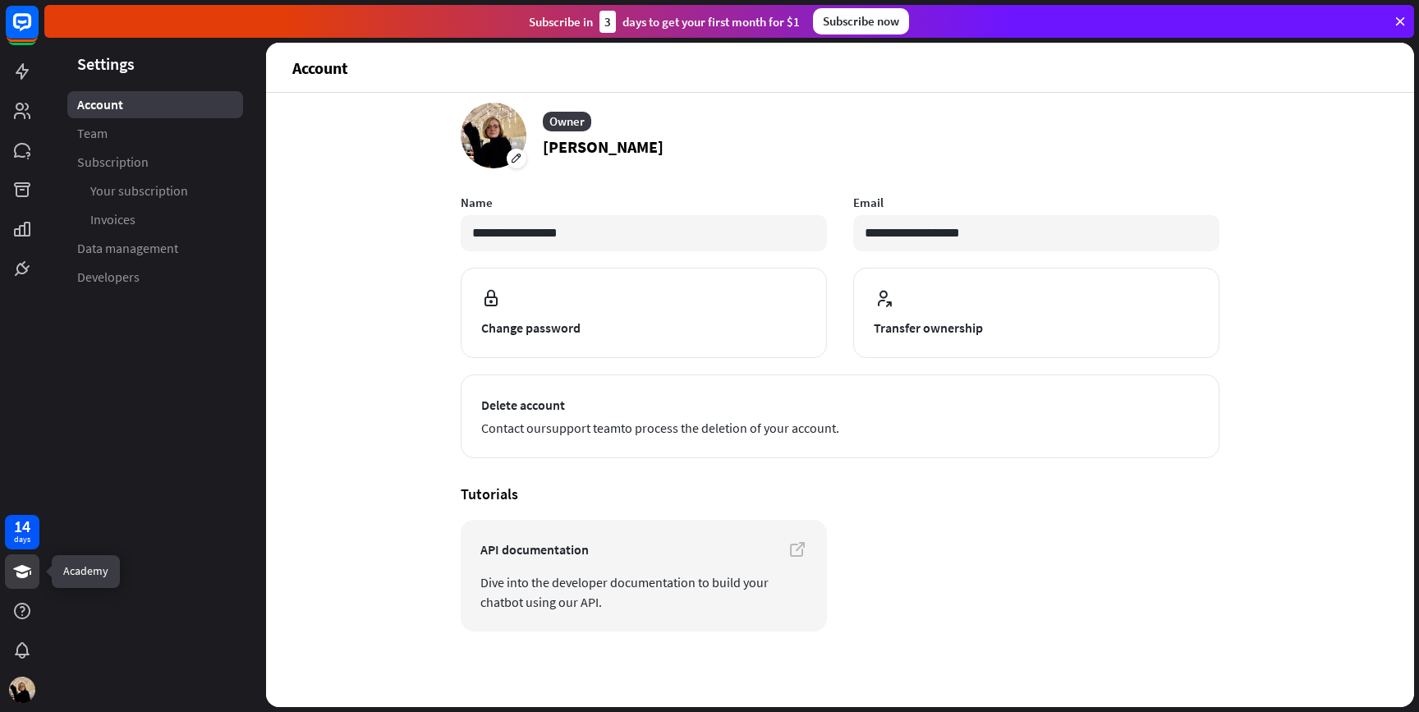
click at [27, 563] on icon at bounding box center [22, 572] width 20 height 20
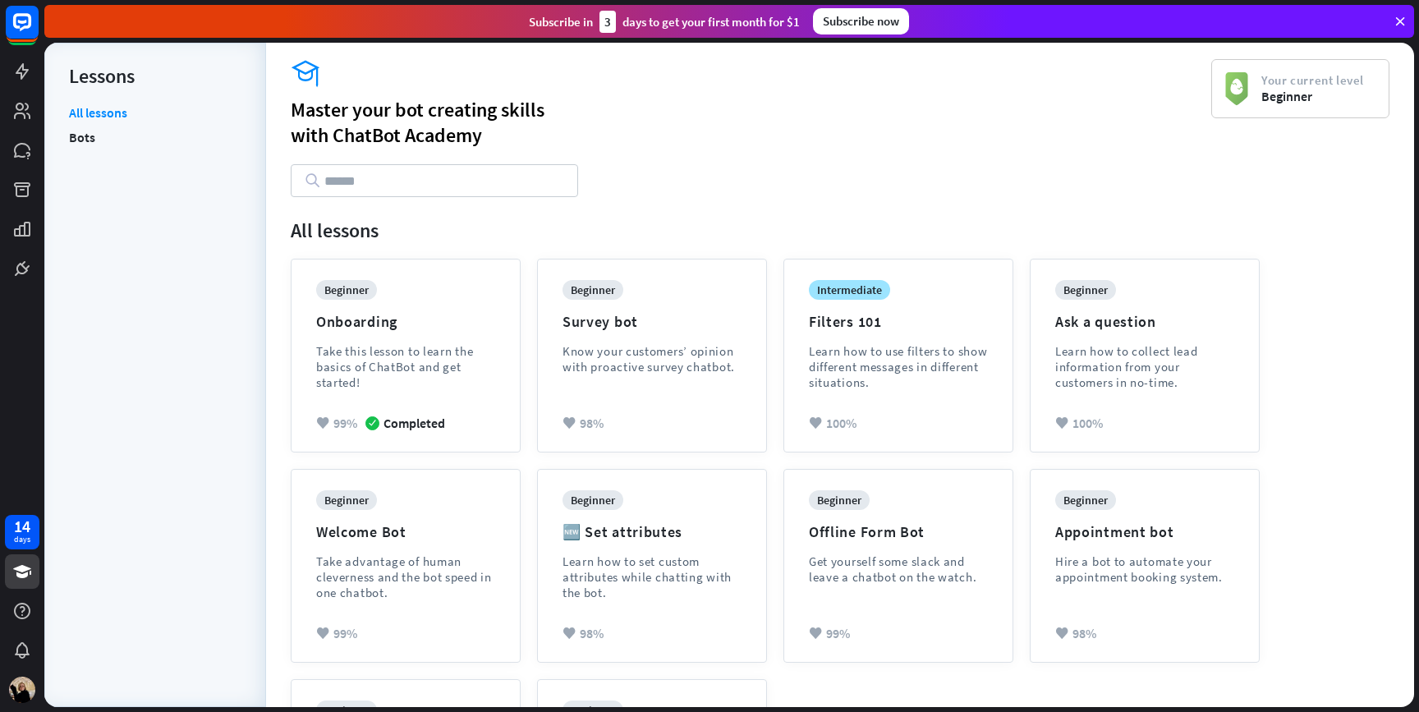
click at [103, 137] on li "Bots" at bounding box center [155, 137] width 172 height 25
click at [82, 136] on link "Bots" at bounding box center [82, 137] width 26 height 25
click at [84, 116] on link "All lessons" at bounding box center [98, 114] width 58 height 21
click at [21, 200] on link at bounding box center [22, 189] width 34 height 34
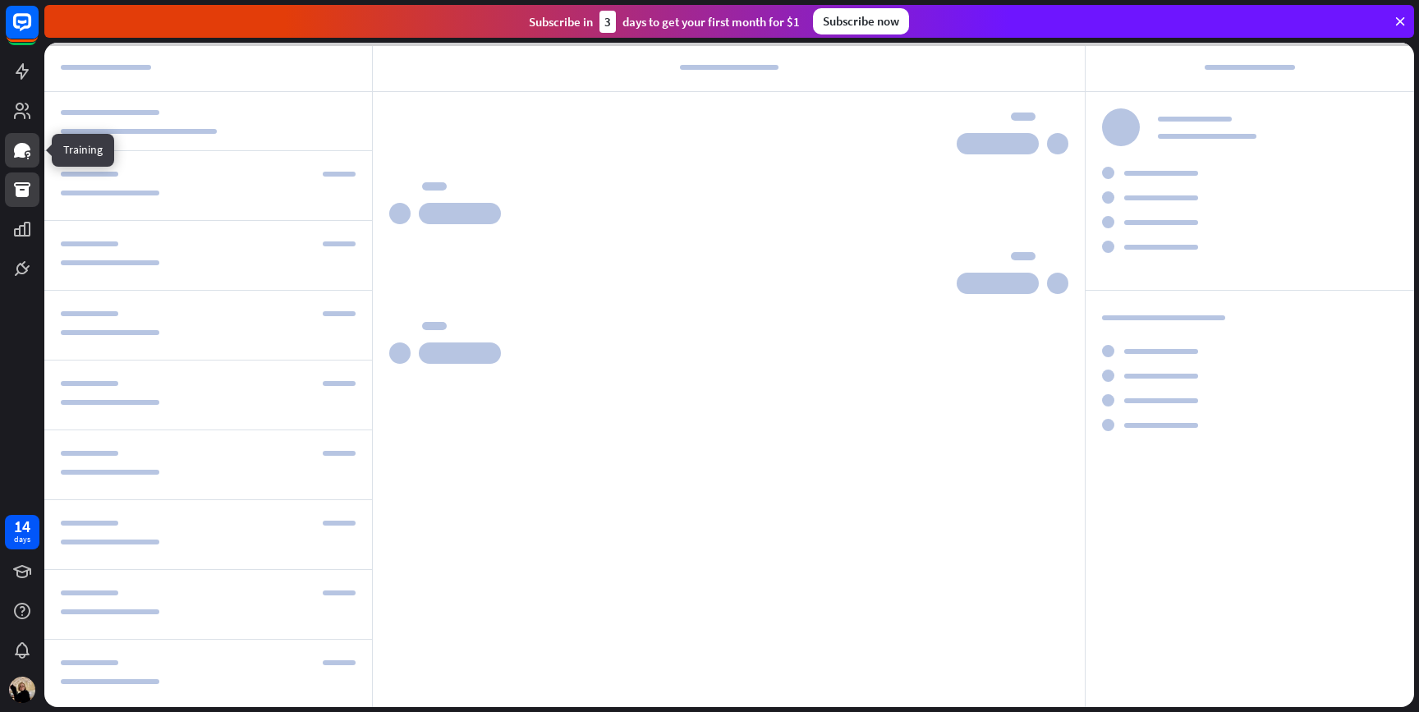
click at [29, 148] on icon at bounding box center [22, 150] width 16 height 15
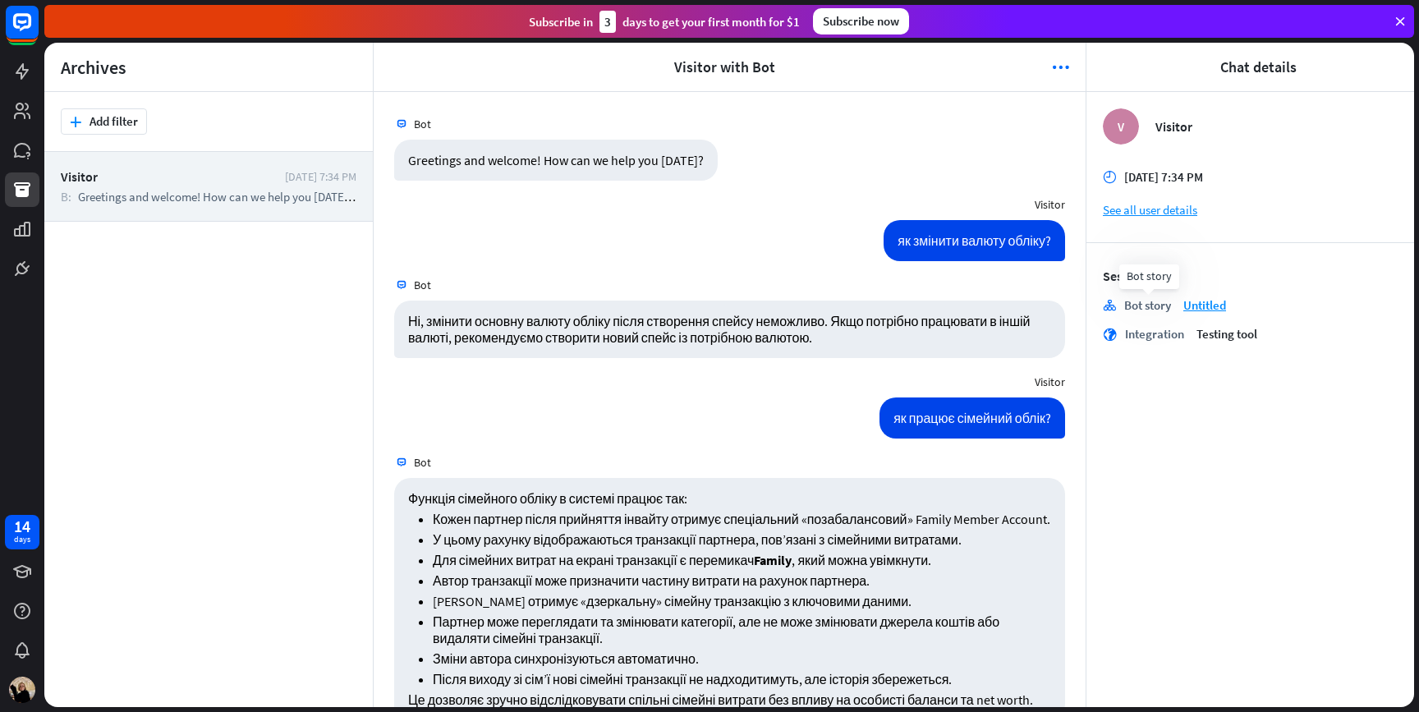
click at [1158, 303] on div "Bot story" at bounding box center [1147, 305] width 47 height 16
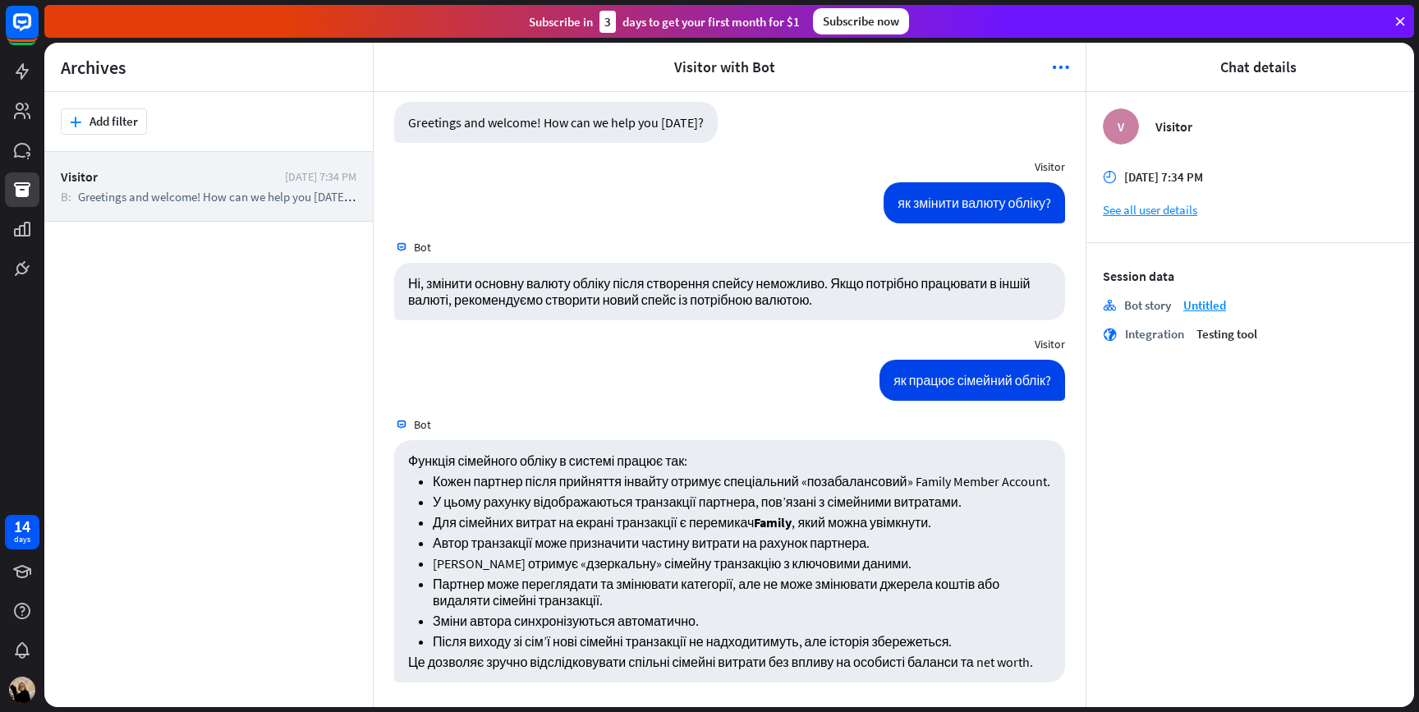
scroll to position [71, 0]
click at [22, 159] on icon at bounding box center [22, 150] width 20 height 20
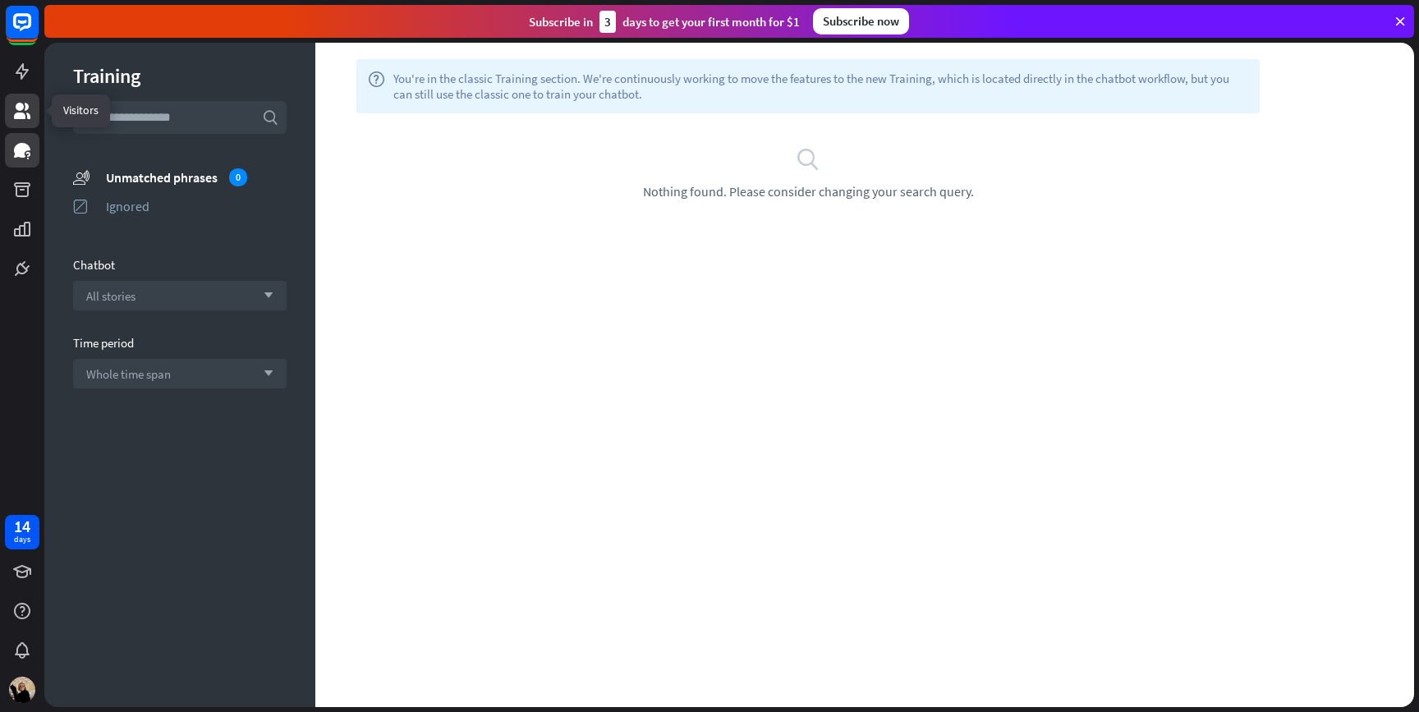
click at [22, 122] on link at bounding box center [22, 111] width 34 height 34
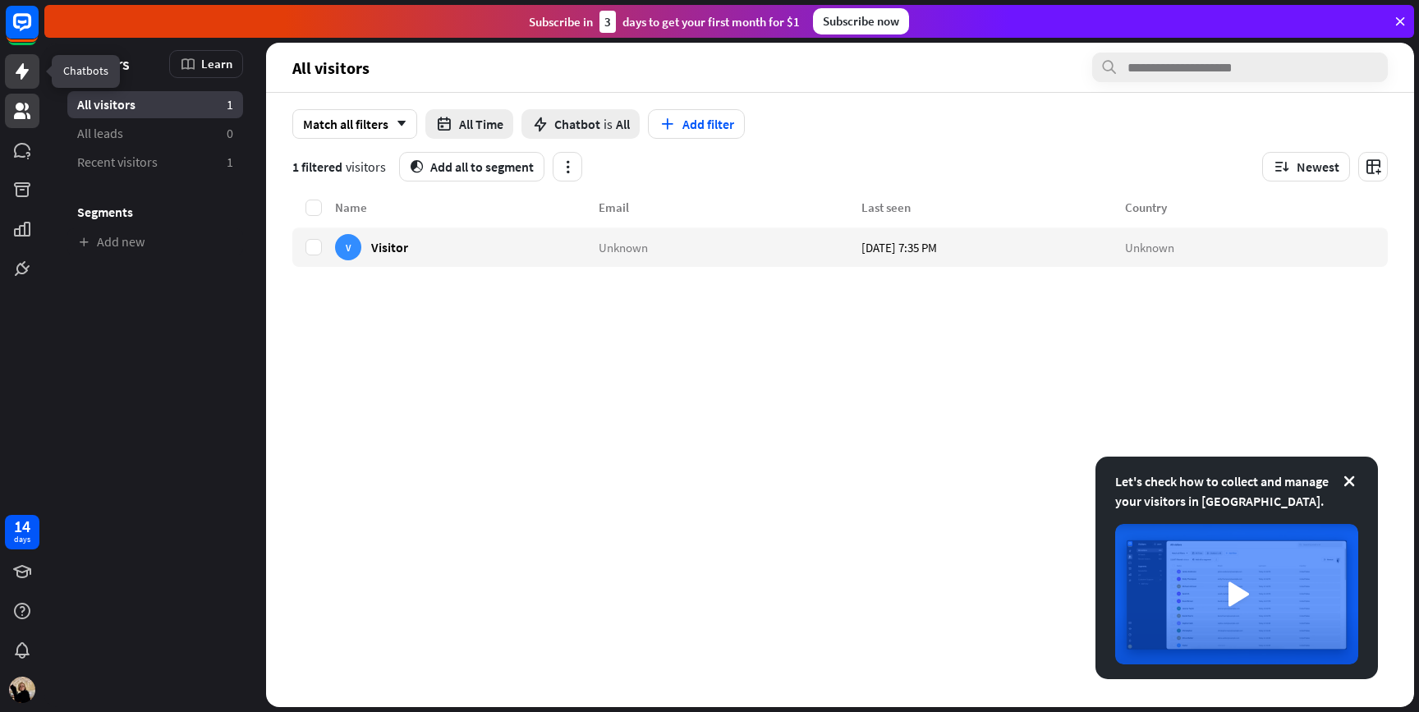
click at [25, 81] on link at bounding box center [22, 71] width 34 height 34
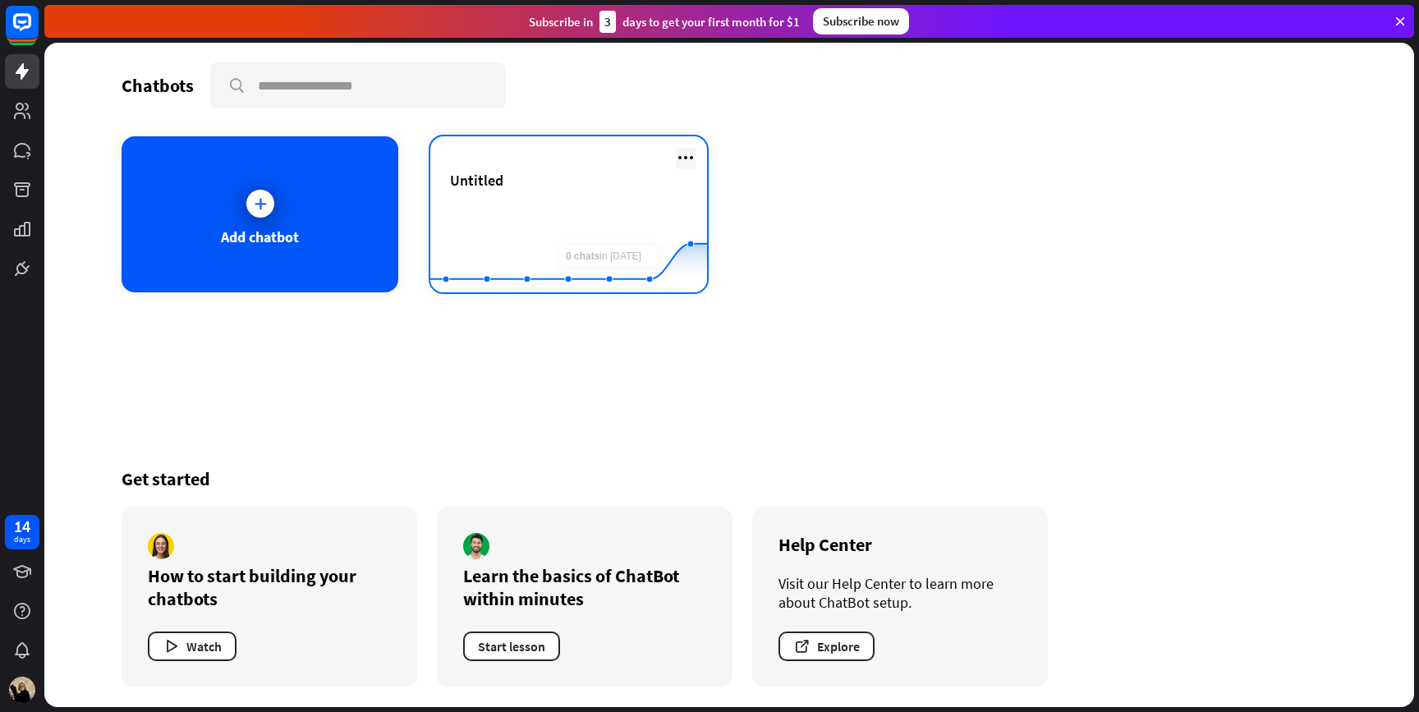
click at [682, 154] on icon at bounding box center [686, 158] width 20 height 20
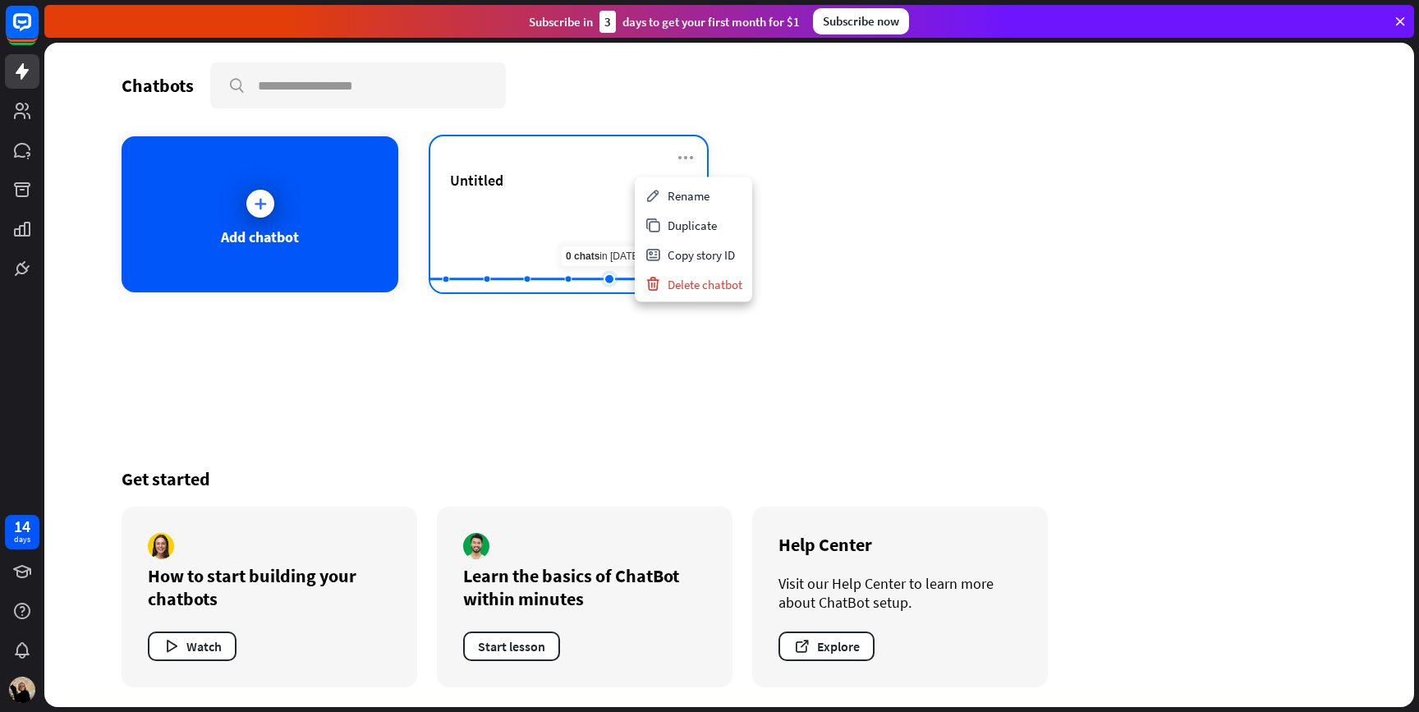
click at [605, 213] on rect at bounding box center [568, 251] width 277 height 103
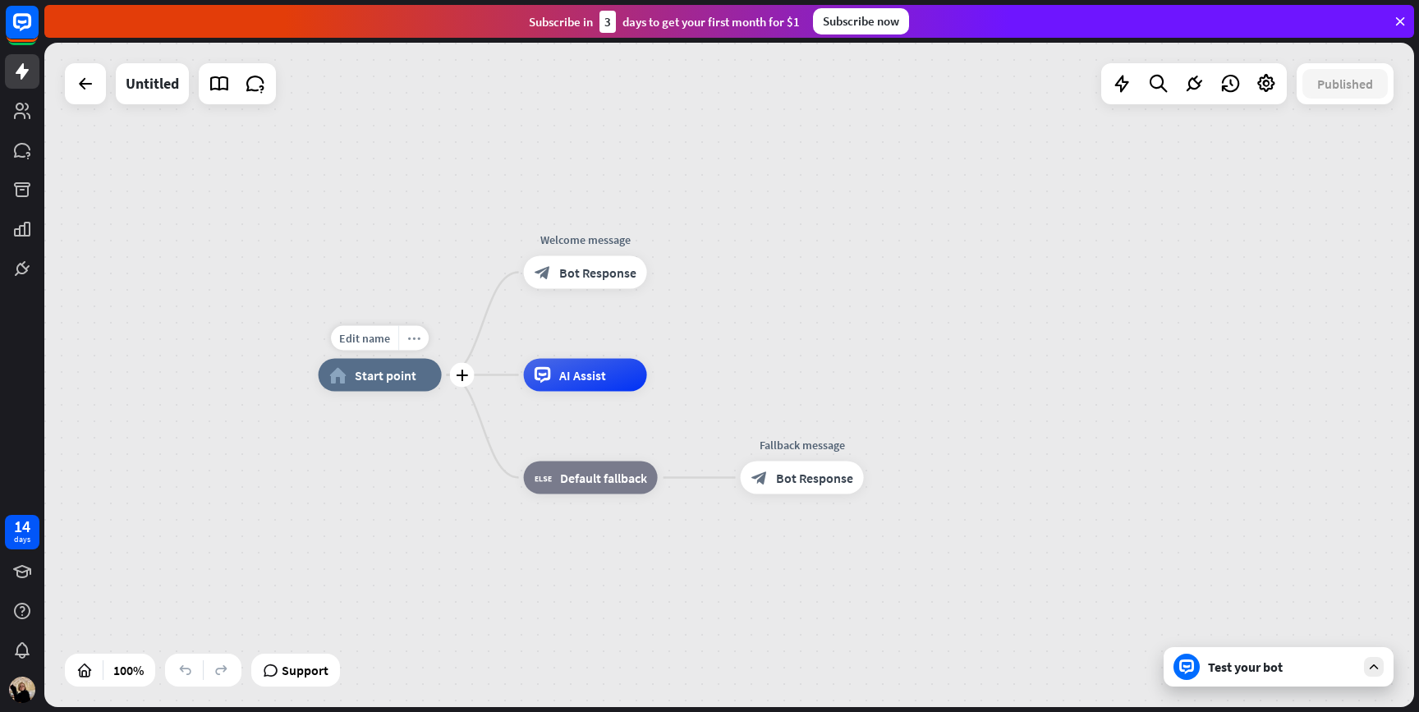
click at [410, 335] on icon "more_horiz" at bounding box center [413, 338] width 13 height 12
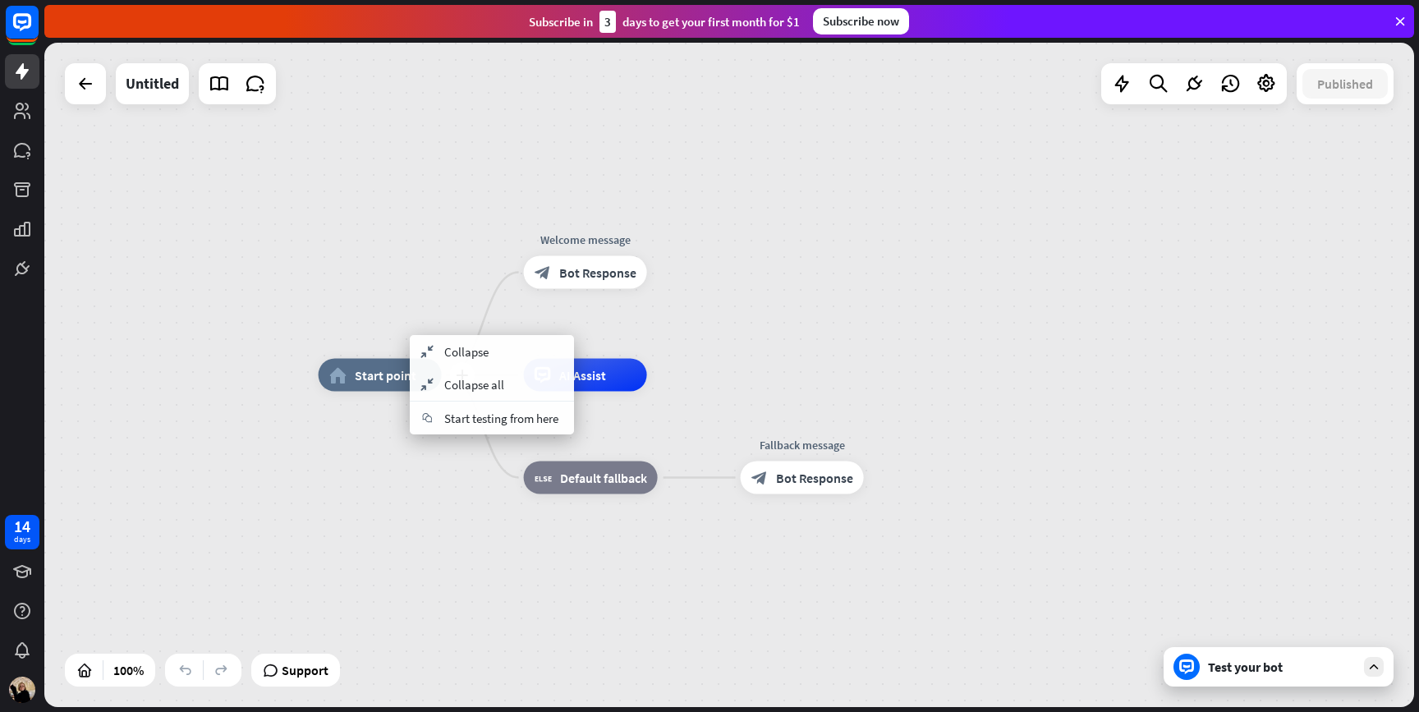
click at [375, 392] on div "plus home_2 Start point" at bounding box center [380, 375] width 123 height 33
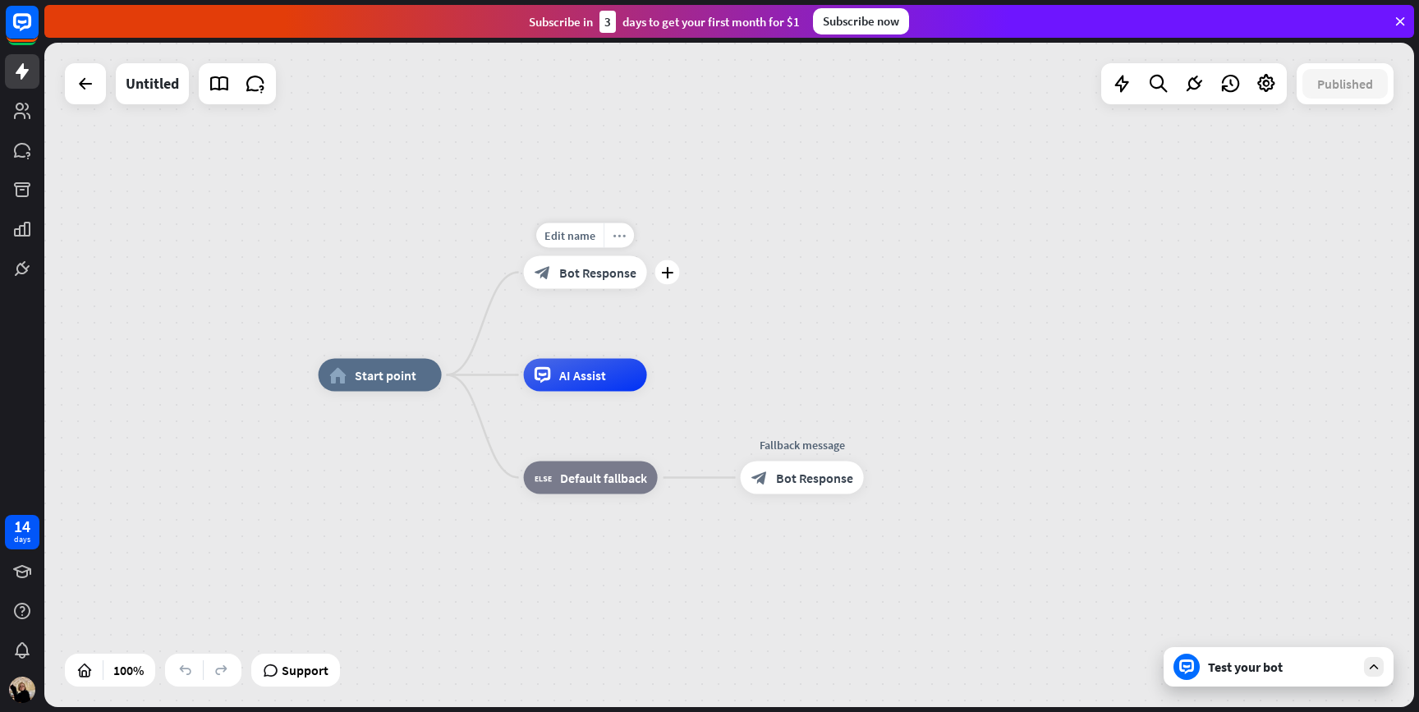
click at [618, 237] on icon "more_horiz" at bounding box center [619, 235] width 13 height 12
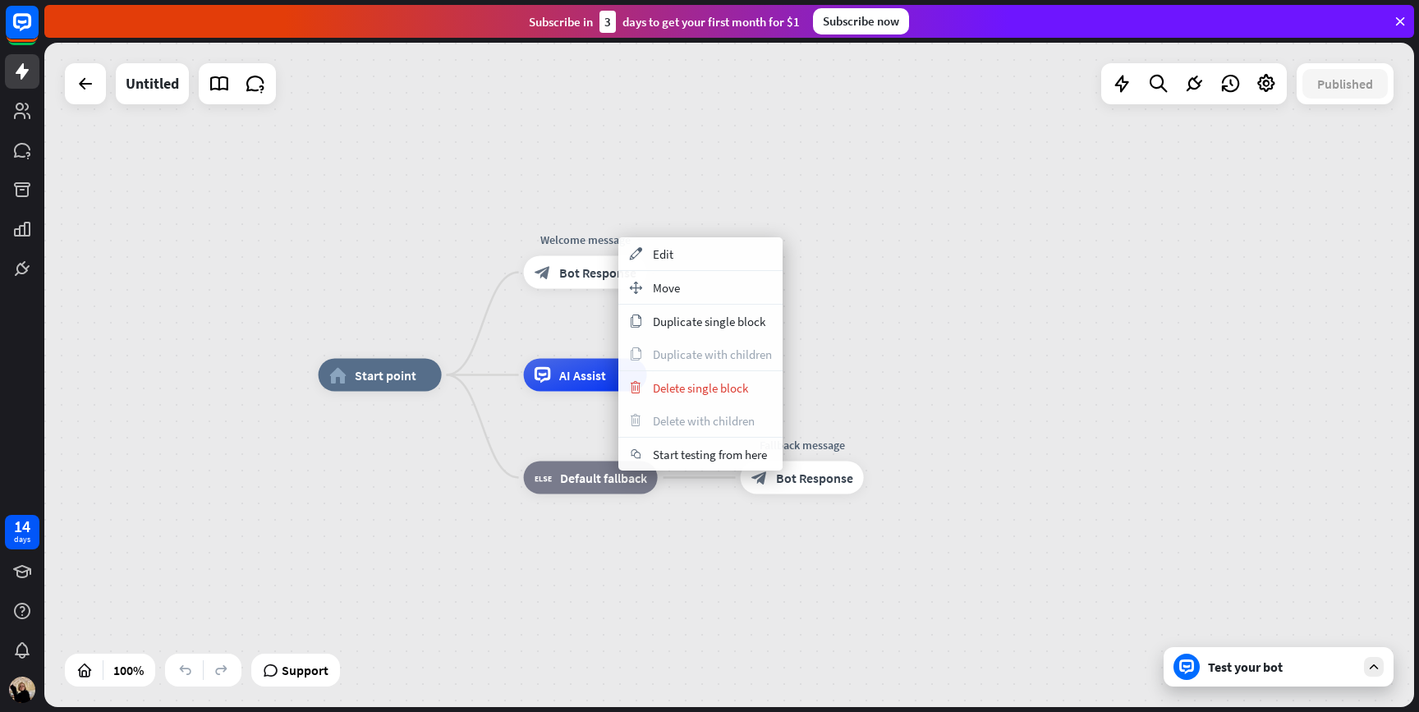
click at [641, 180] on div "home_2 Start point Welcome message block_bot_response Bot Response AI Assist bl…" at bounding box center [729, 375] width 1370 height 664
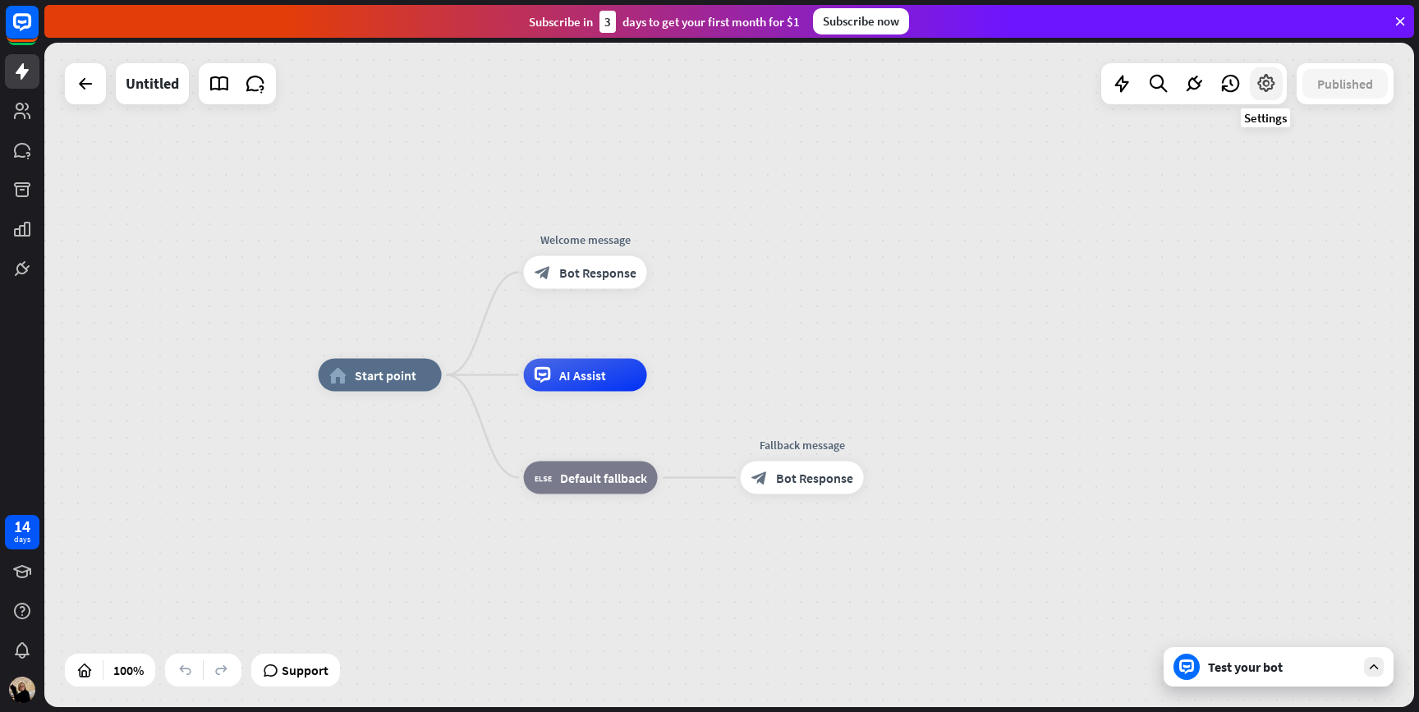
click at [1267, 84] on icon at bounding box center [1266, 83] width 21 height 21
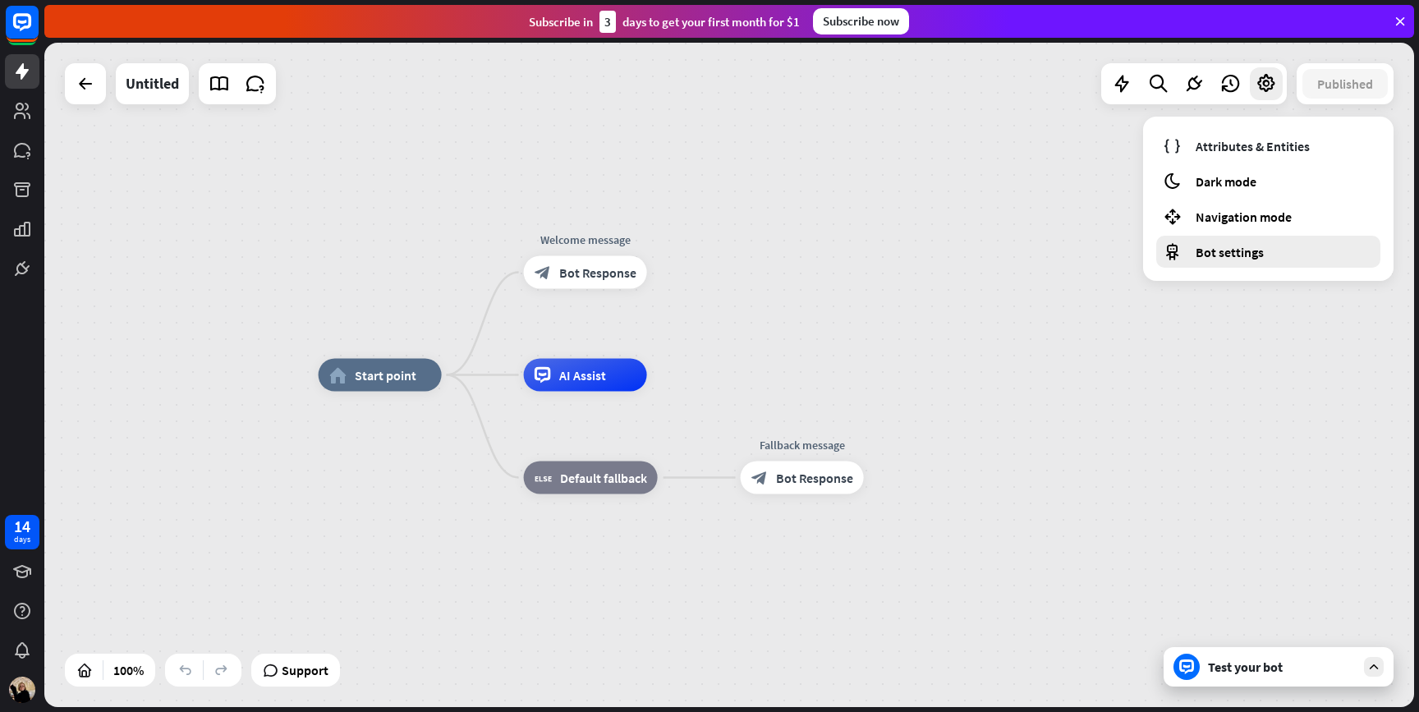
click at [1235, 257] on span "Bot settings" at bounding box center [1230, 252] width 68 height 16
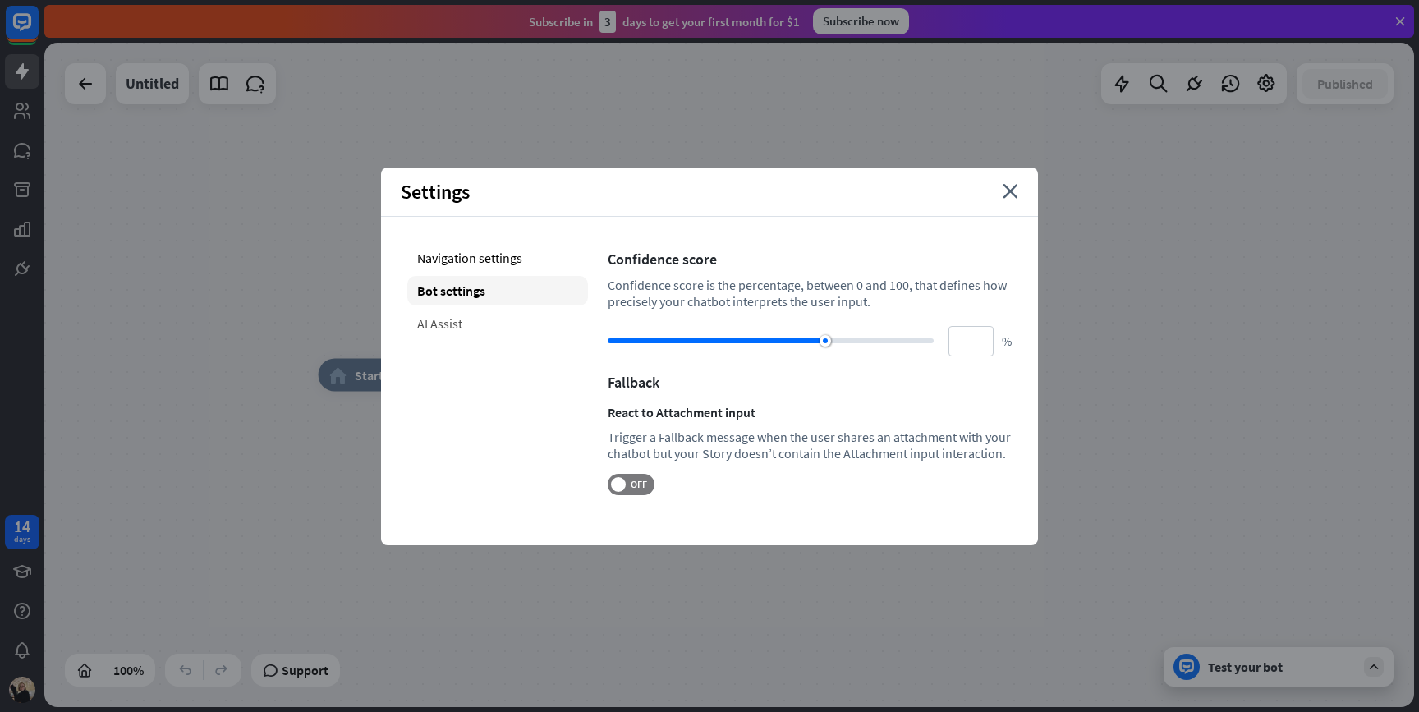
click at [493, 327] on div "AI Assist" at bounding box center [497, 324] width 181 height 30
type input "**"
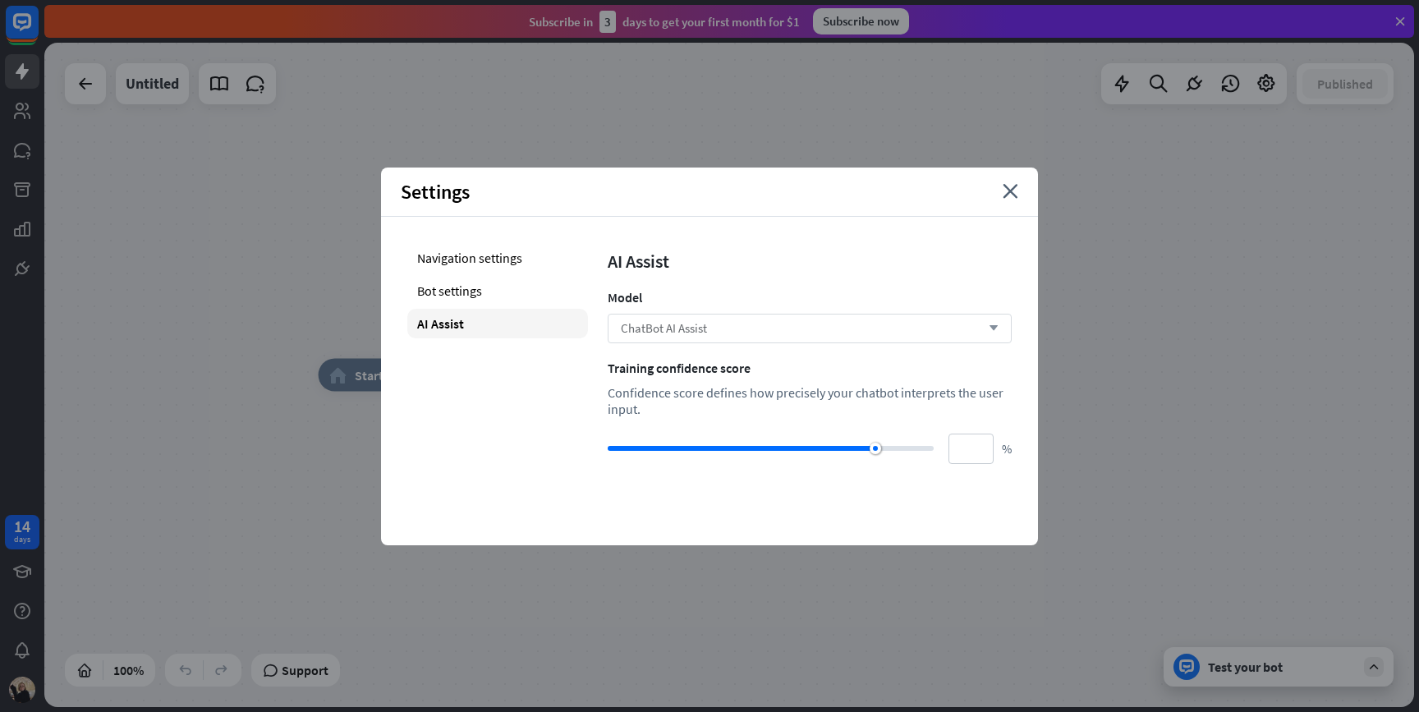
click at [758, 329] on div "ChatBot AI Assist arrow_down" at bounding box center [810, 329] width 404 height 30
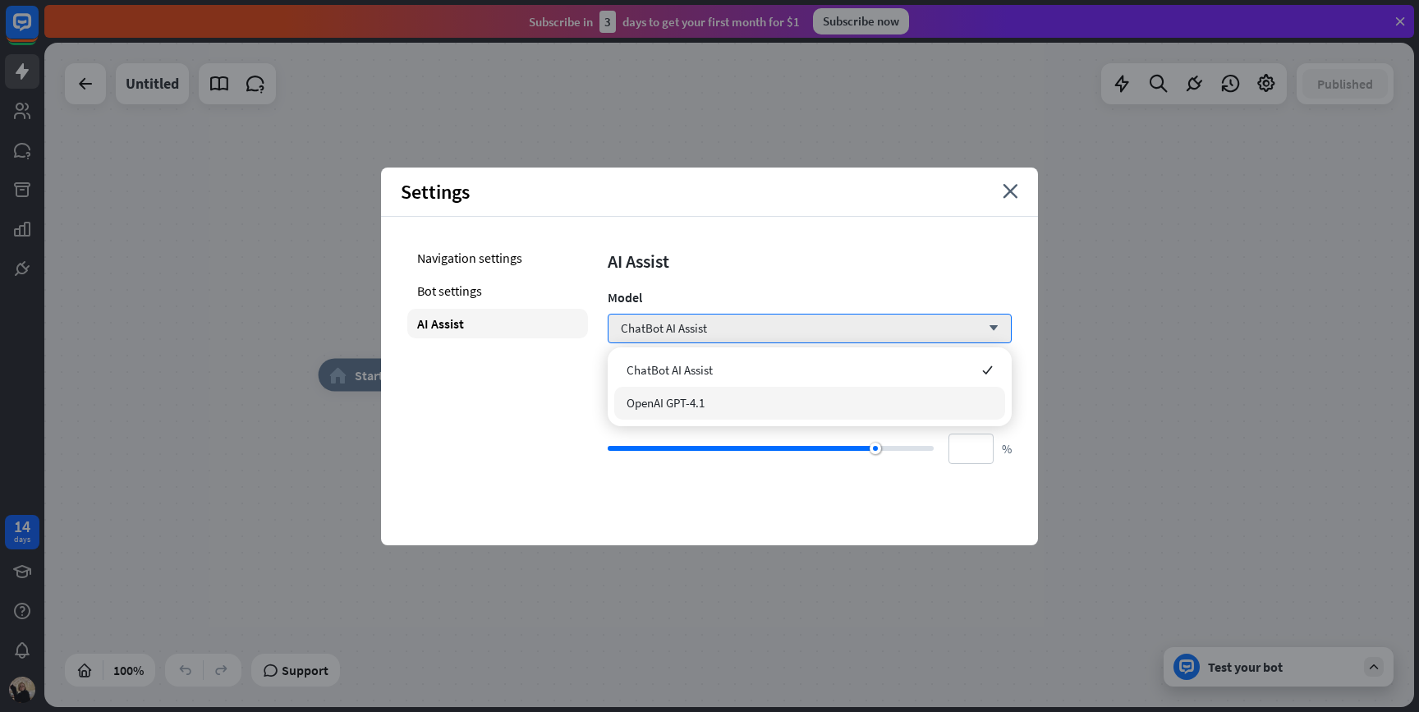
click at [547, 453] on div "Navigation settings Bot settings AI Assist" at bounding box center [497, 353] width 181 height 221
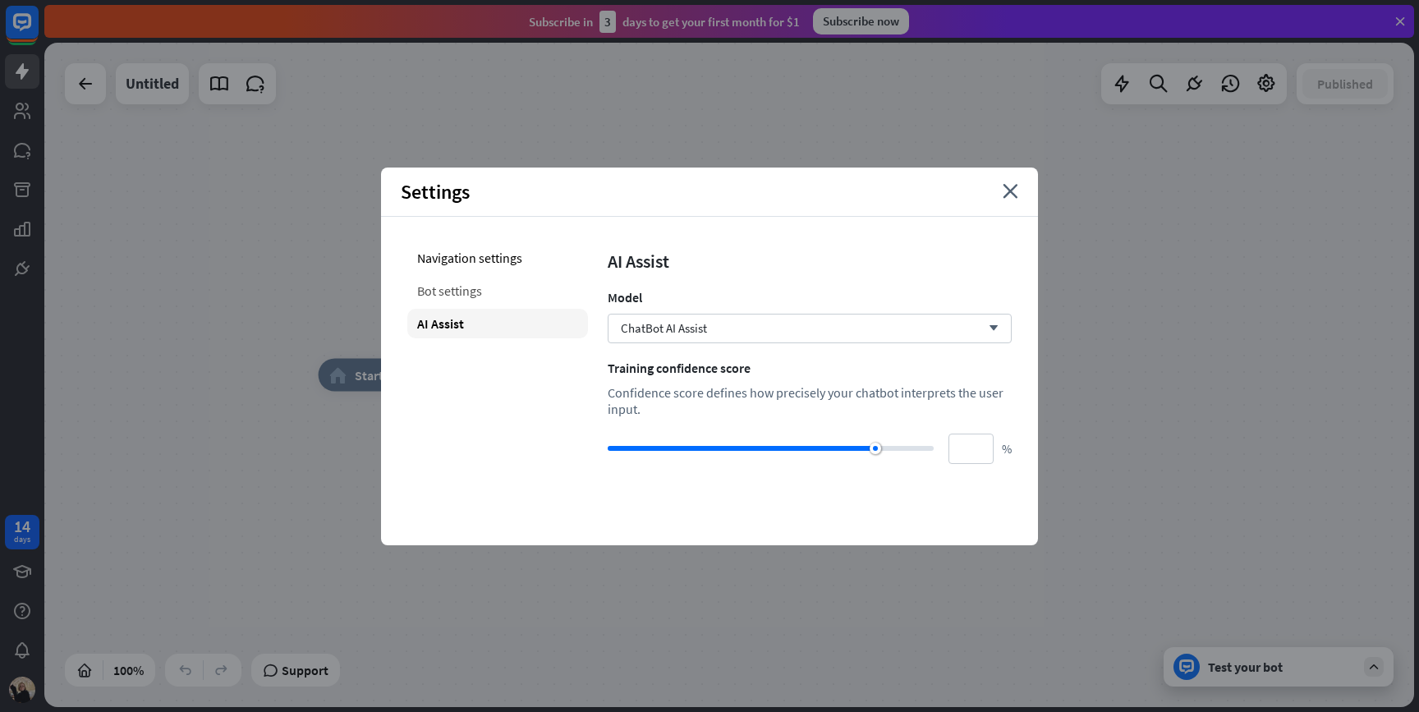
click at [524, 281] on div "Bot settings" at bounding box center [497, 291] width 181 height 30
type input "**"
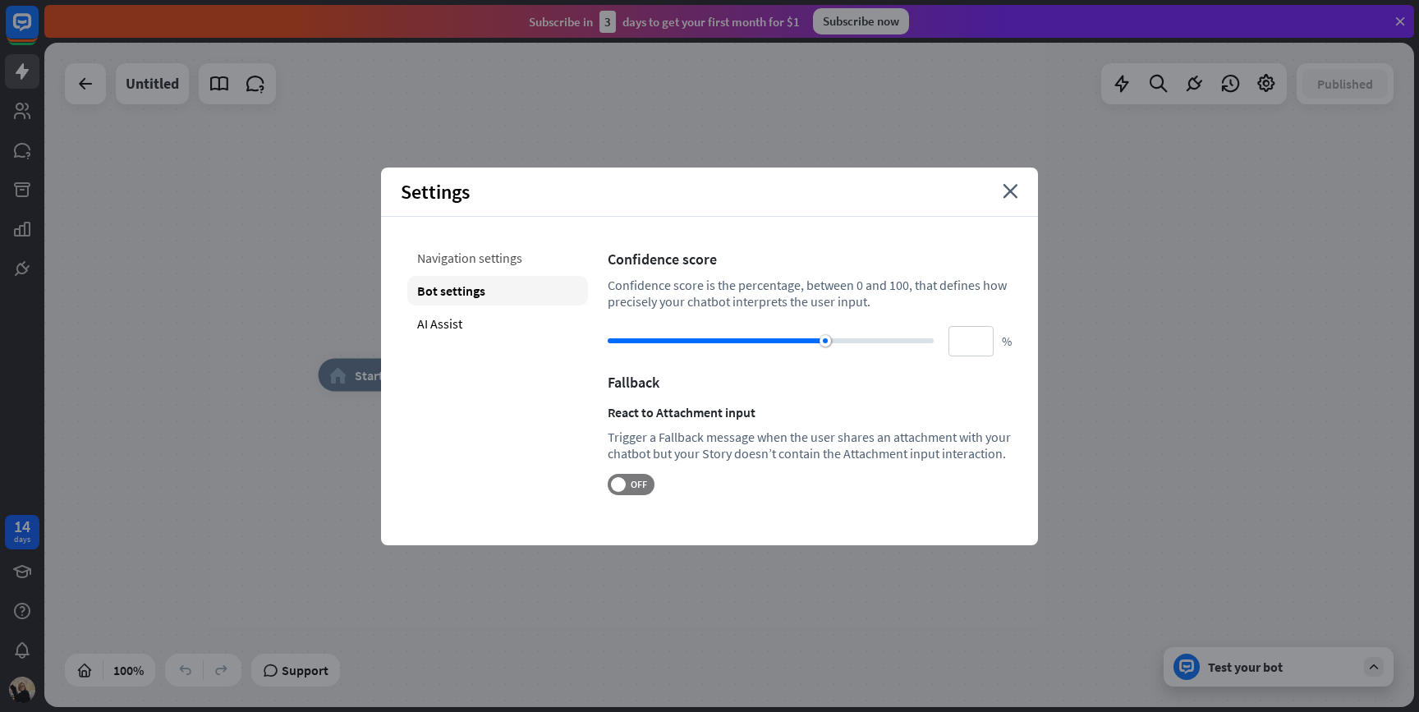
click at [541, 256] on div "Navigation settings" at bounding box center [497, 258] width 181 height 30
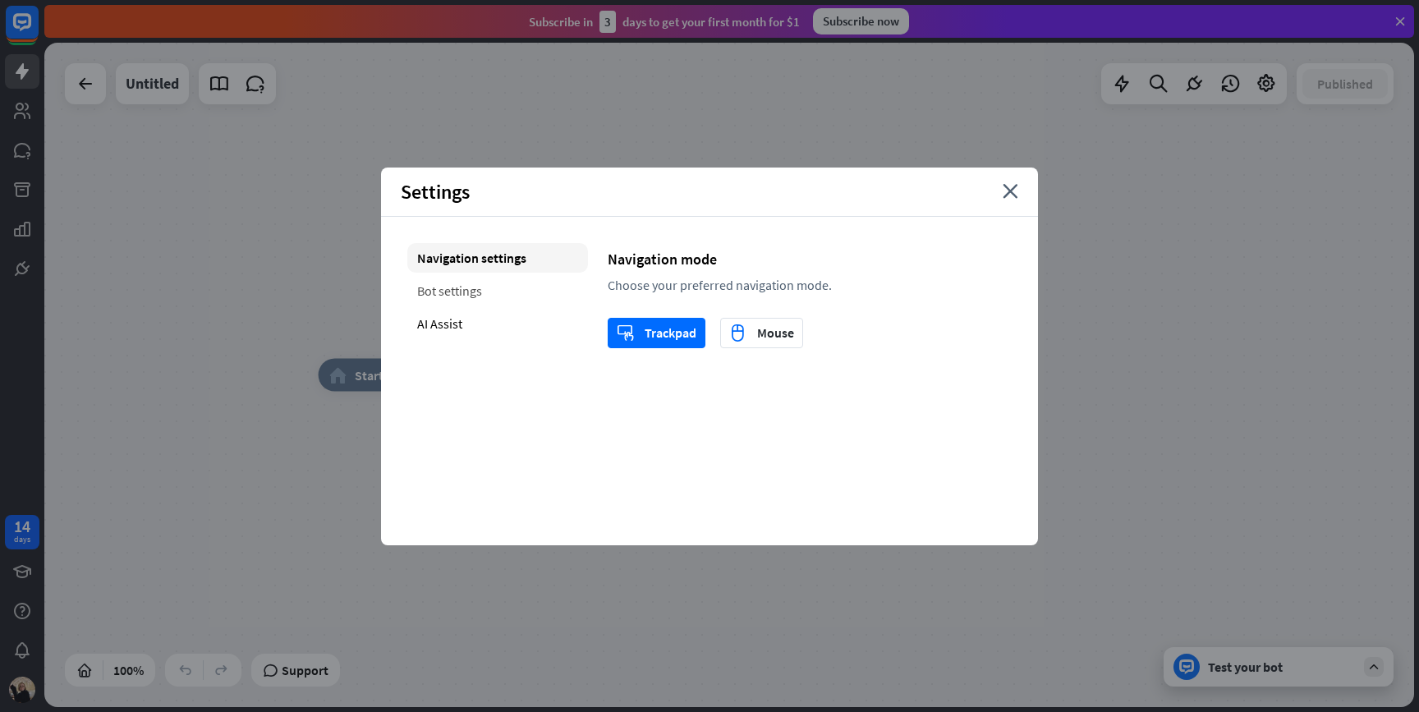
click at [507, 278] on div "Bot settings" at bounding box center [497, 291] width 181 height 30
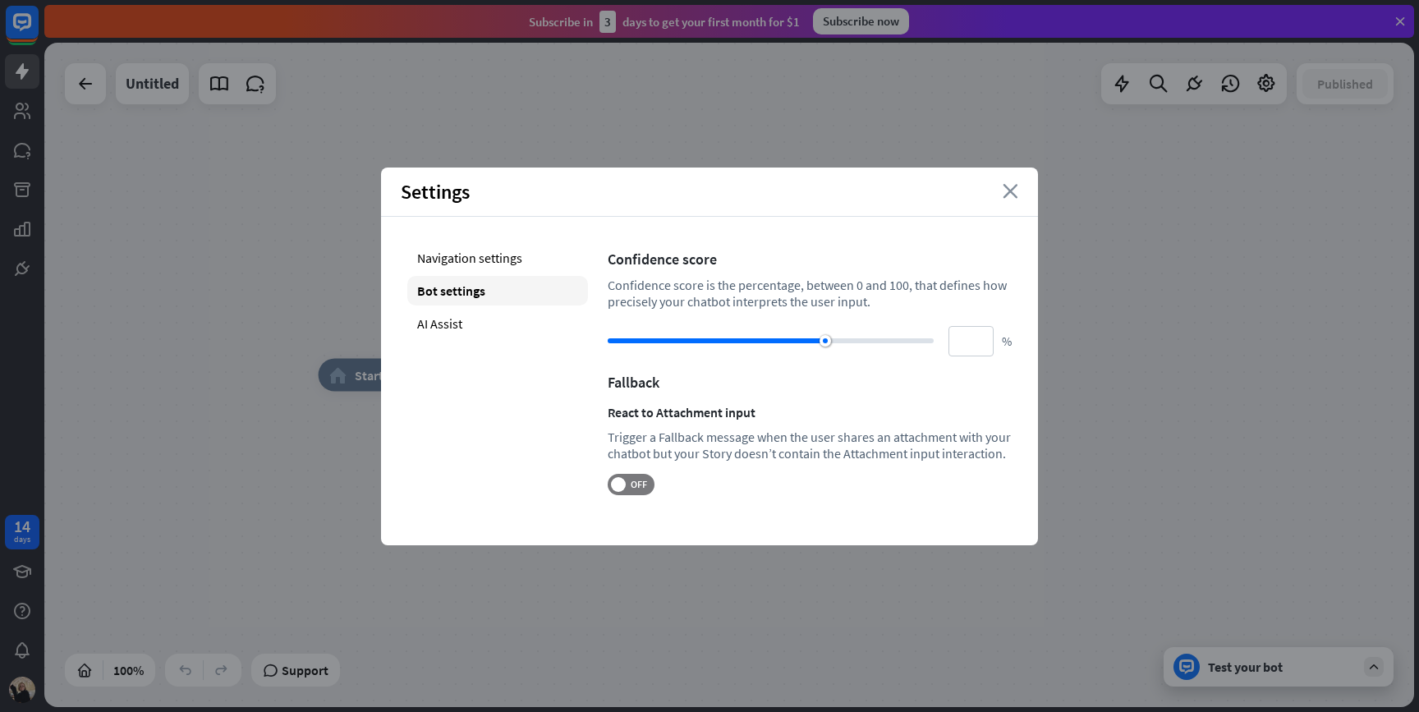
click at [1013, 189] on icon "close" at bounding box center [1011, 191] width 16 height 15
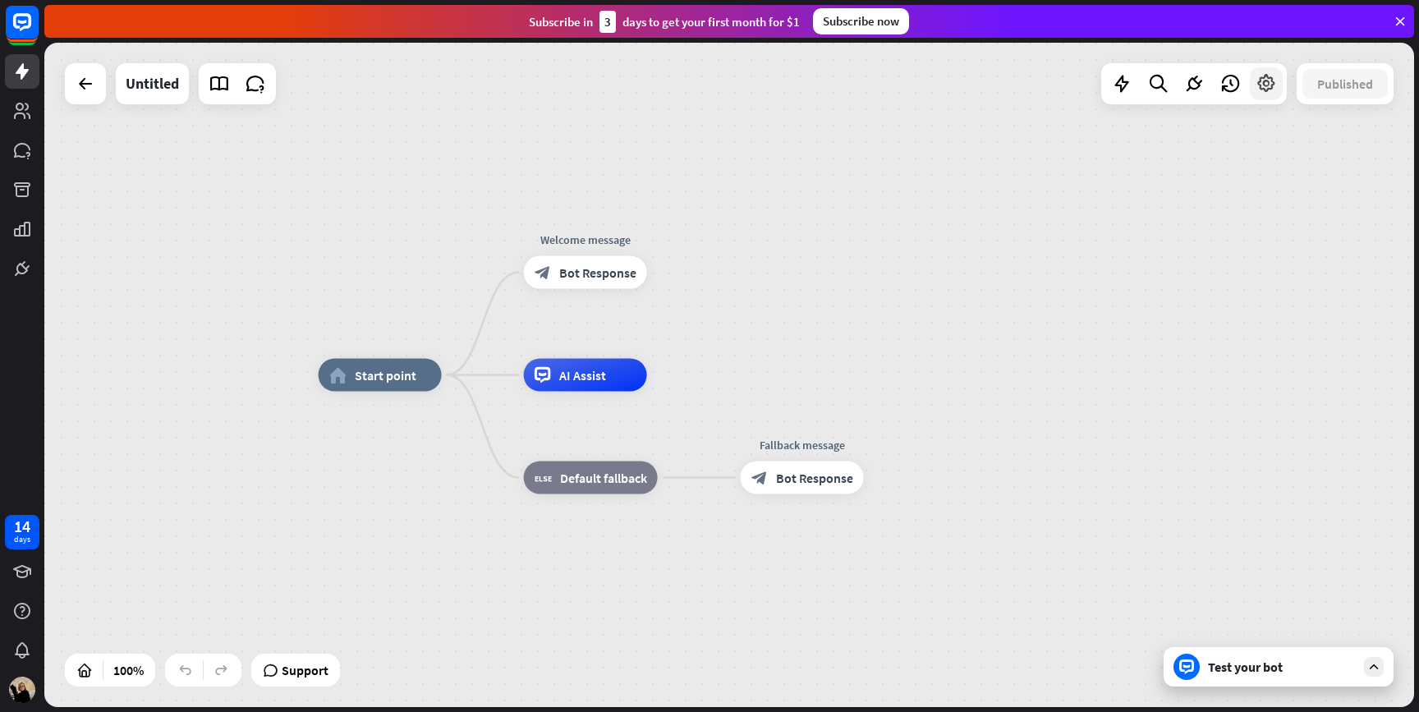
click at [1265, 87] on icon at bounding box center [1266, 83] width 21 height 21
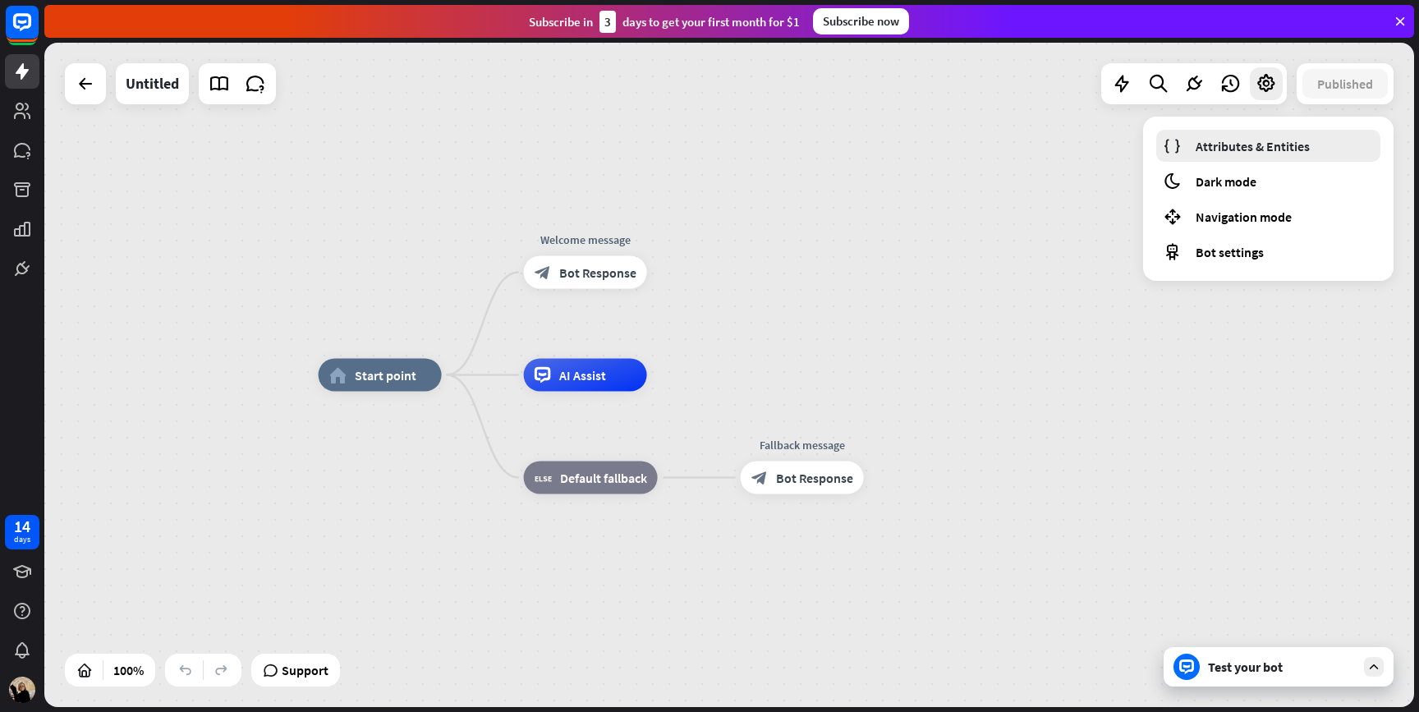
click at [1244, 146] on span "Attributes & Entities" at bounding box center [1253, 146] width 114 height 16
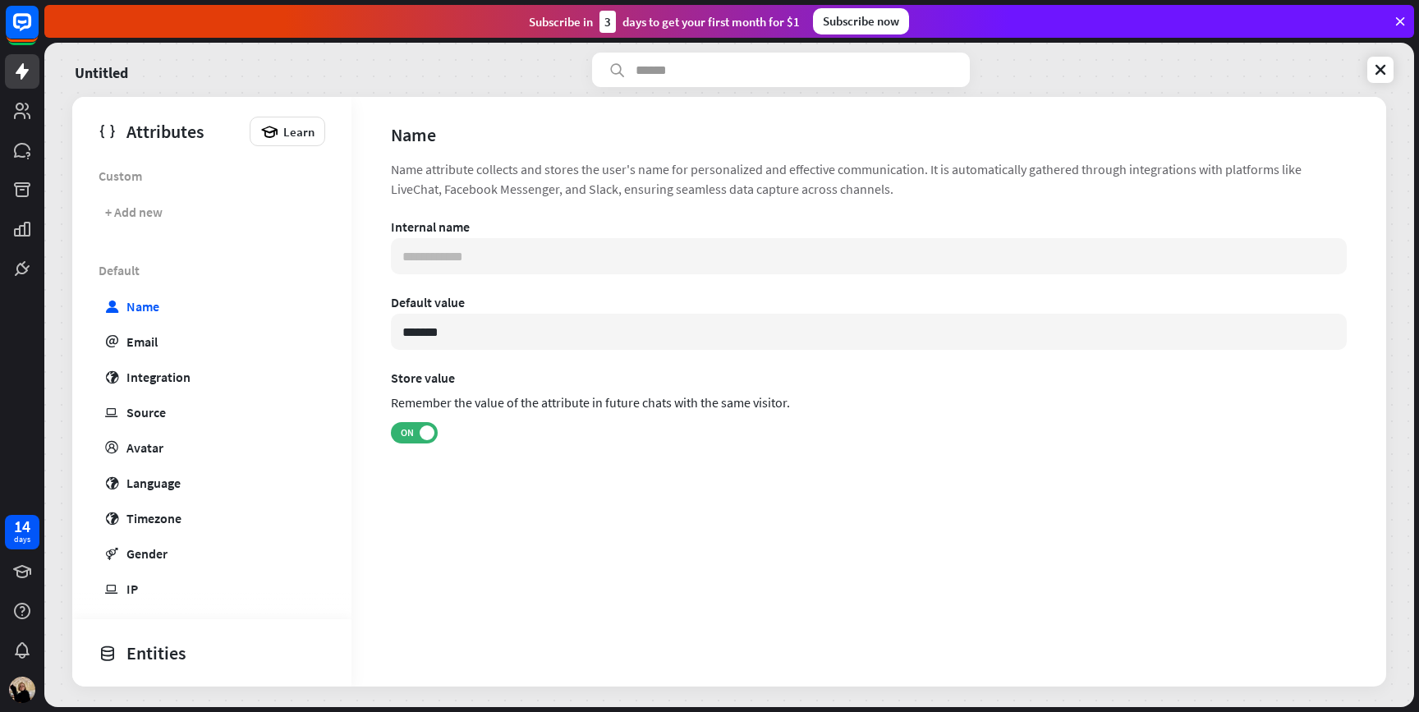
click at [168, 663] on div "Entities" at bounding box center [208, 653] width 218 height 28
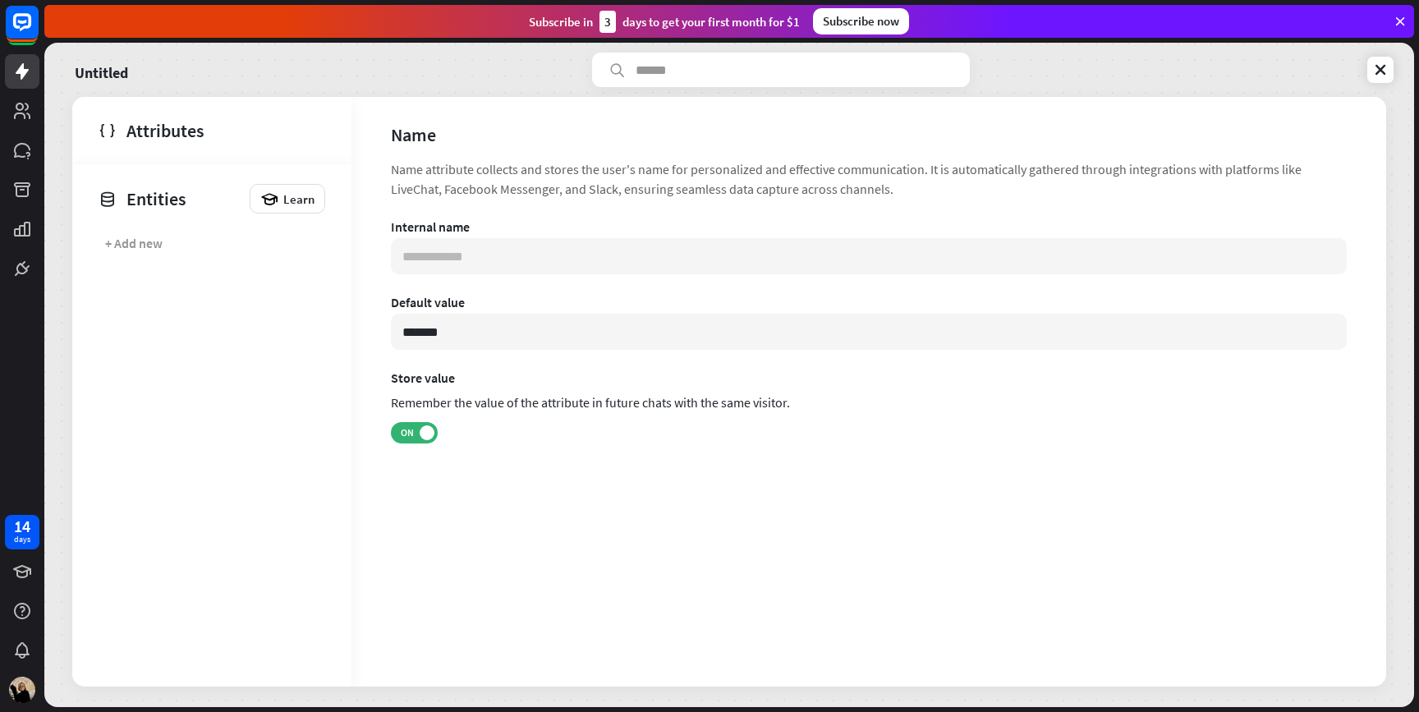
click at [189, 195] on div "Entities" at bounding box center [170, 199] width 143 height 28
click at [289, 191] on span "Learn" at bounding box center [298, 199] width 31 height 16
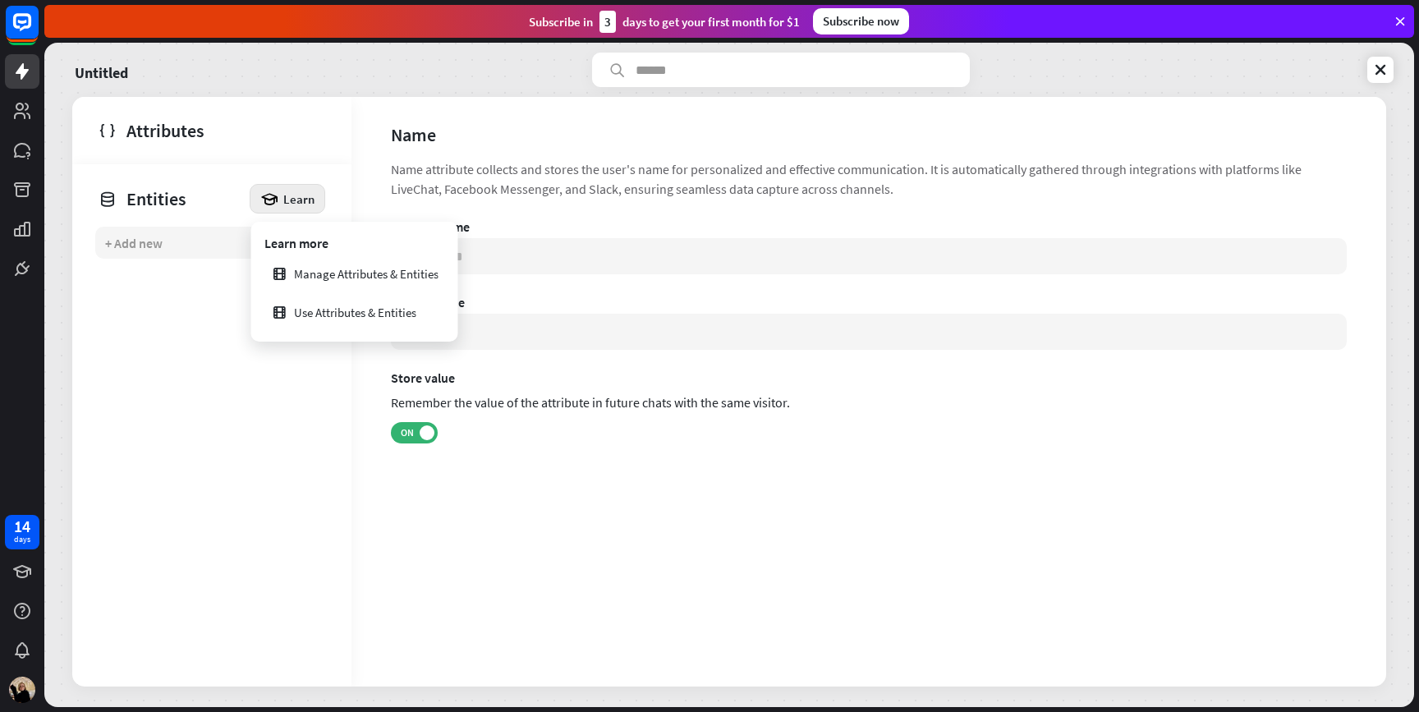
click at [195, 228] on div "+ Add new" at bounding box center [208, 243] width 227 height 32
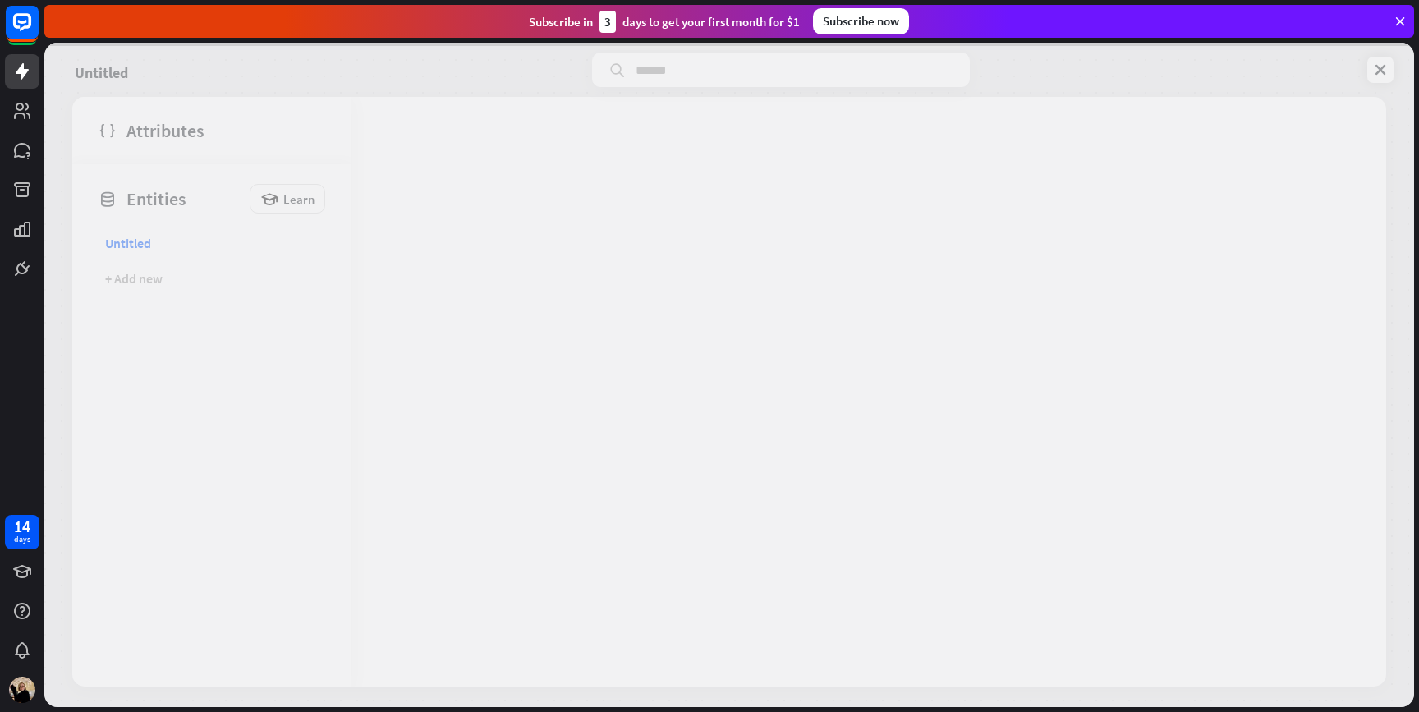
click at [179, 255] on div at bounding box center [729, 375] width 1370 height 664
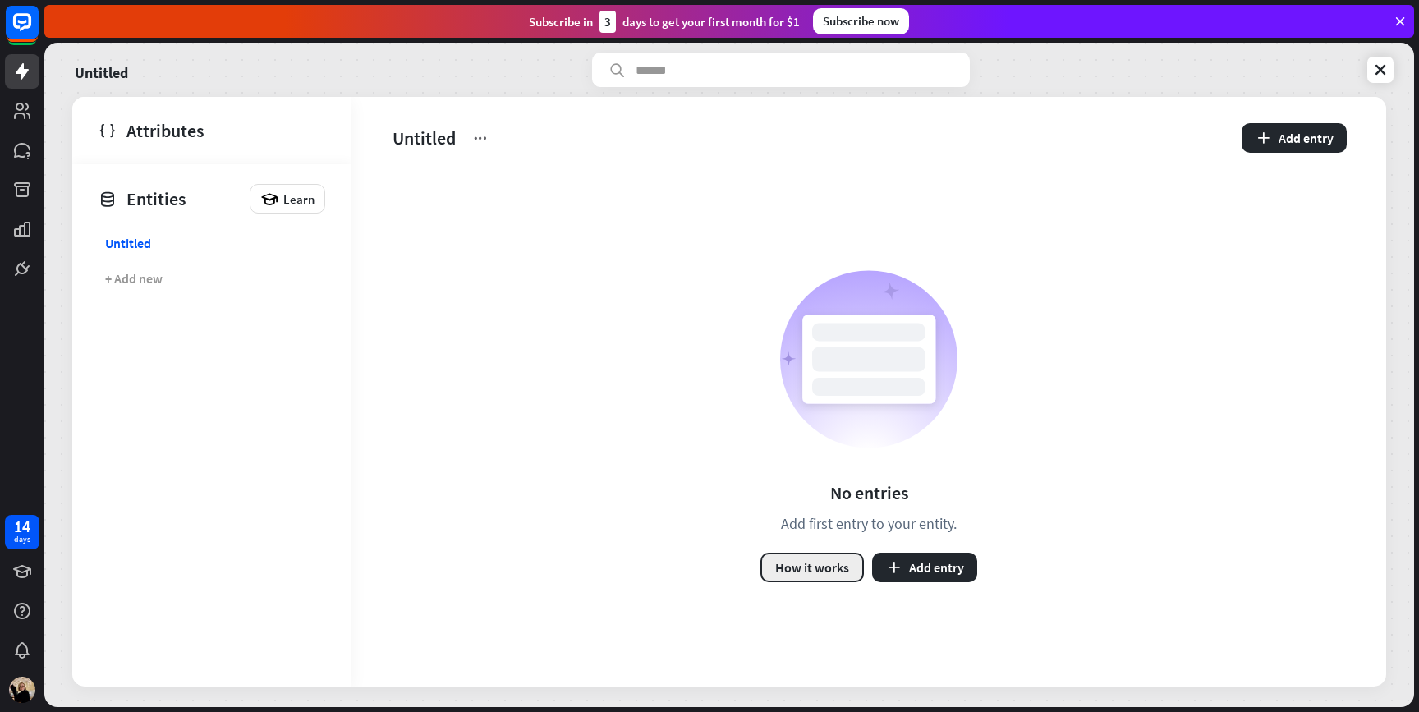
click at [842, 562] on button "How it works" at bounding box center [812, 568] width 103 height 30
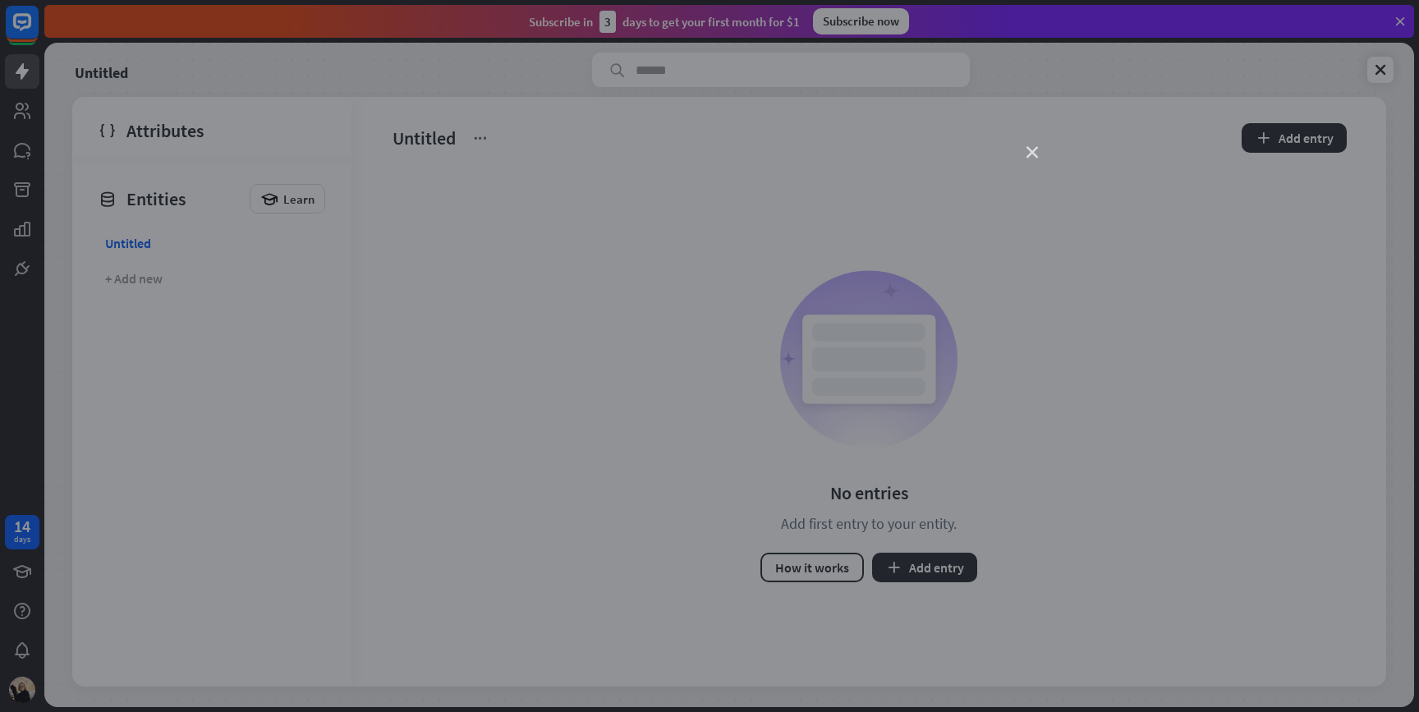
click at [1032, 154] on icon "close" at bounding box center [1032, 152] width 11 height 11
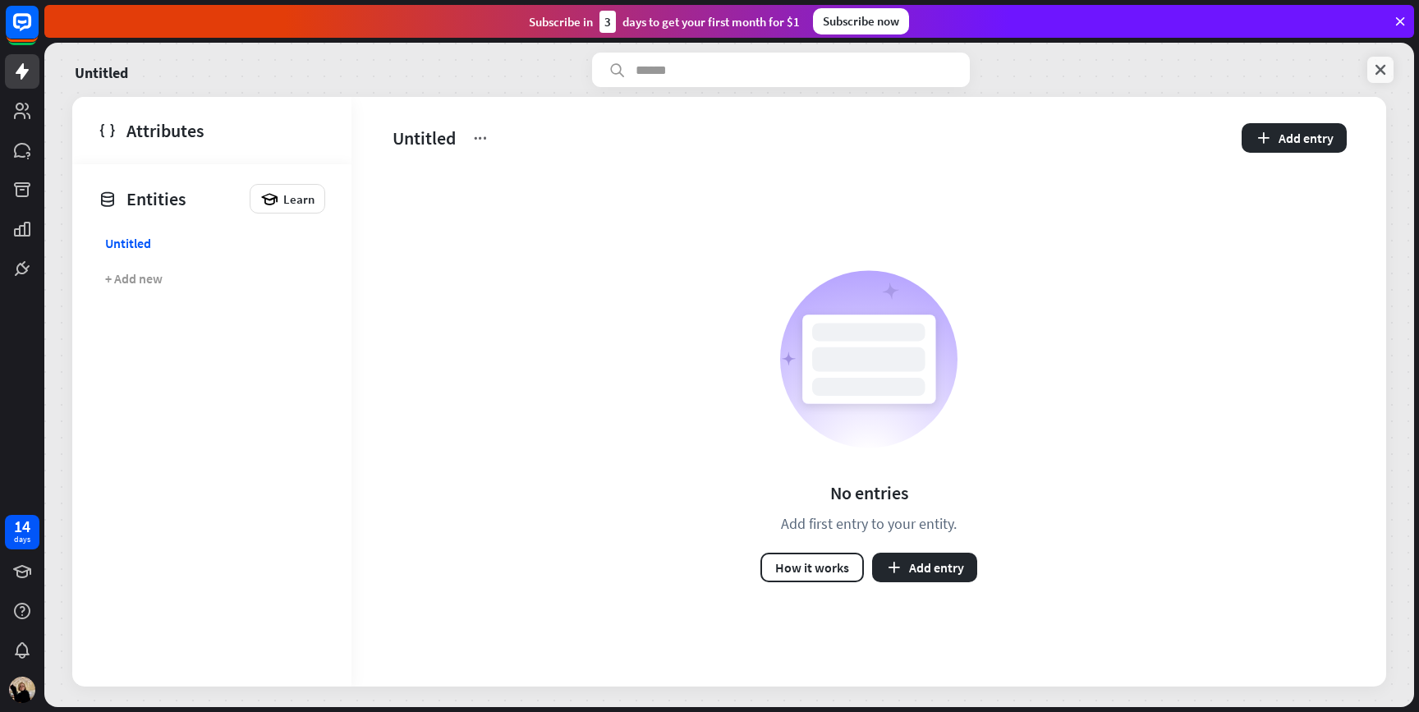
click at [1373, 67] on icon at bounding box center [1380, 70] width 16 height 16
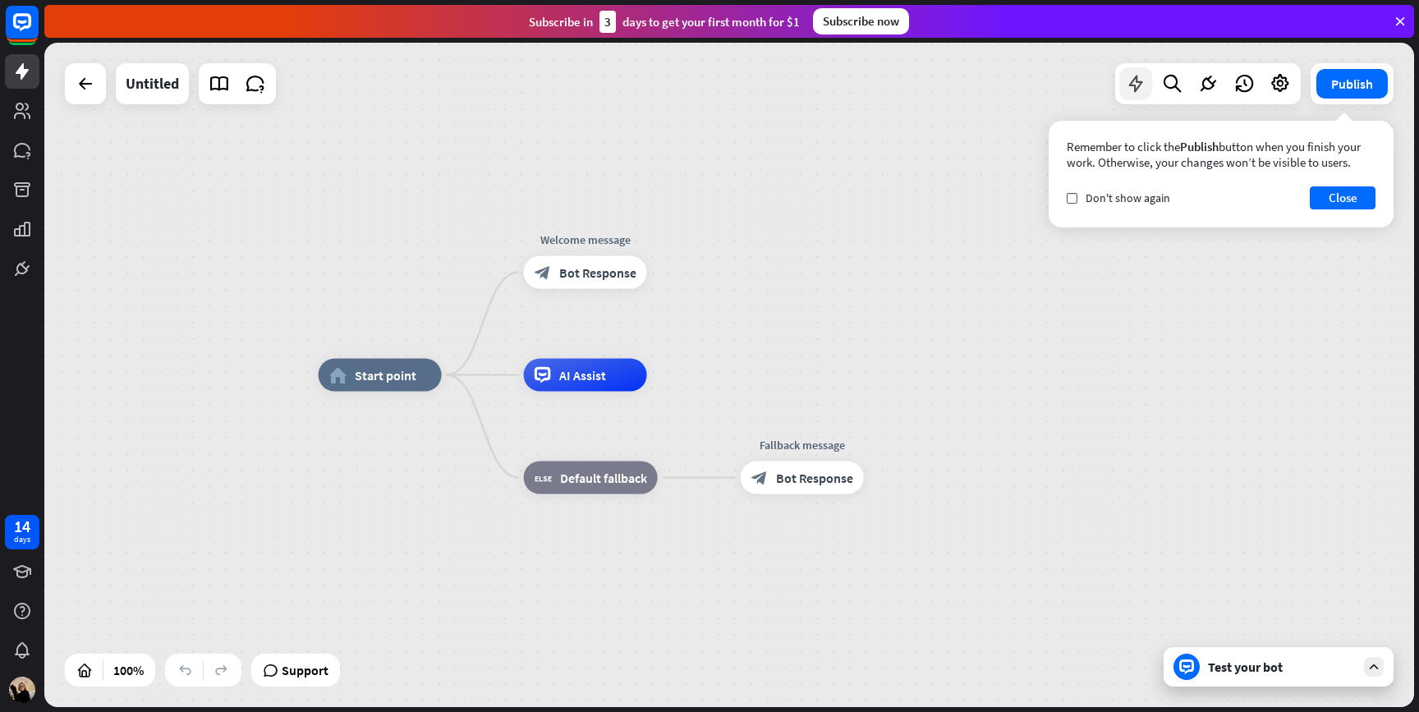
click at [1124, 80] on div at bounding box center [1136, 83] width 33 height 33
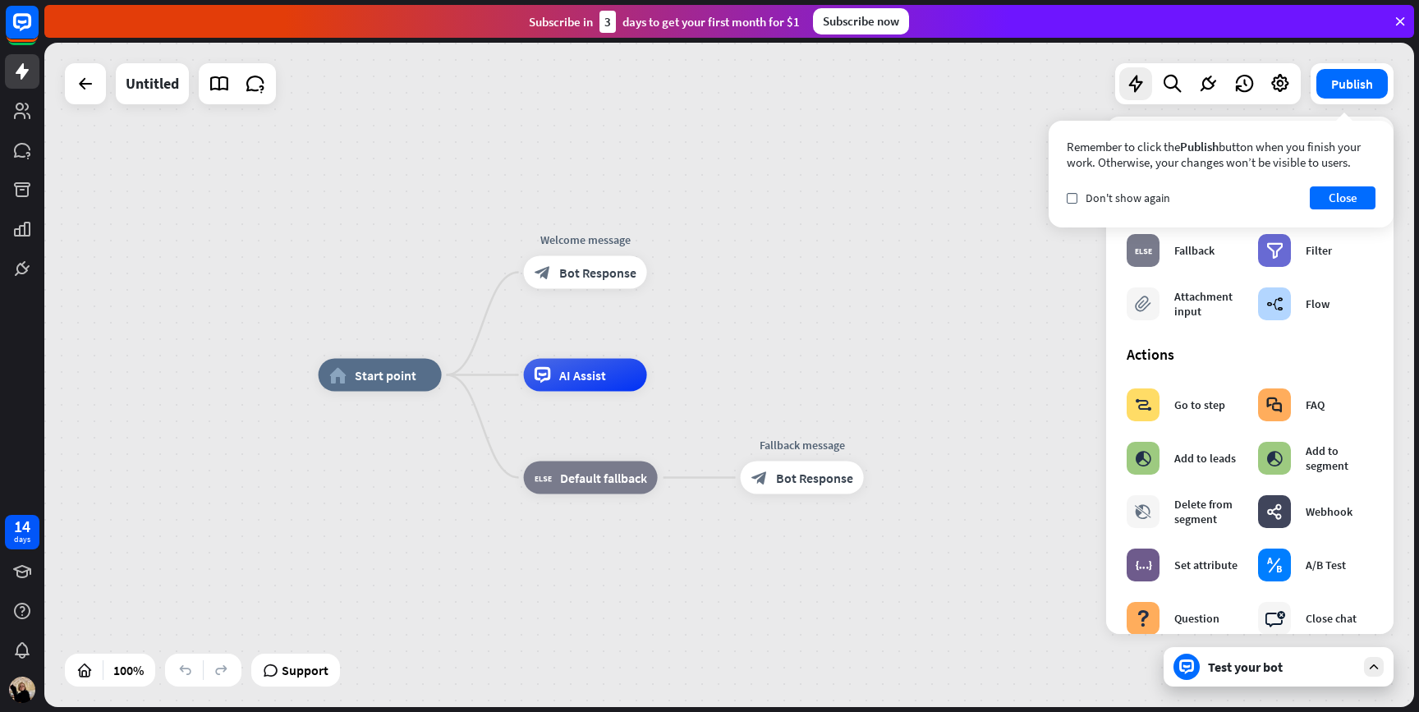
click at [1072, 292] on div "home_2 Start point Welcome message block_bot_response Bot Response AI Assist bl…" at bounding box center [729, 375] width 1370 height 664
click at [1275, 85] on icon at bounding box center [1280, 83] width 21 height 21
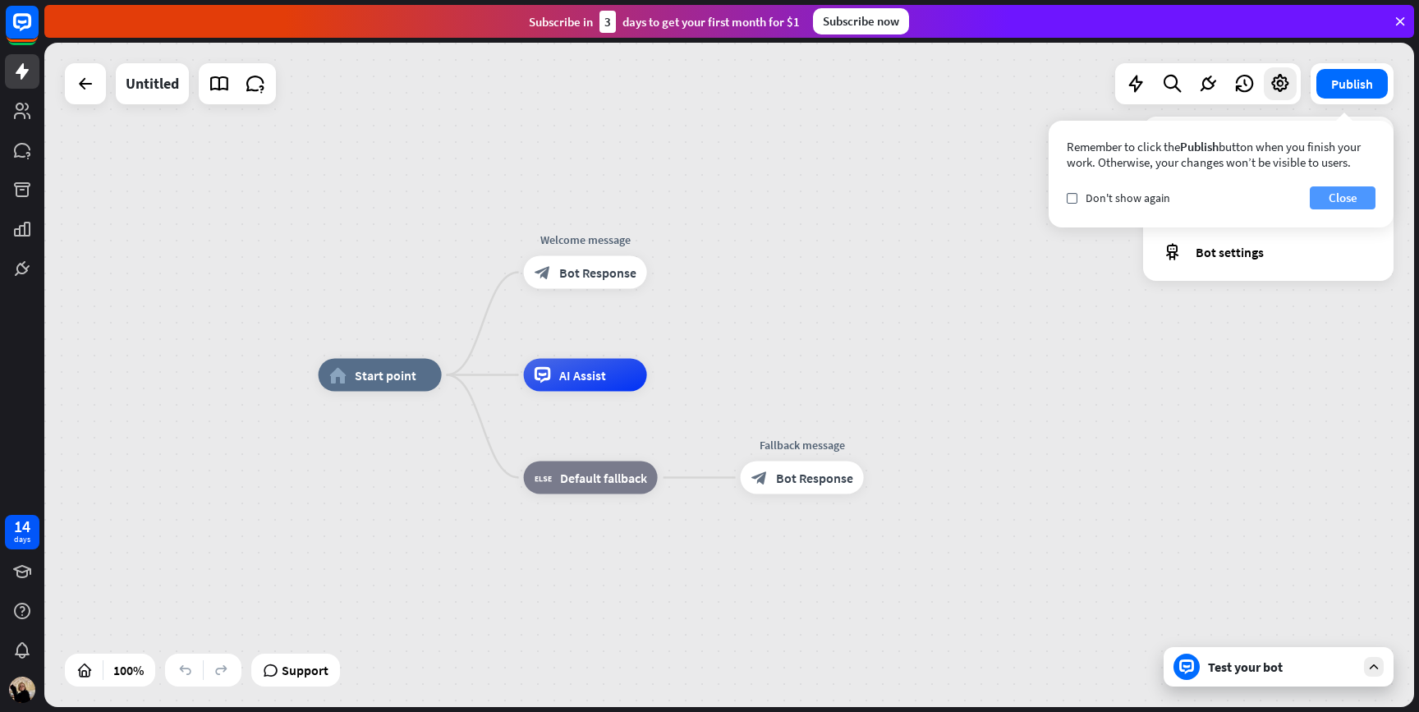
click at [1343, 195] on button "Close" at bounding box center [1343, 197] width 66 height 23
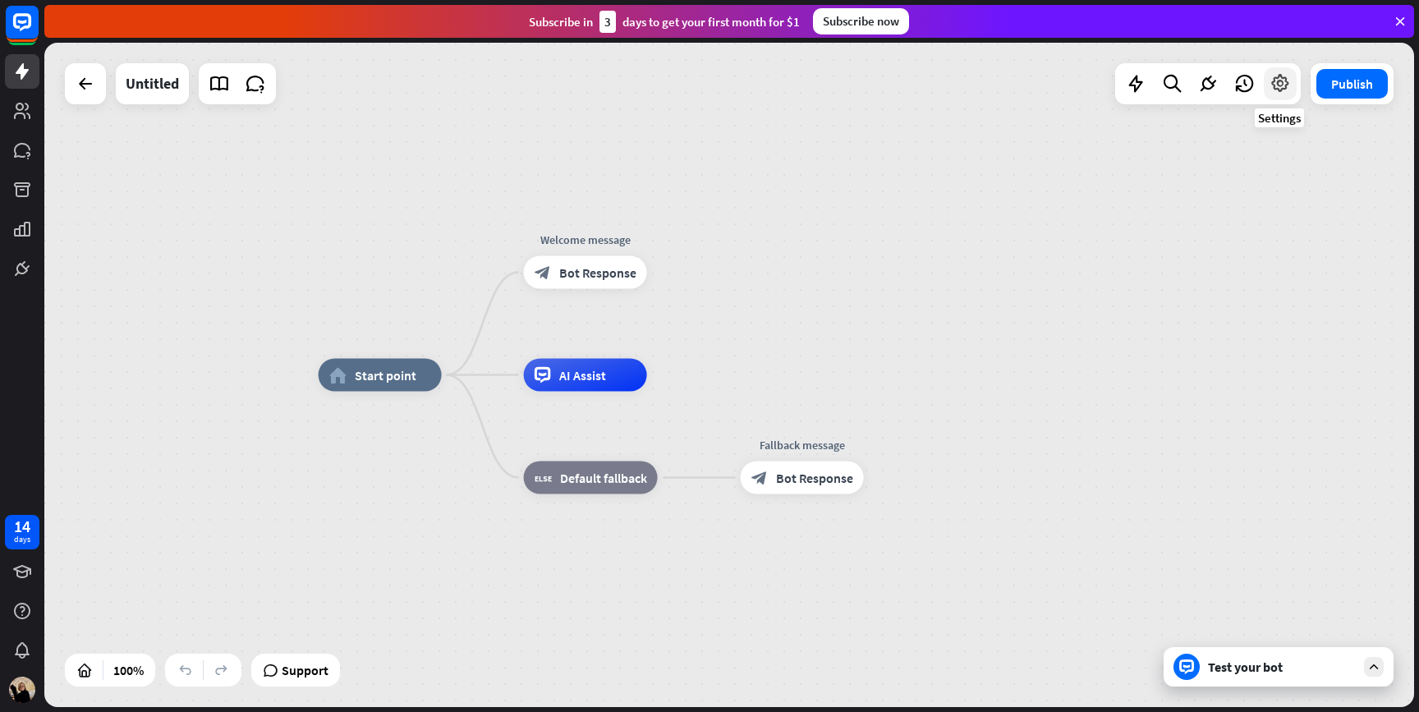
click at [1280, 94] on div at bounding box center [1280, 83] width 33 height 33
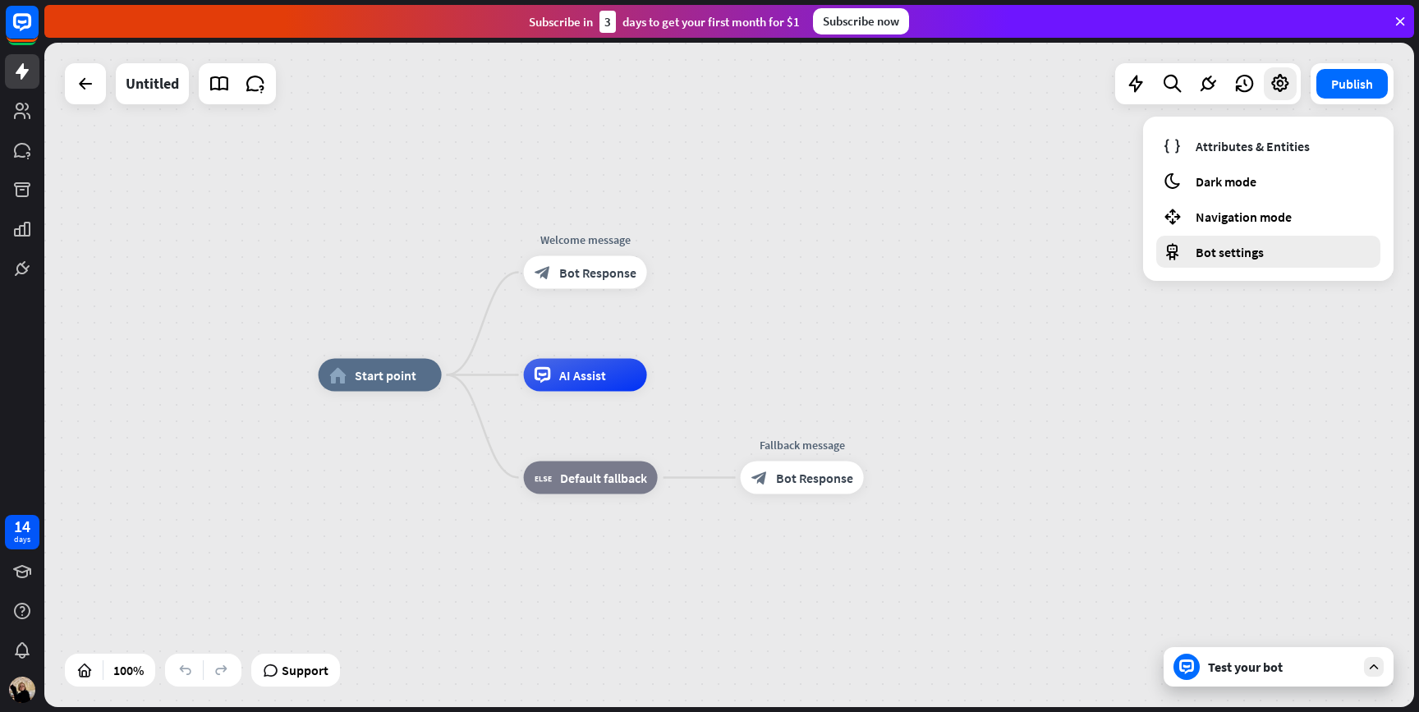
click at [1248, 249] on span "Bot settings" at bounding box center [1230, 252] width 68 height 16
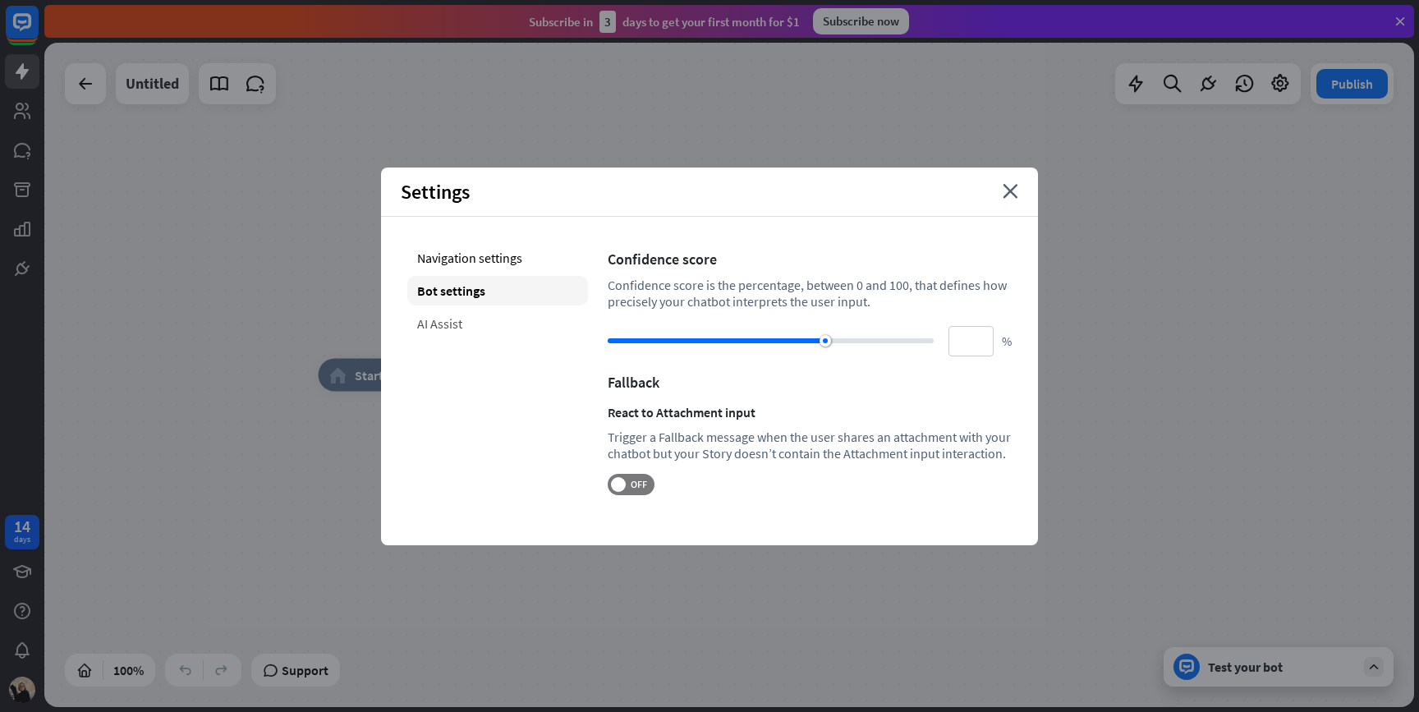
click at [495, 325] on div "AI Assist" at bounding box center [497, 324] width 181 height 30
type input "**"
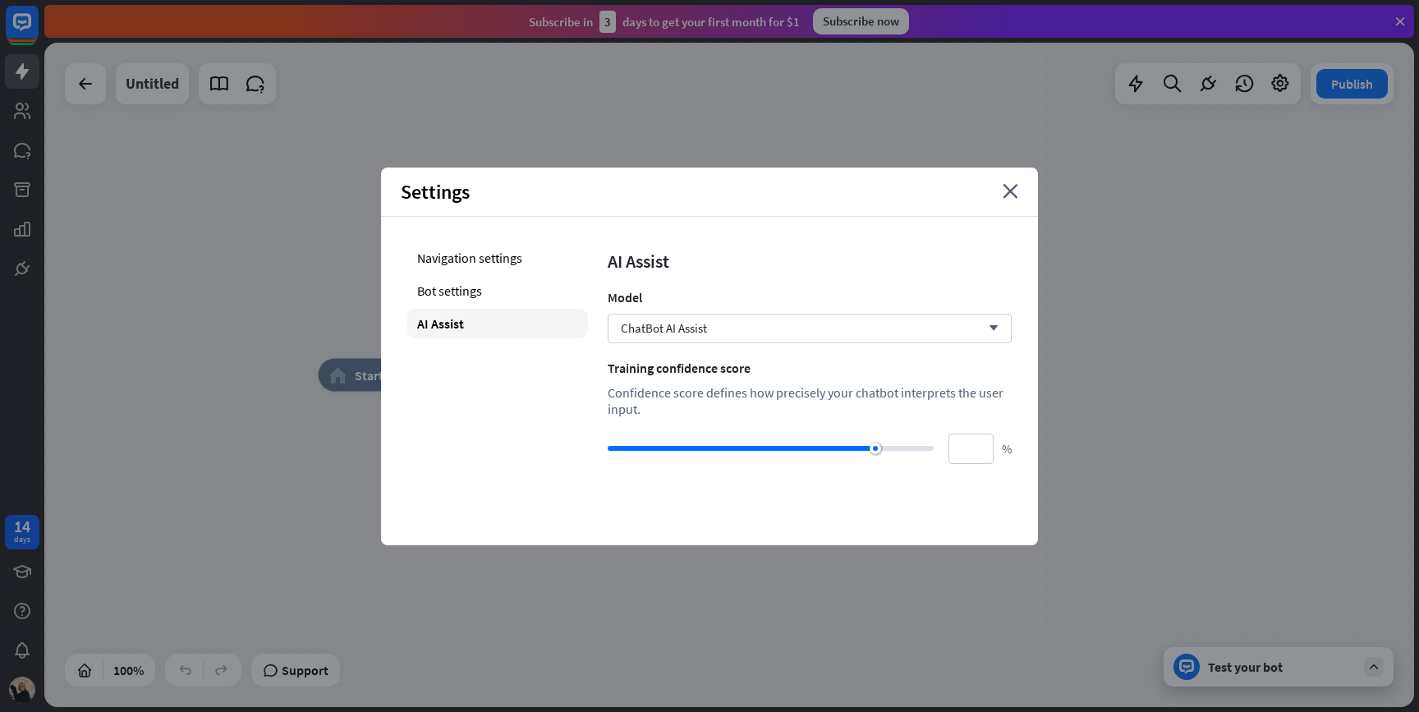
click at [1133, 297] on div "home_2 Start point Welcome message block_bot_response Bot Response AI Assist bl…" at bounding box center [729, 375] width 1370 height 664
click at [1012, 197] on icon "close" at bounding box center [1011, 191] width 16 height 15
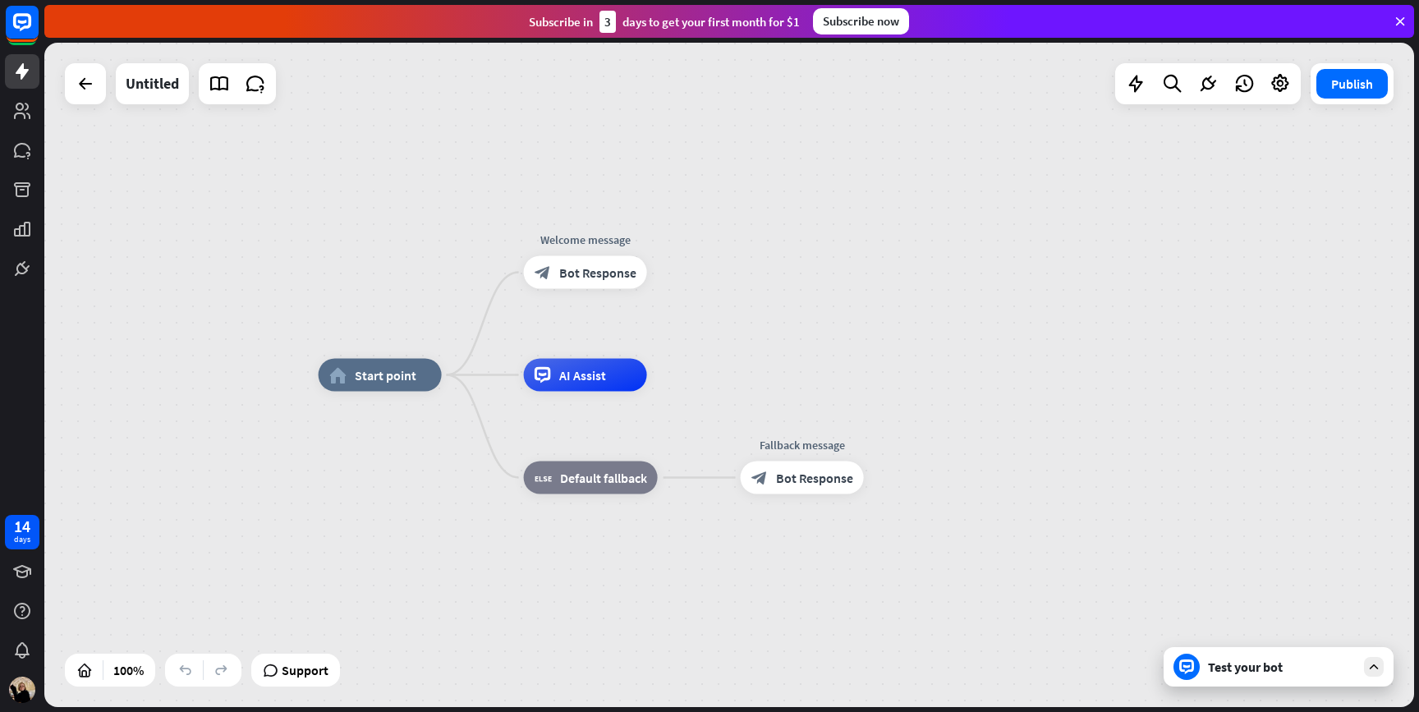
click at [274, 685] on div "Support" at bounding box center [295, 670] width 89 height 33
click at [284, 683] on div "Support" at bounding box center [295, 670] width 89 height 33
click at [291, 670] on span "Support" at bounding box center [305, 670] width 47 height 26
